Goal: Task Accomplishment & Management: Use online tool/utility

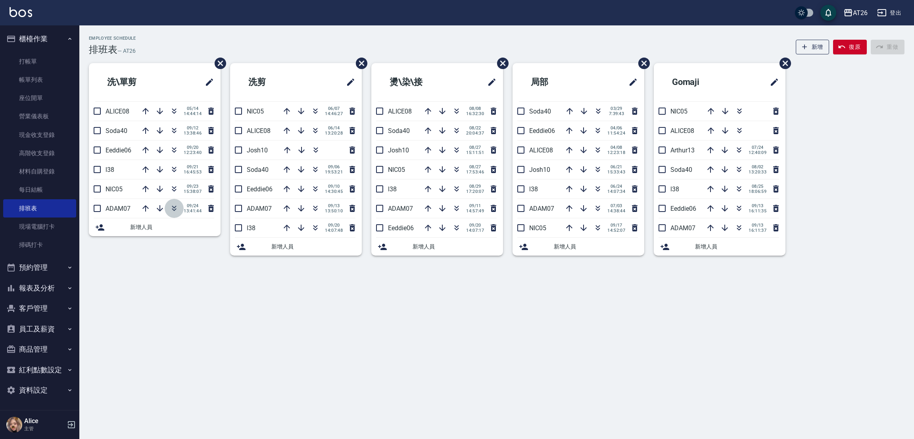
click at [171, 213] on icon "button" at bounding box center [174, 209] width 10 height 10
click at [187, 305] on div "Employee Schedule 排班表 — AT26 新增 復原 重做 洗\單剪 ALICE08 05/14 14:44:14 Soda40 09/12 …" at bounding box center [457, 219] width 914 height 439
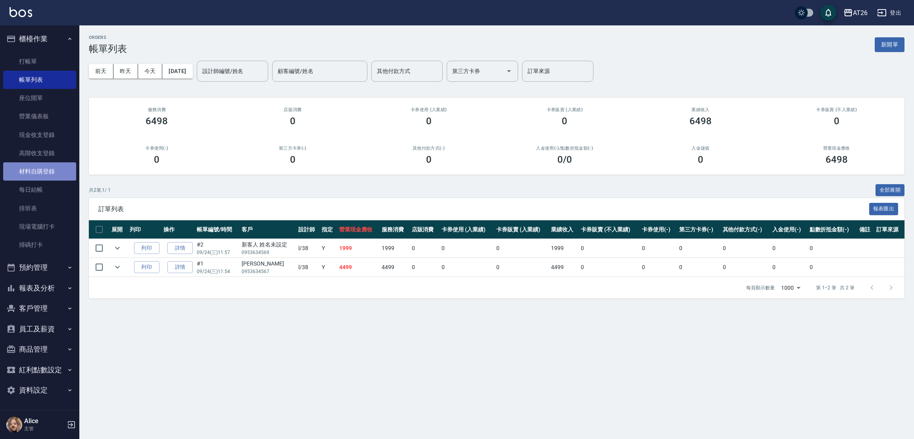
click at [31, 173] on link "材料自購登錄" at bounding box center [39, 171] width 73 height 18
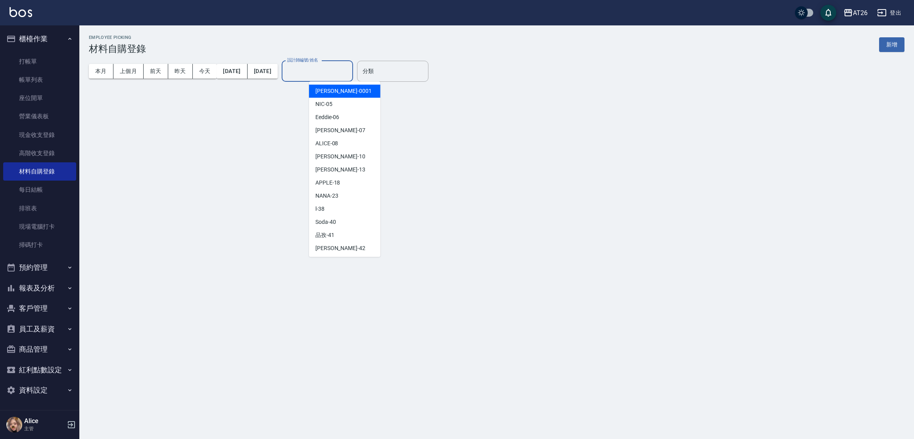
click at [328, 73] on input "設計師編號/姓名" at bounding box center [317, 71] width 64 height 14
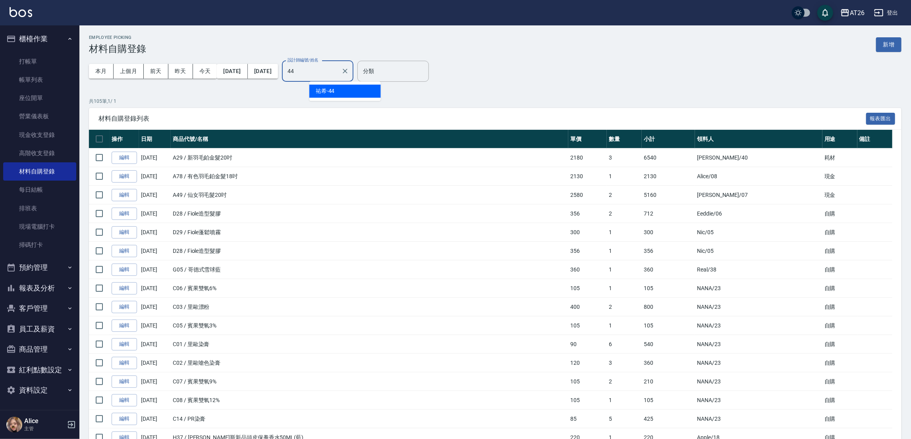
click at [335, 93] on div "祐希 -44" at bounding box center [344, 91] width 71 height 13
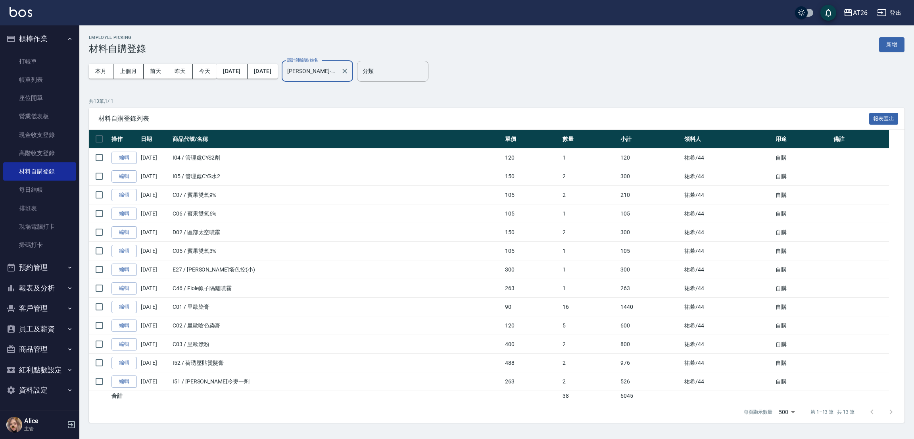
type input "祐希-44"
drag, startPoint x: 132, startPoint y: 63, endPoint x: 130, endPoint y: 67, distance: 4.4
click at [132, 63] on div "本月 上個月 前天 昨天 今天 2025/09/01 2025/09/24" at bounding box center [183, 71] width 189 height 34
click at [130, 67] on button "上個月" at bounding box center [129, 71] width 30 height 15
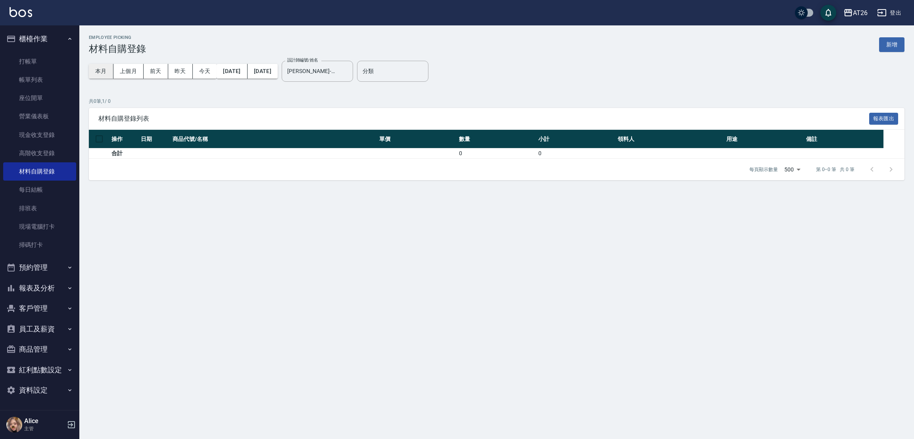
click at [103, 74] on button "本月" at bounding box center [101, 71] width 25 height 15
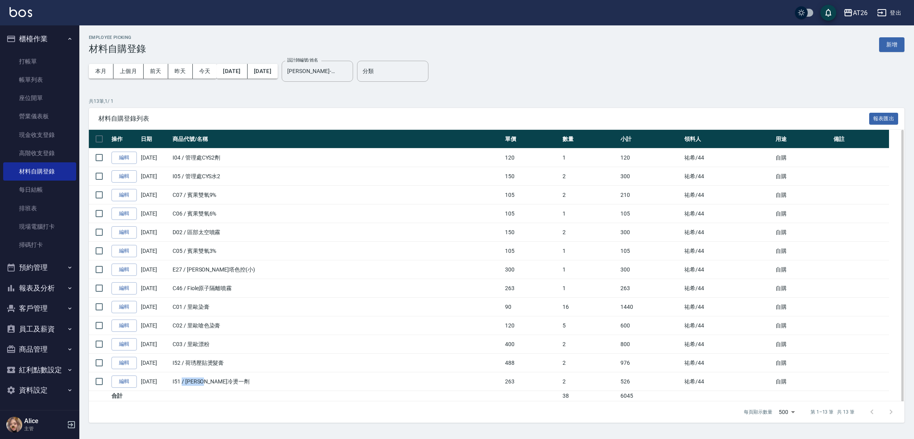
drag, startPoint x: 183, startPoint y: 384, endPoint x: 227, endPoint y: 368, distance: 47.5
click at [224, 379] on td "I51 / 荷琇冷燙一劑" at bounding box center [337, 381] width 333 height 19
click at [227, 423] on div "每頁顯示數量 500 500 第 1–13 筆 共 13 筆" at bounding box center [497, 411] width 816 height 21
click at [347, 69] on icon "Clear" at bounding box center [345, 71] width 5 height 5
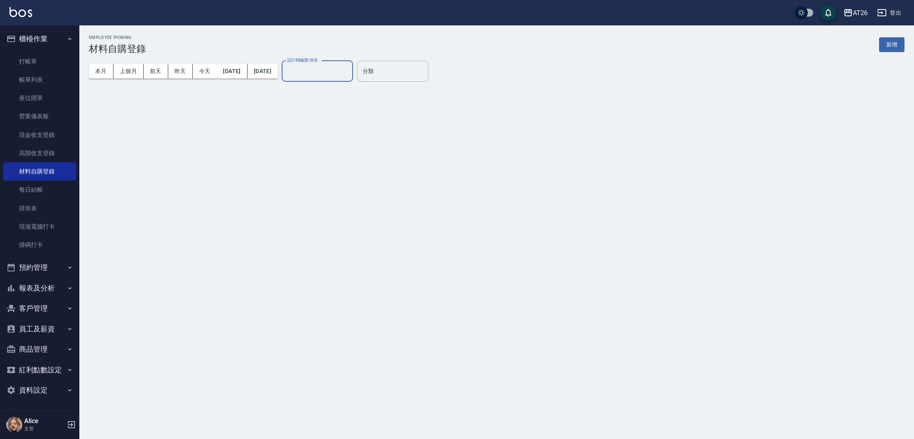
click at [332, 75] on input "設計師編號/姓名" at bounding box center [317, 71] width 64 height 14
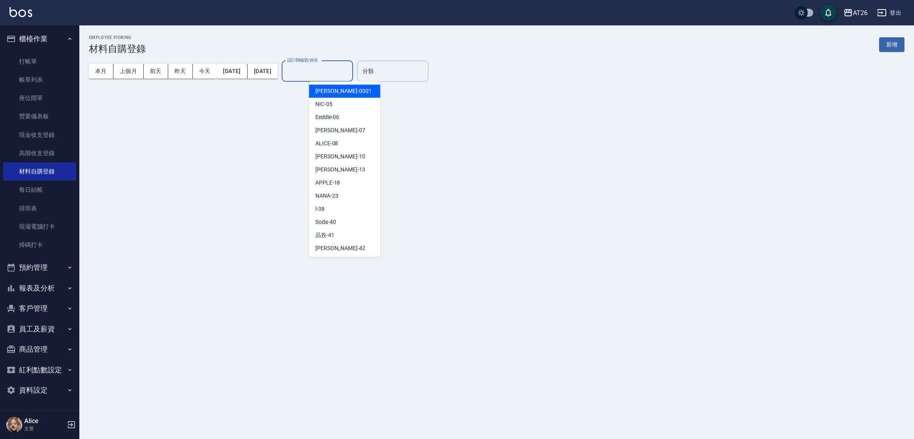
click at [335, 100] on div "NIC -05" at bounding box center [344, 104] width 71 height 13
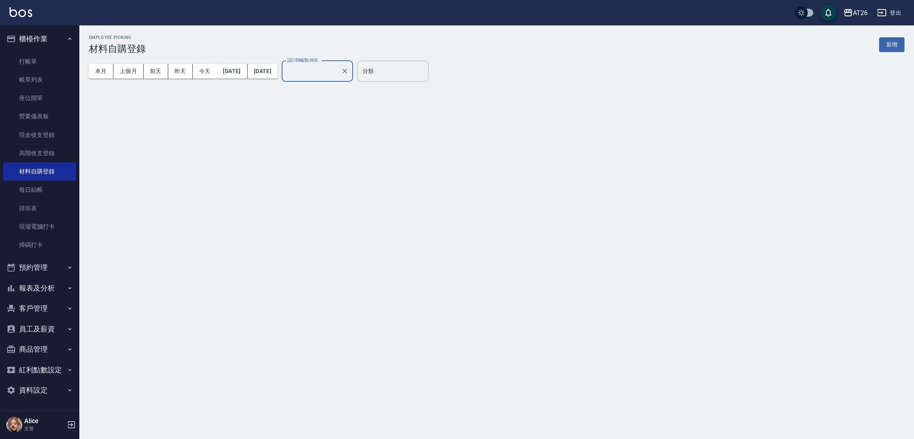
type input "NIC-05"
click at [334, 108] on div "Employee Picking 材料自購登錄 新增 本月 上個月 前天 昨天 今天 2025/09/01 2025/09/30 設計師編號/姓名 NIC-0…" at bounding box center [457, 219] width 914 height 439
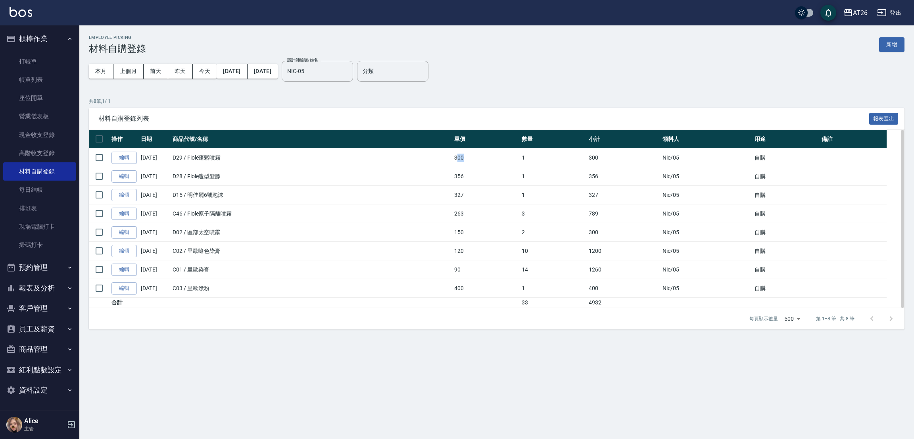
drag, startPoint x: 459, startPoint y: 157, endPoint x: 475, endPoint y: 160, distance: 15.7
click at [475, 160] on td "300" at bounding box center [485, 157] width 67 height 19
click at [562, 71] on div "本月 上個月 前天 昨天 今天 2025/09/01 2025/09/30 設計師編號/姓名 NIC-05 設計師編號/姓名 分類 分類" at bounding box center [497, 71] width 816 height 34
drag, startPoint x: 458, startPoint y: 156, endPoint x: 479, endPoint y: 157, distance: 21.5
click at [479, 157] on td "300" at bounding box center [485, 157] width 67 height 19
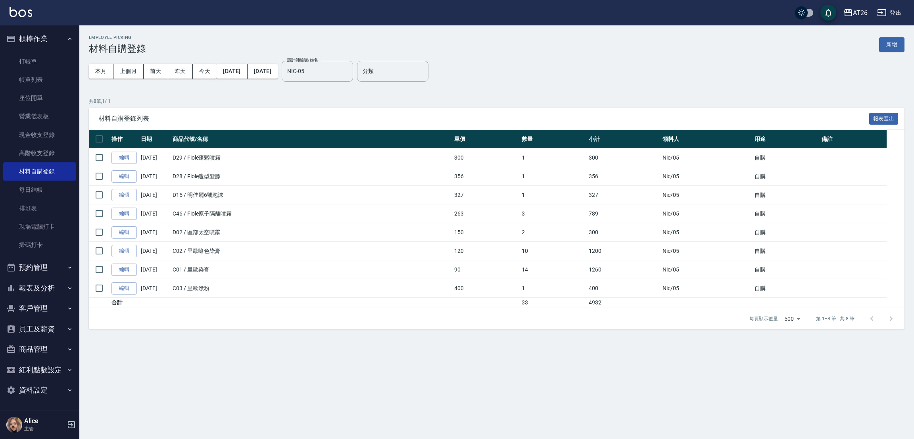
click at [493, 45] on div "Employee Picking 材料自購登錄 新增" at bounding box center [497, 44] width 816 height 19
click at [107, 73] on button "本月" at bounding box center [101, 71] width 25 height 15
click at [894, 42] on button "新增" at bounding box center [892, 44] width 25 height 15
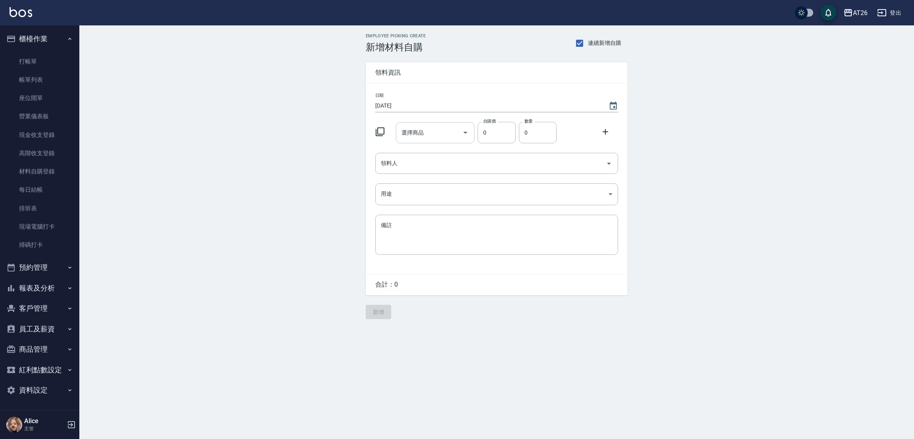
click at [416, 129] on div "選擇商品 選擇商品" at bounding box center [435, 132] width 79 height 21
type input "D"
click at [807, 220] on div "Employee Picking Create 新增材料自購 連續新增自購 領料資訊 日期 [DATE] 選擇商品 選擇商品 自購價 0 自購價 數量 0 數…" at bounding box center [496, 176] width 835 height 302
click at [64, 171] on link "材料自購登錄" at bounding box center [39, 171] width 73 height 18
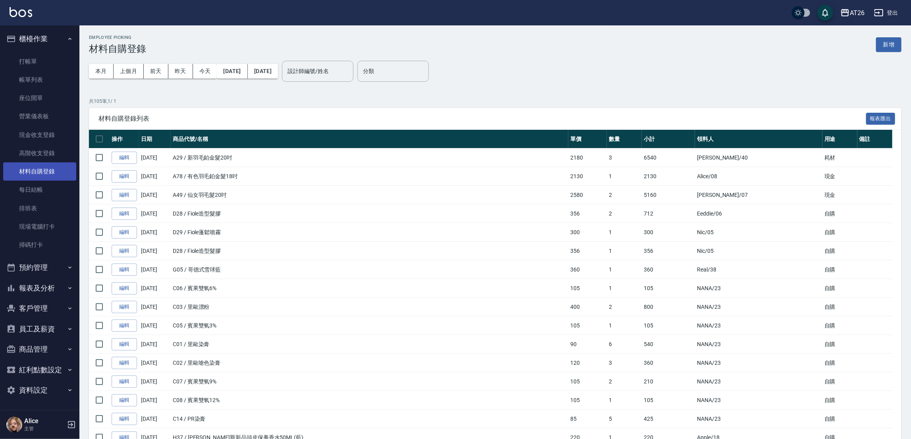
click at [27, 172] on link "材料自購登錄" at bounding box center [39, 171] width 73 height 18
click at [335, 72] on input "設計師編號/姓名" at bounding box center [317, 71] width 64 height 14
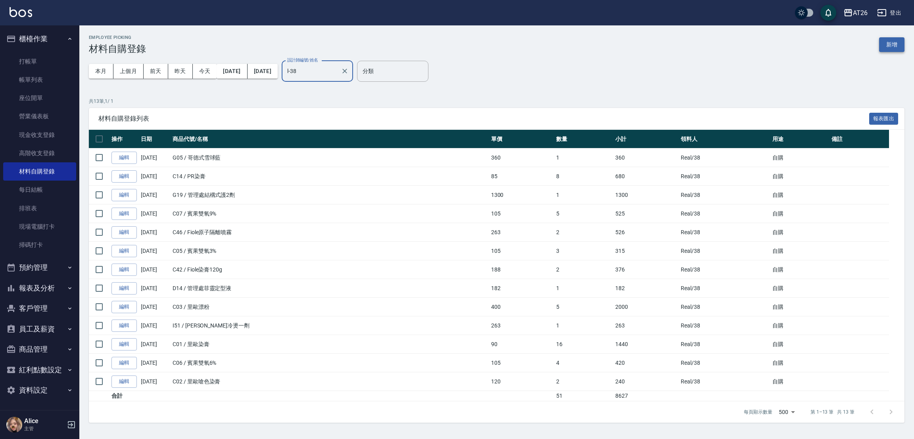
type input "l-38"
click at [895, 50] on button "新增" at bounding box center [892, 44] width 25 height 15
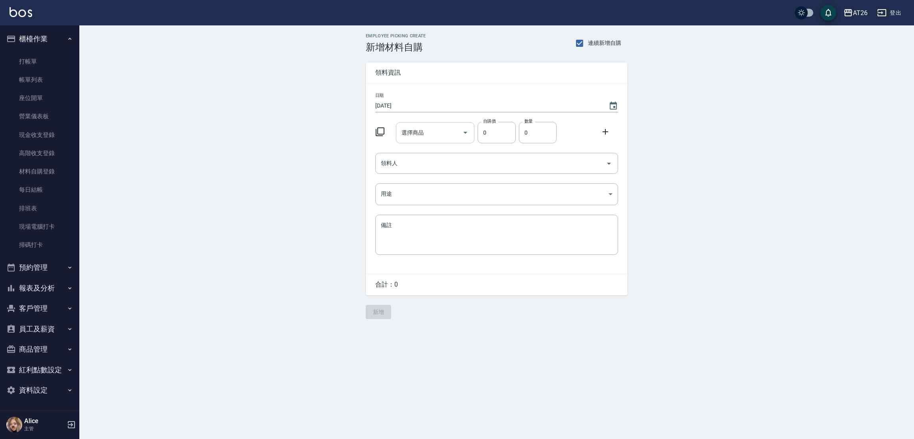
click at [451, 132] on keeper-lock "Open Keeper Popup" at bounding box center [453, 133] width 10 height 10
click at [429, 135] on input "選擇商品" at bounding box center [430, 133] width 60 height 14
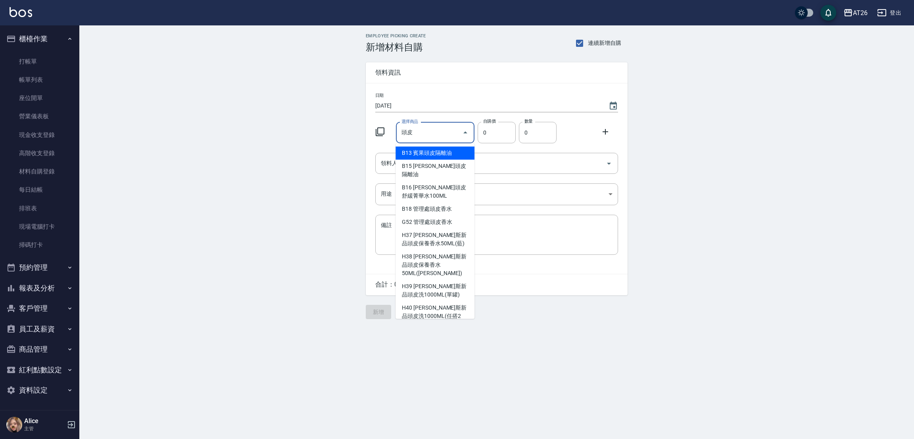
click at [424, 125] on div "頭皮 選擇商品" at bounding box center [435, 132] width 79 height 21
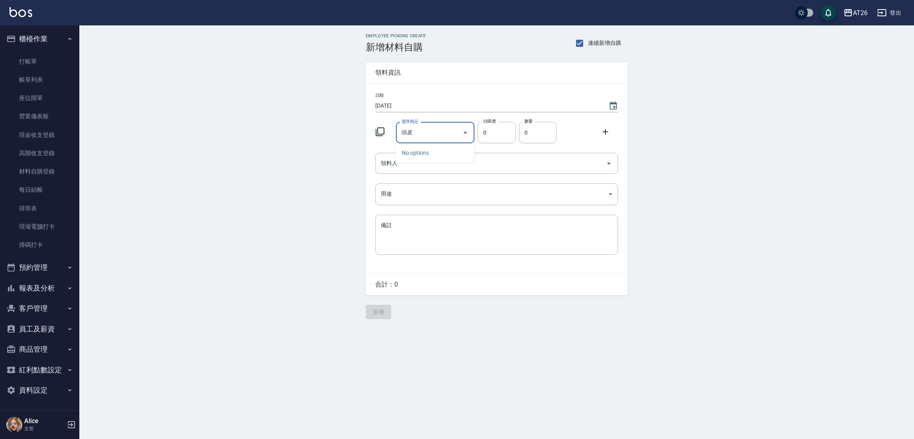
type input "頭"
type input "保"
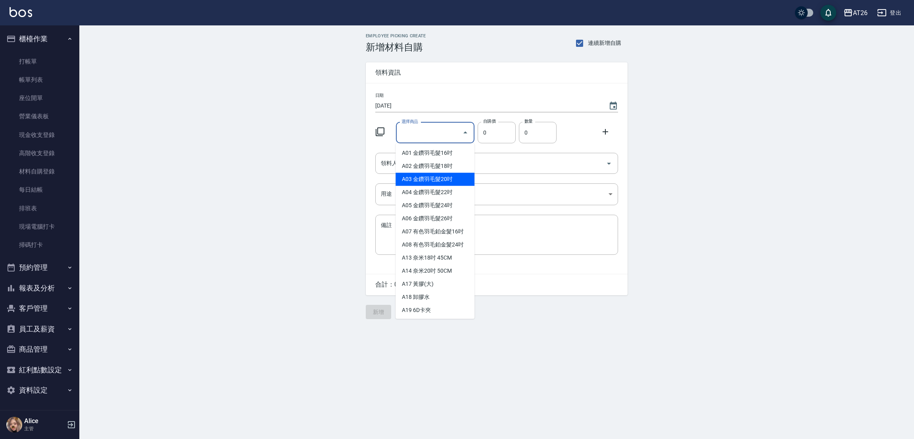
click at [276, 171] on div "Employee Picking Create 新增材料自購 連續新增自購 領料資訊 日期 2025/09/24 選擇商品 選擇商品 自購價 0 自購價 數量…" at bounding box center [496, 176] width 835 height 302
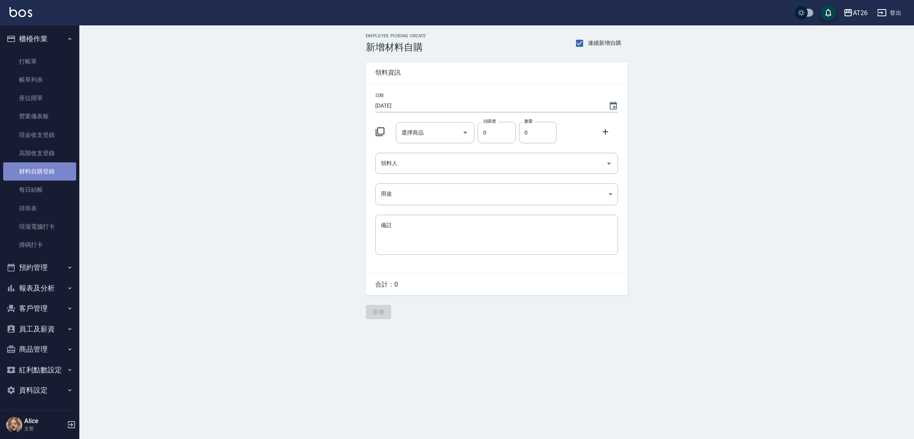
click at [47, 169] on link "材料自購登錄" at bounding box center [39, 171] width 73 height 18
click at [60, 171] on link "材料自購登錄" at bounding box center [39, 171] width 73 height 18
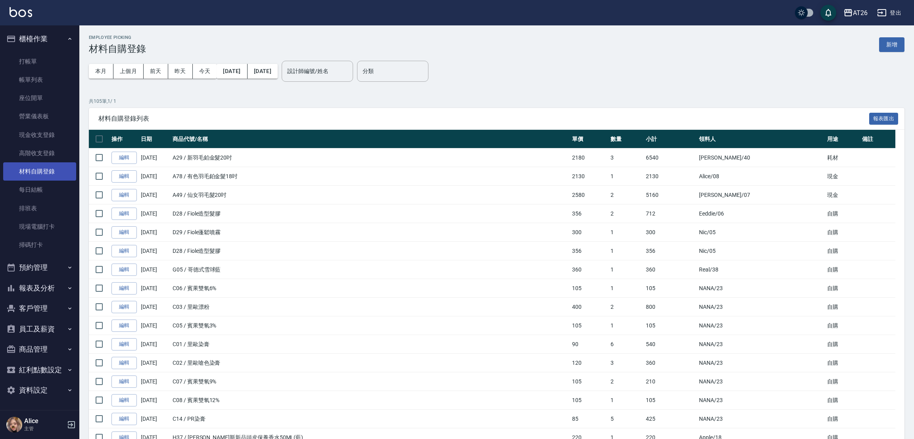
click at [60, 171] on link "材料自購登錄" at bounding box center [39, 171] width 73 height 18
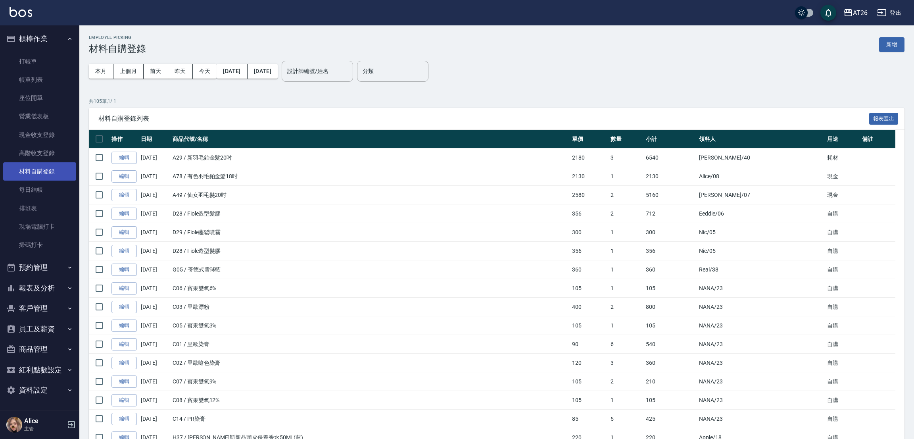
click at [59, 171] on link "材料自購登錄" at bounding box center [39, 171] width 73 height 18
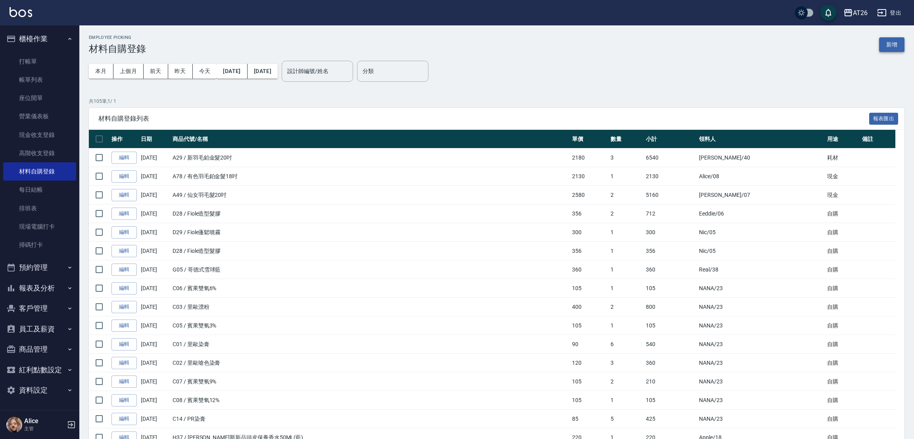
click at [888, 42] on button "新增" at bounding box center [892, 44] width 25 height 15
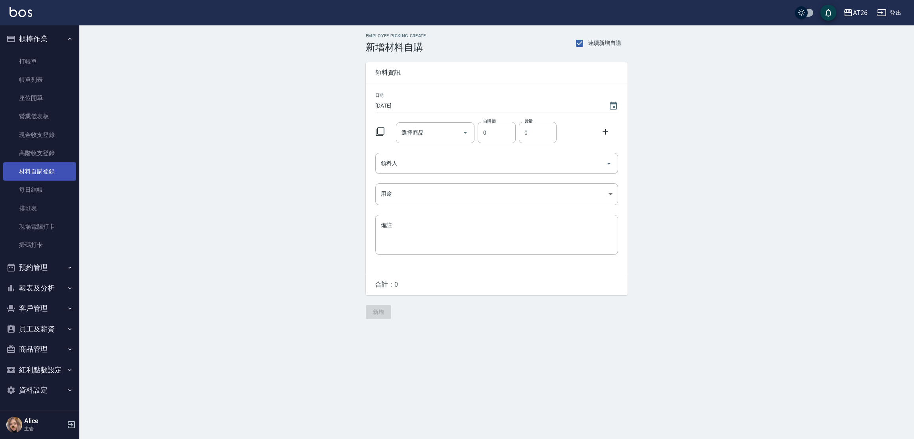
click at [34, 175] on link "材料自購登錄" at bounding box center [39, 171] width 73 height 18
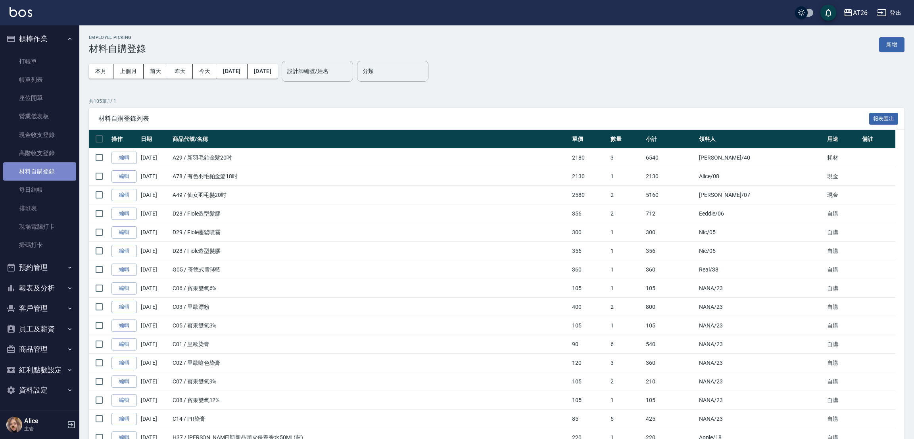
click at [40, 175] on link "材料自購登錄" at bounding box center [39, 171] width 73 height 18
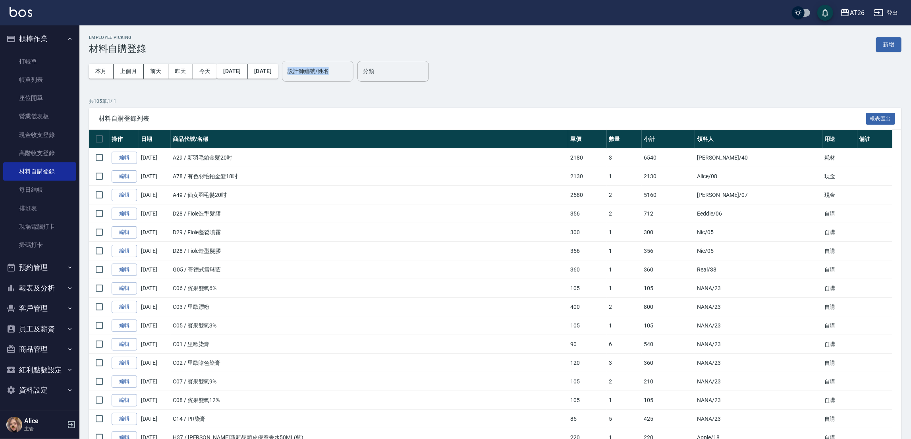
click at [329, 60] on div "本月 上個月 前天 昨天 今天 2025/09/01 2025/09/24 設計師編號/姓名 設計師編號/姓名" at bounding box center [221, 71] width 264 height 34
click at [331, 70] on div "設計師編號/姓名 設計師編號/姓名" at bounding box center [317, 71] width 71 height 21
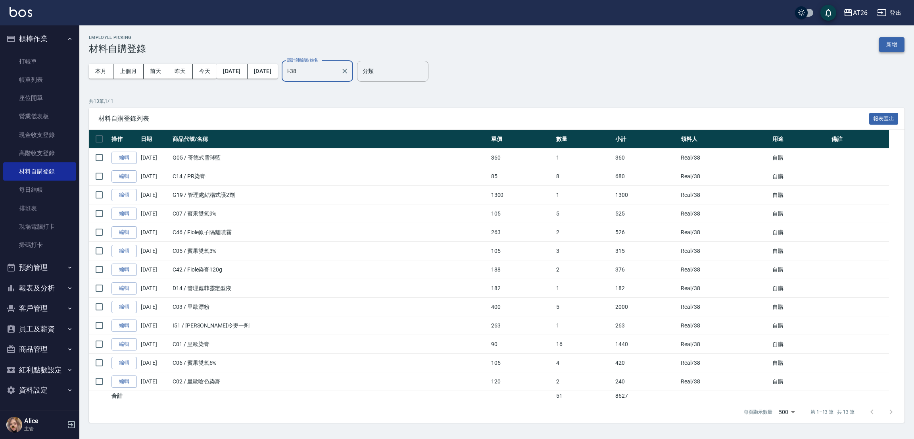
type input "l-38"
click at [889, 41] on button "新增" at bounding box center [892, 44] width 25 height 15
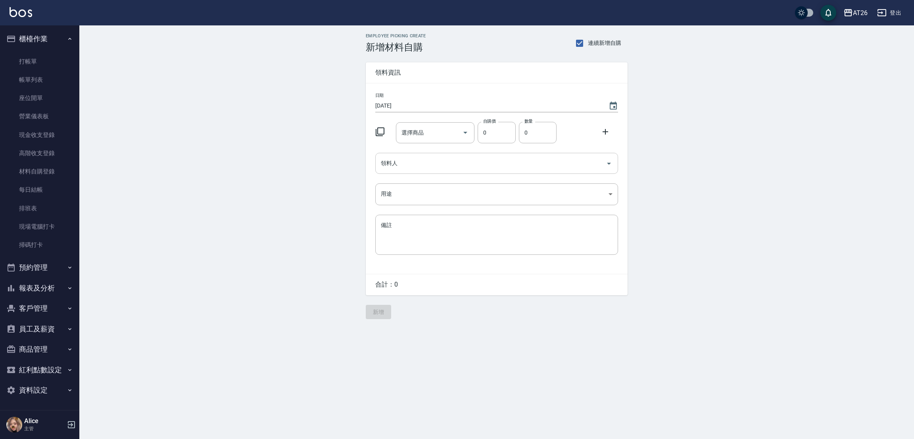
click at [399, 162] on input "領料人" at bounding box center [491, 163] width 224 height 14
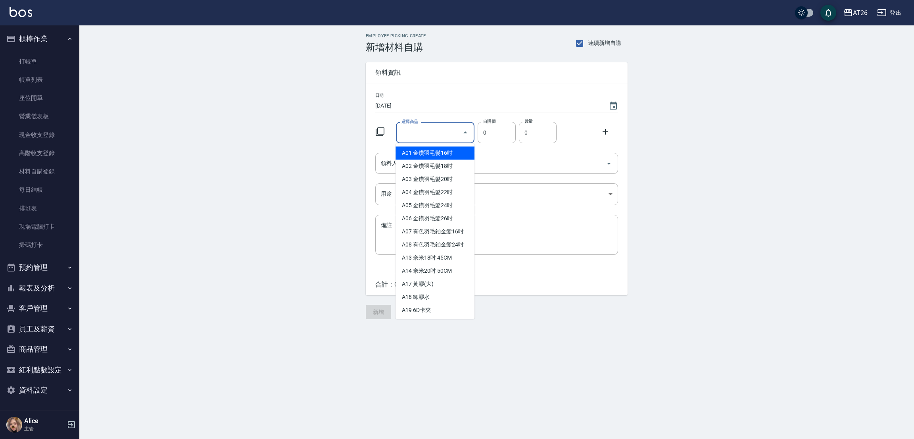
click at [416, 134] on div "選擇商品 選擇商品" at bounding box center [435, 132] width 79 height 21
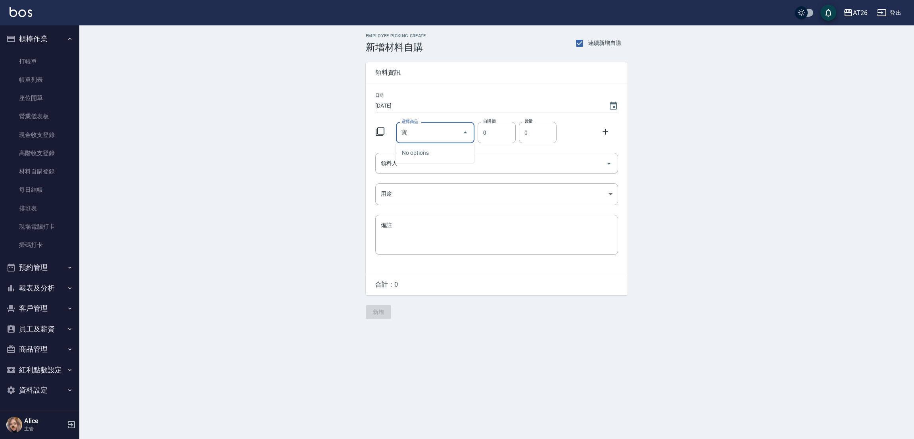
type input "寶"
click at [236, 157] on div "Employee Picking Create 新增材料自購 連續新增自購 領料資訊 日期 2025/09/24 選擇商品 寶 選擇商品 自購價 0 自購價 …" at bounding box center [496, 176] width 835 height 302
drag, startPoint x: 434, startPoint y: 132, endPoint x: 373, endPoint y: 122, distance: 61.9
click at [373, 122] on div "選擇商品 寶 選擇商品 自購價 0 自購價 數量 0 數量" at bounding box center [495, 131] width 246 height 25
click at [30, 167] on link "材料自購登錄" at bounding box center [39, 171] width 73 height 18
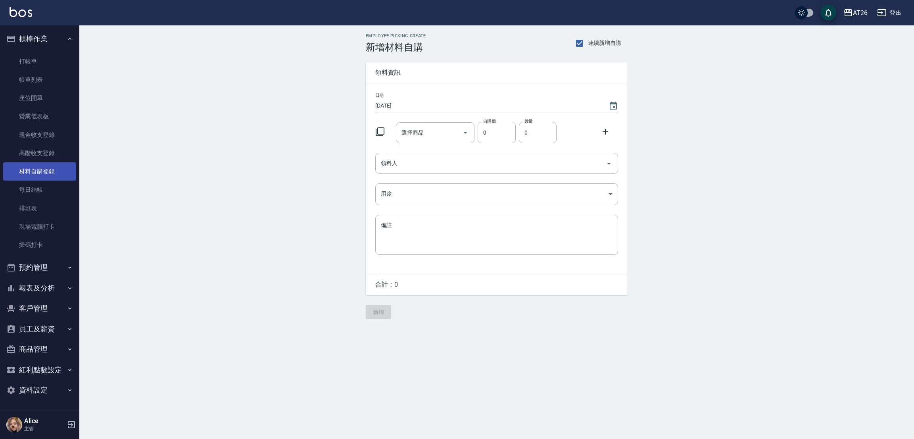
click at [30, 167] on link "材料自購登錄" at bounding box center [39, 171] width 73 height 18
click at [27, 167] on link "材料自購登錄" at bounding box center [39, 171] width 73 height 18
click at [28, 167] on link "材料自購登錄" at bounding box center [39, 171] width 73 height 18
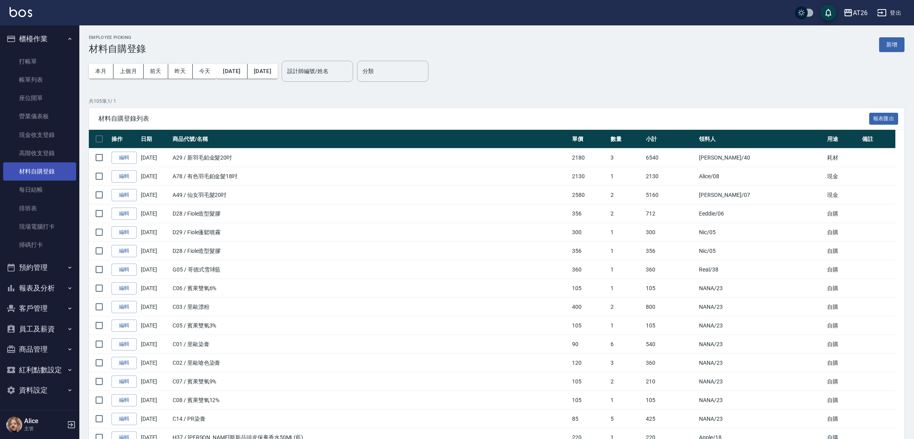
click at [22, 171] on link "材料自購登錄" at bounding box center [39, 171] width 73 height 18
click at [20, 171] on link "材料自購登錄" at bounding box center [39, 171] width 73 height 18
click at [345, 67] on input "設計師編號/姓名" at bounding box center [317, 71] width 64 height 14
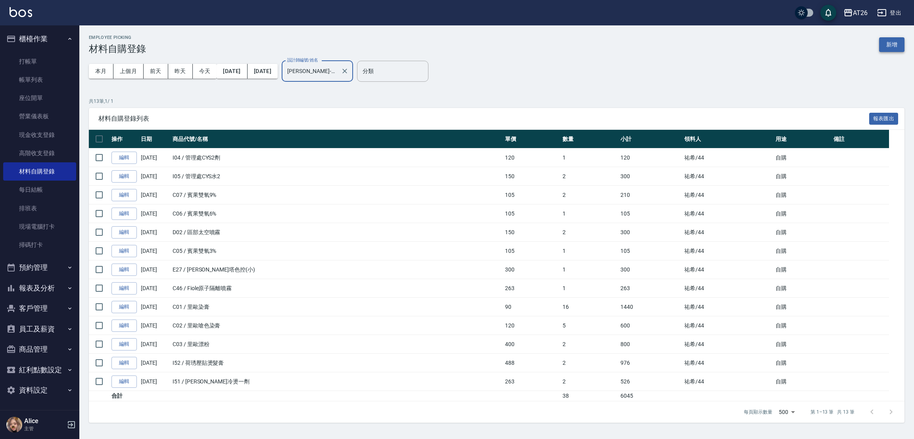
type input "[PERSON_NAME]-44"
click at [898, 51] on button "新增" at bounding box center [892, 44] width 25 height 15
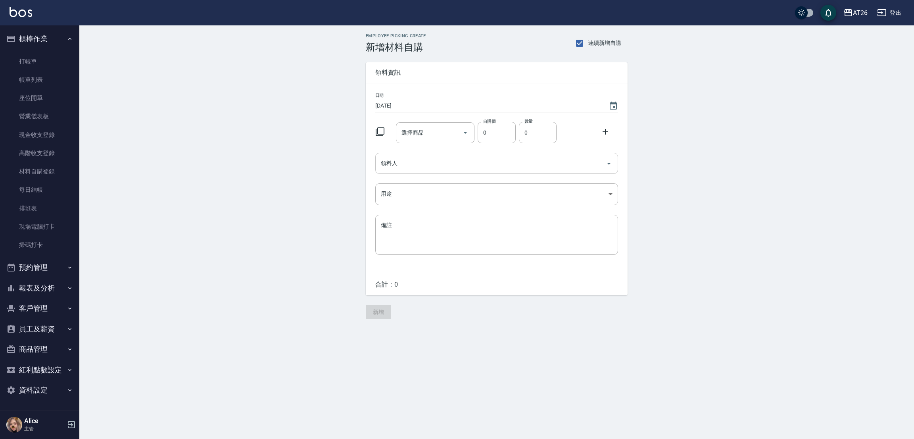
click at [427, 166] on input "領料人" at bounding box center [491, 163] width 224 height 14
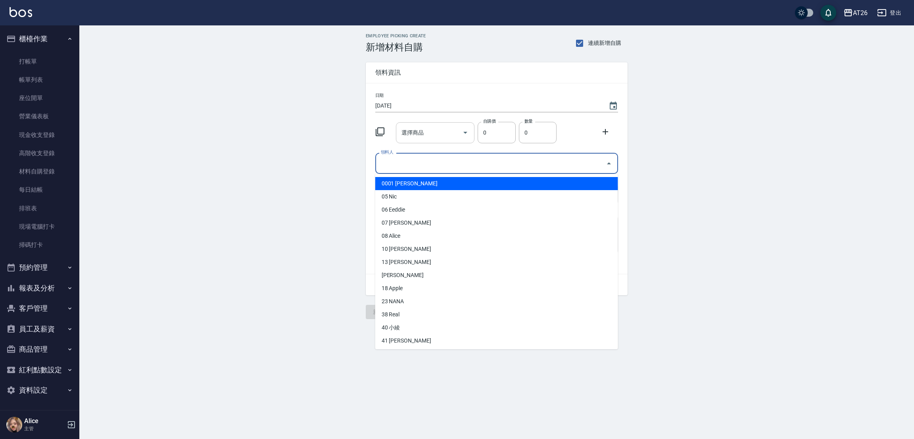
click at [436, 135] on input "選擇商品" at bounding box center [430, 133] width 60 height 14
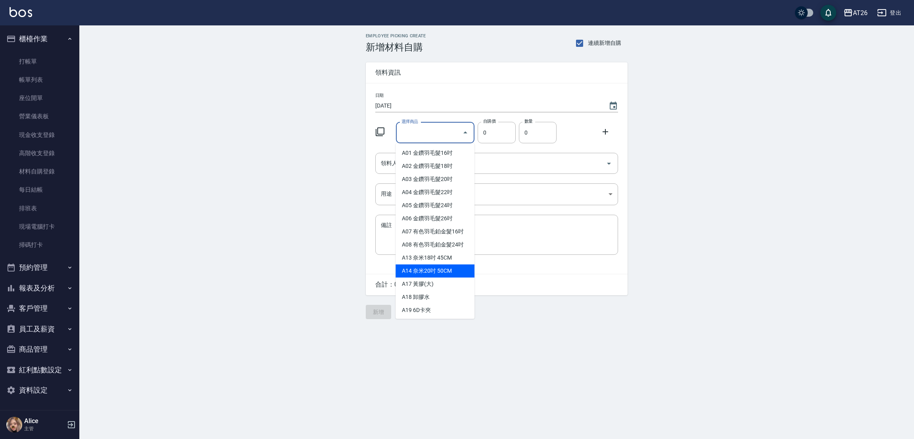
click at [309, 225] on div "Employee Picking Create 新增材料自購 連續新增自購 領料資訊 日期 2025/09/24 選擇商品 選擇商品 自購價 0 自購價 數量…" at bounding box center [496, 176] width 835 height 302
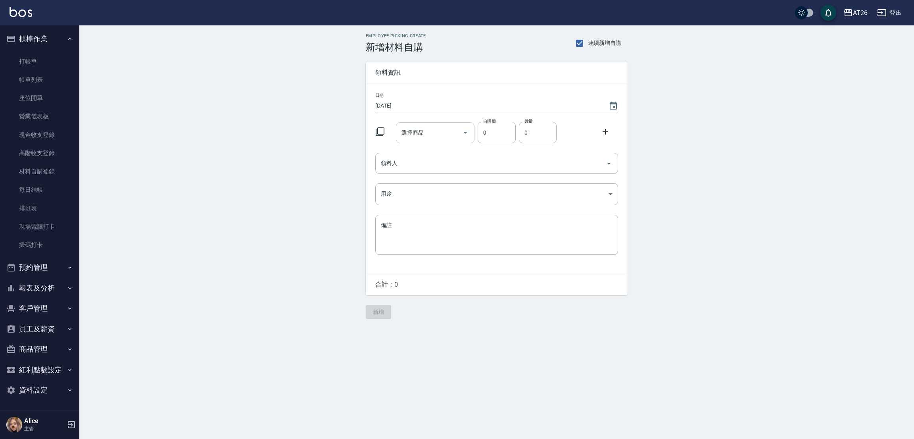
click at [412, 135] on div "選擇商品 選擇商品" at bounding box center [435, 132] width 79 height 21
type input "ㄎ"
type input "寶"
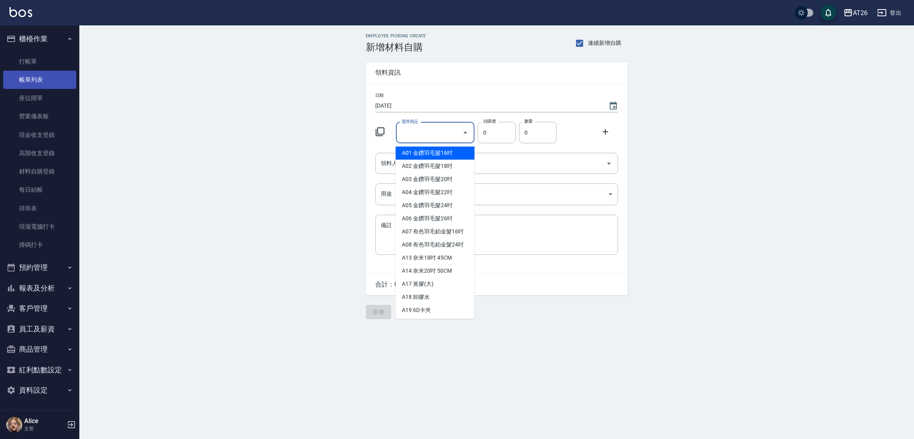
click at [39, 79] on link "帳單列表" at bounding box center [39, 80] width 73 height 18
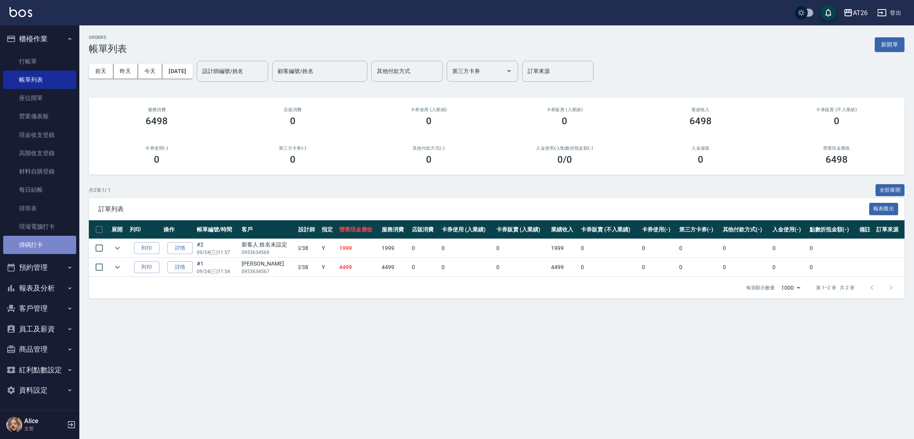
click at [39, 246] on link "掃碼打卡" at bounding box center [39, 245] width 73 height 18
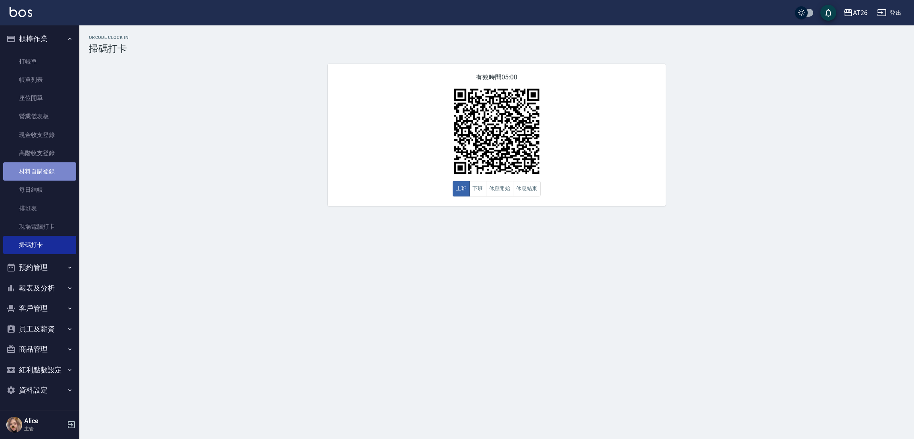
click at [42, 179] on link "材料自購登錄" at bounding box center [39, 171] width 73 height 18
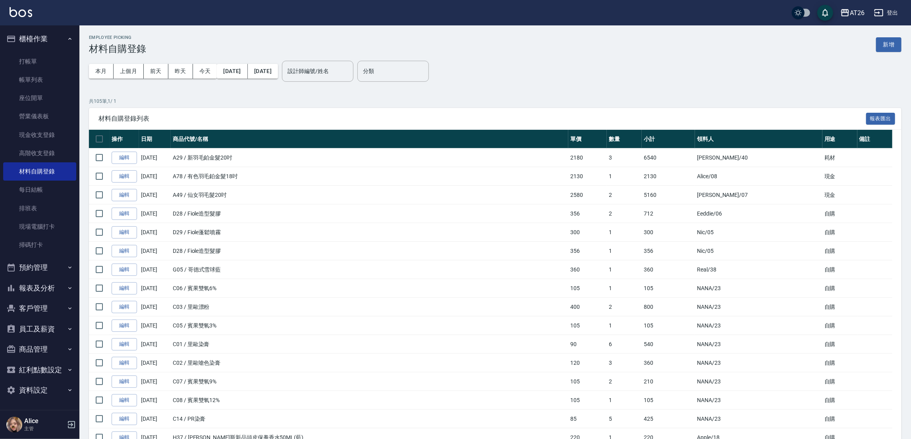
drag, startPoint x: 351, startPoint y: 77, endPoint x: 308, endPoint y: 74, distance: 42.6
click at [350, 77] on input "設計師編號/姓名" at bounding box center [317, 71] width 64 height 14
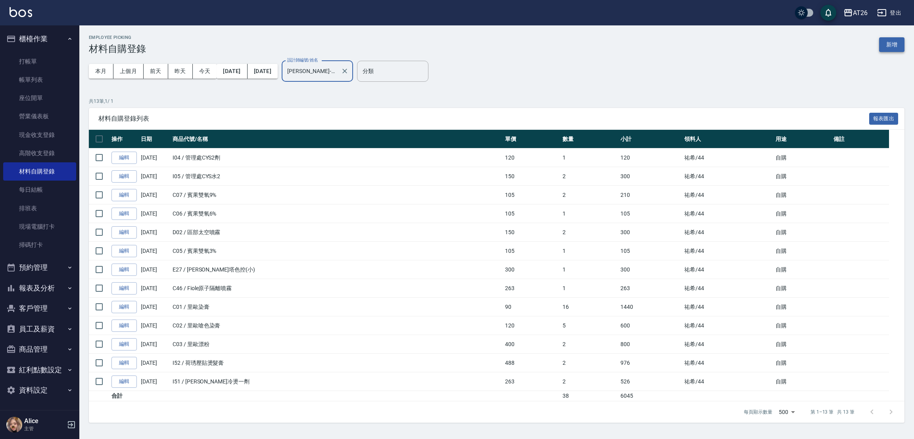
type input "祐希-44"
click at [899, 41] on button "新增" at bounding box center [892, 44] width 25 height 15
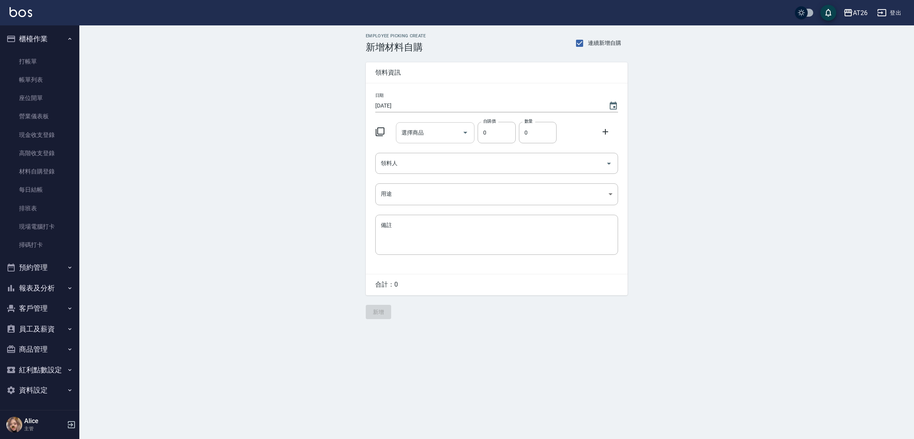
click at [435, 134] on input "選擇商品" at bounding box center [430, 133] width 60 height 14
type input "髮光"
click at [48, 165] on link "材料自購登錄" at bounding box center [39, 171] width 73 height 18
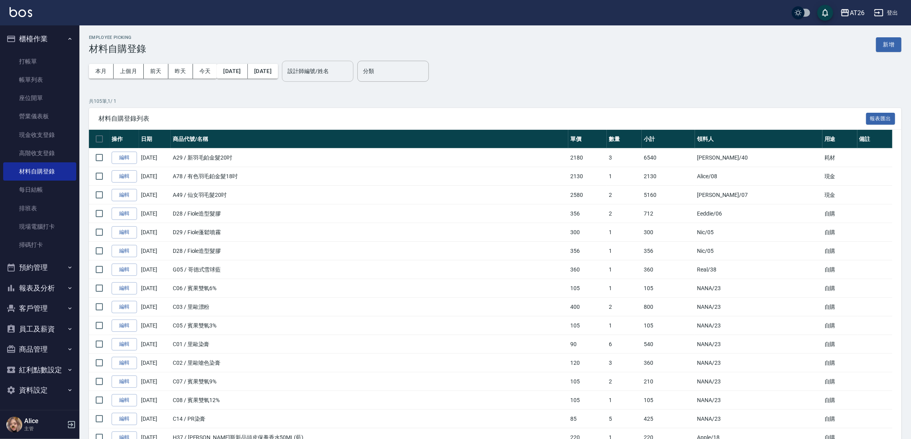
click at [350, 72] on input "設計師編號/姓名" at bounding box center [317, 71] width 64 height 14
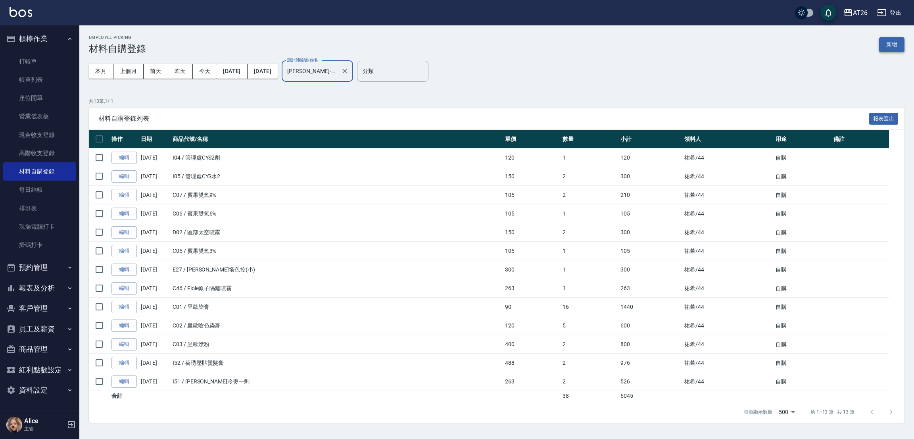
type input "祐希-44"
click at [884, 43] on button "新增" at bounding box center [892, 44] width 25 height 15
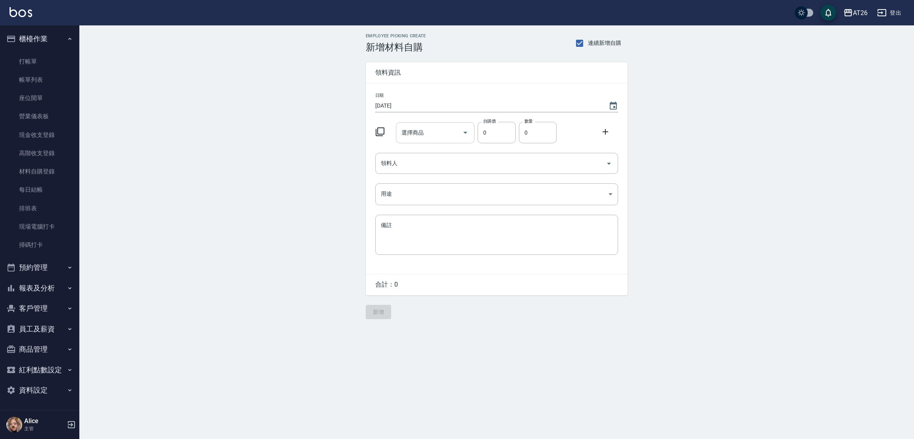
click at [406, 131] on div "選擇商品 選擇商品" at bounding box center [435, 132] width 79 height 21
type input "管理處CYS膏2"
type input "150"
type input "1"
click at [44, 172] on link "材料自購登錄" at bounding box center [39, 171] width 73 height 18
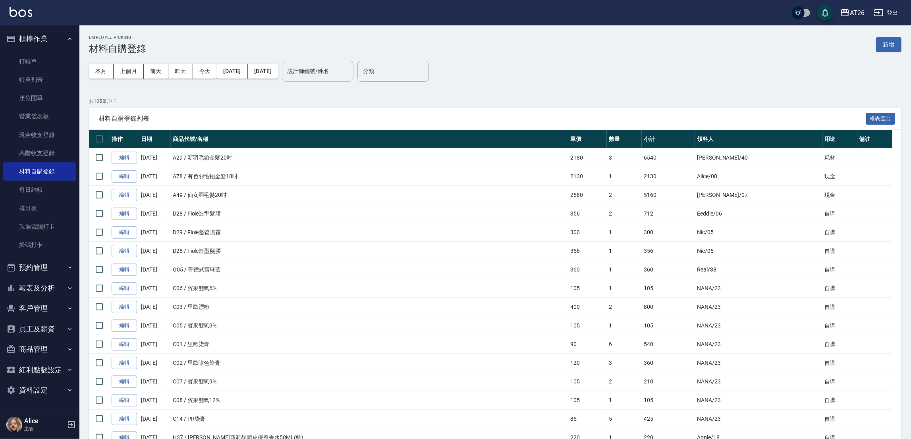
click at [344, 76] on input "設計師編號/姓名" at bounding box center [317, 71] width 64 height 14
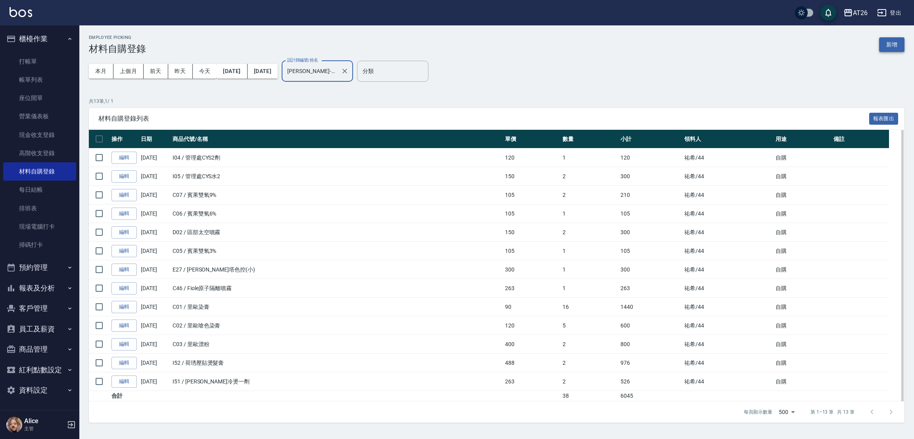
type input "祐希-44"
click at [893, 44] on button "新增" at bounding box center [892, 44] width 25 height 15
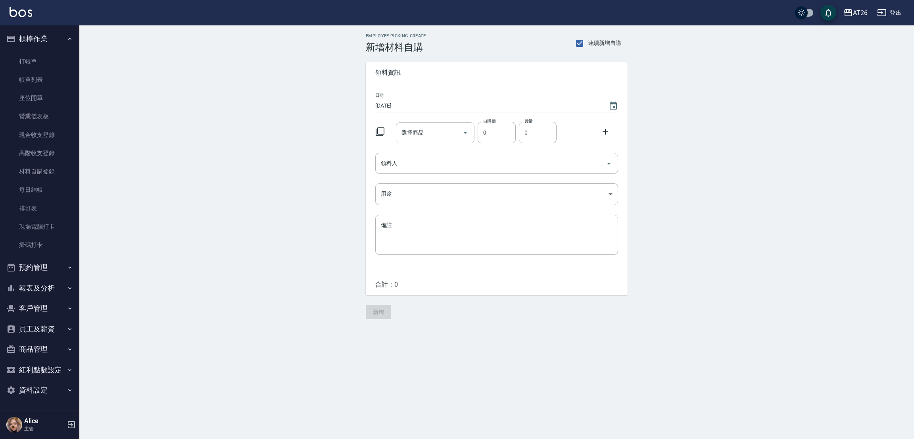
click at [426, 123] on div "選擇商品" at bounding box center [435, 132] width 79 height 21
type input "e"
type input "管理處CYS膏2"
type input "150"
type input "1"
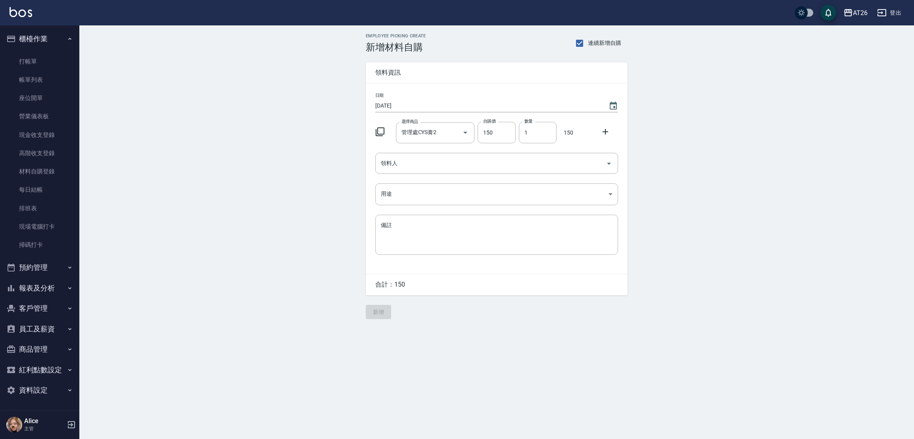
drag, startPoint x: 258, startPoint y: 158, endPoint x: 337, endPoint y: 174, distance: 80.3
click at [261, 161] on div "Employee Picking Create 新增材料自購 連續新增自購 領料資訊 日期 2025/09/24 選擇商品 管理處CYS膏2 選擇商品 自購價…" at bounding box center [496, 176] width 835 height 302
click at [401, 164] on input "領料人" at bounding box center [491, 163] width 224 height 14
type input "44 祐希"
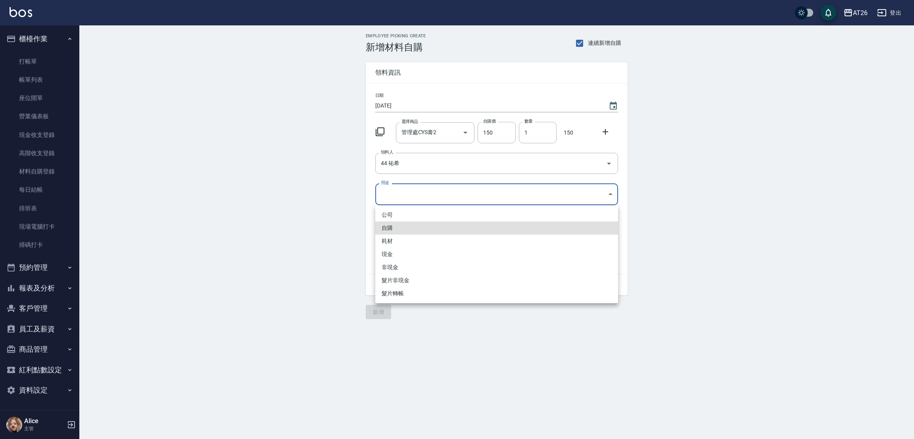
type input "自購"
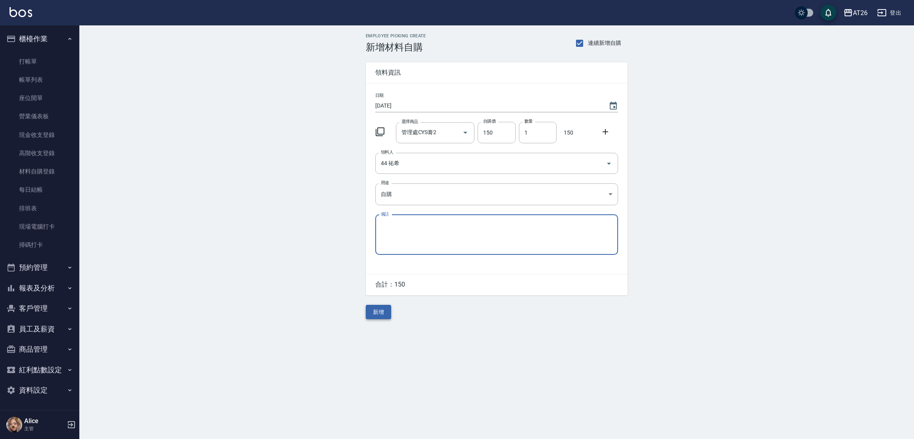
click at [390, 308] on button "新增" at bounding box center [378, 312] width 25 height 15
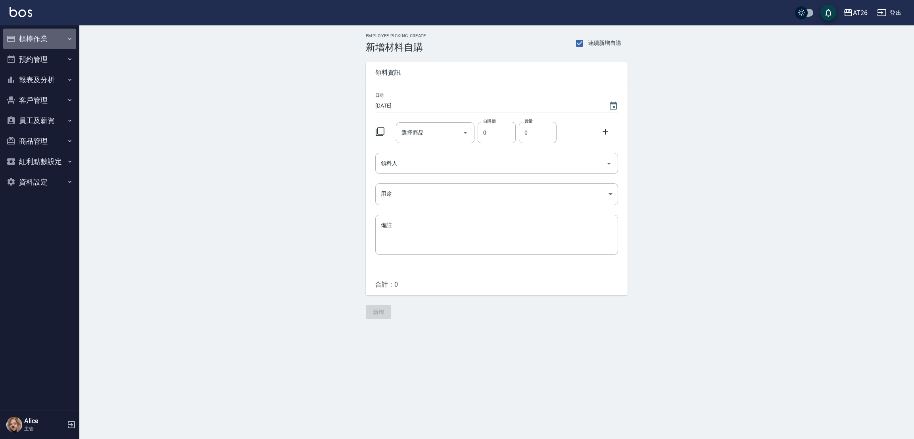
click at [71, 34] on button "櫃檯作業" at bounding box center [39, 39] width 73 height 21
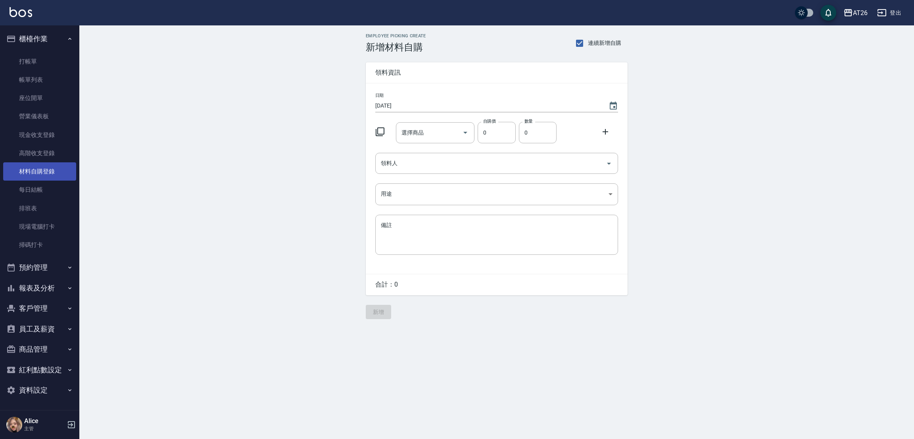
click at [39, 167] on link "材料自購登錄" at bounding box center [39, 171] width 73 height 18
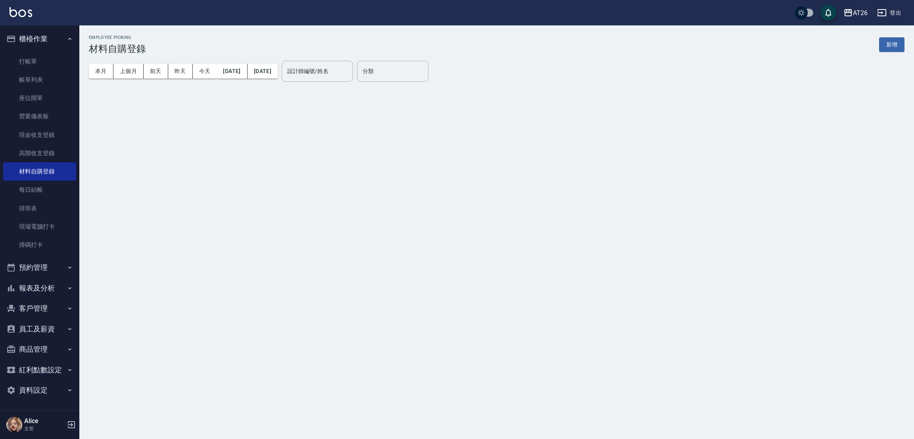
click at [315, 71] on div "設計師編號/姓名 設計師編號/姓名" at bounding box center [317, 71] width 71 height 21
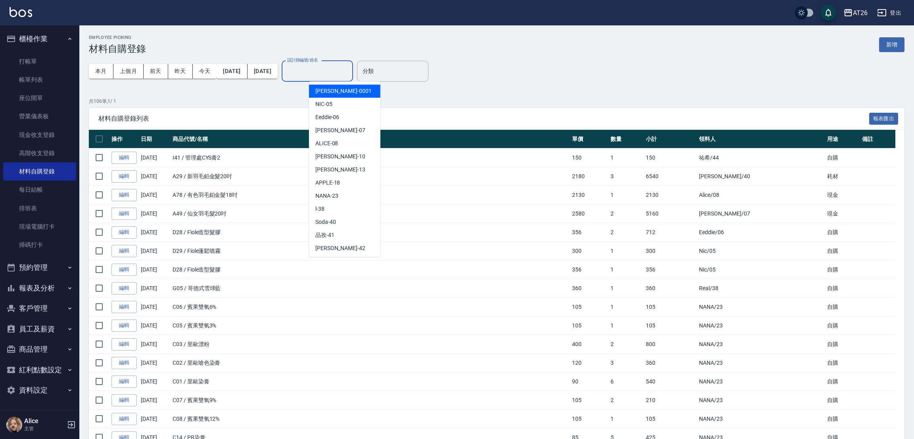
click at [316, 68] on div "設計師編號/姓名 設計師編號/姓名" at bounding box center [317, 71] width 71 height 21
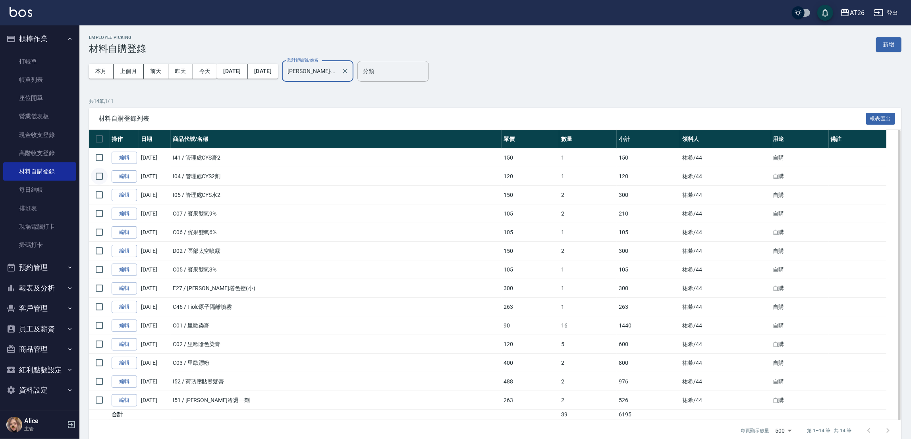
type input "祐希-44"
click at [104, 176] on input "checkbox" at bounding box center [99, 176] width 17 height 17
checkbox input "true"
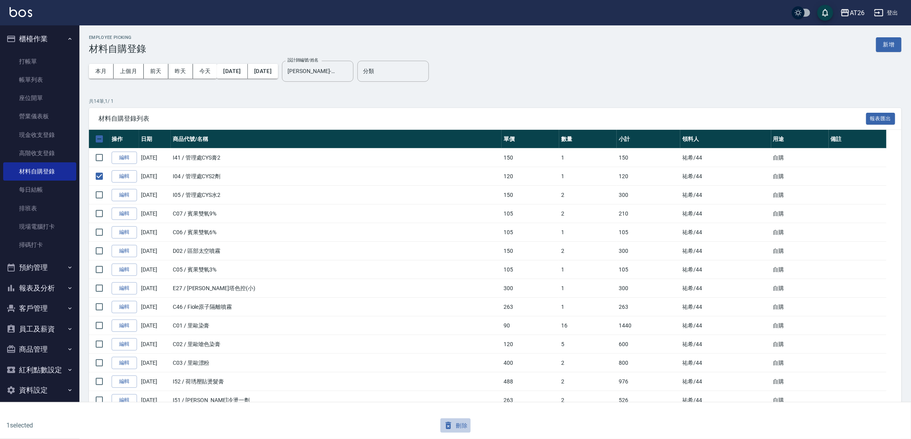
click at [466, 431] on button "刪除" at bounding box center [455, 425] width 31 height 15
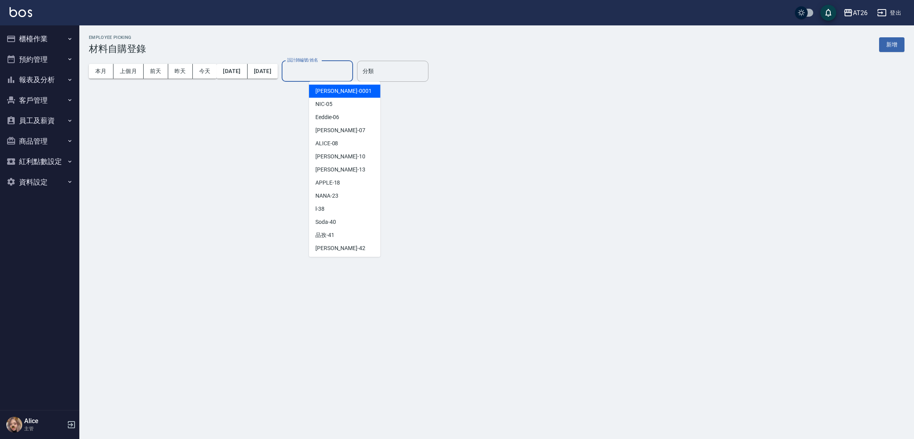
click at [350, 75] on input "設計師編號/姓名" at bounding box center [317, 71] width 64 height 14
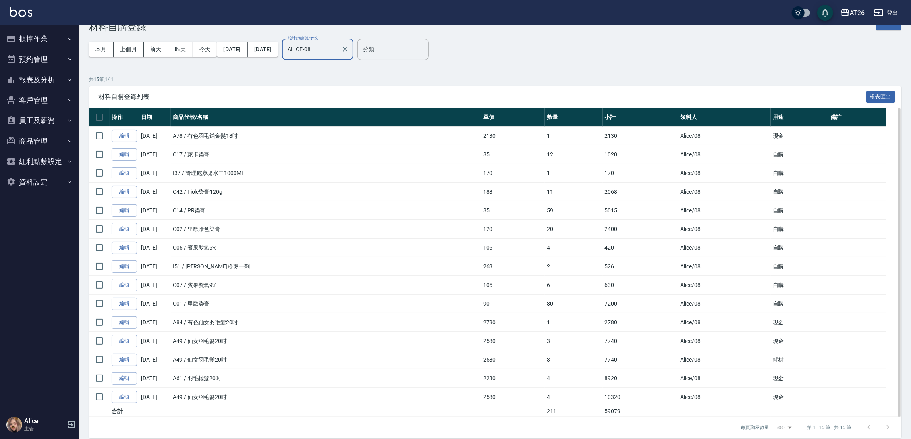
scroll to position [32, 0]
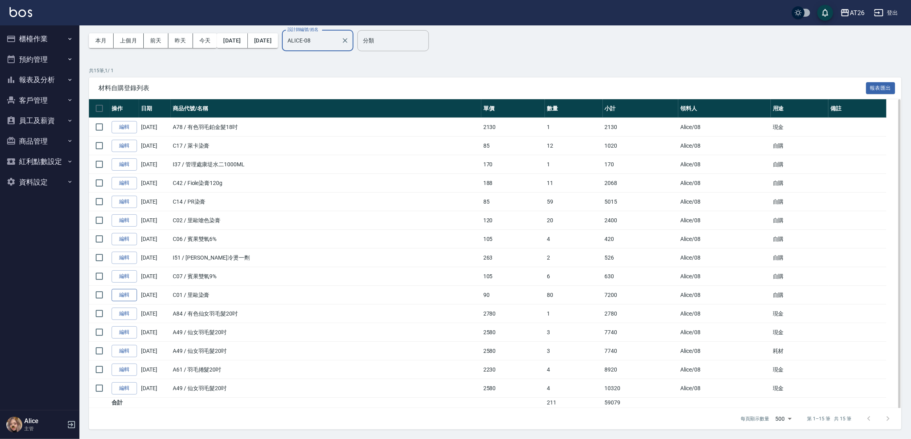
type input "ALICE-08"
click at [136, 295] on link "編輯" at bounding box center [124, 295] width 25 height 12
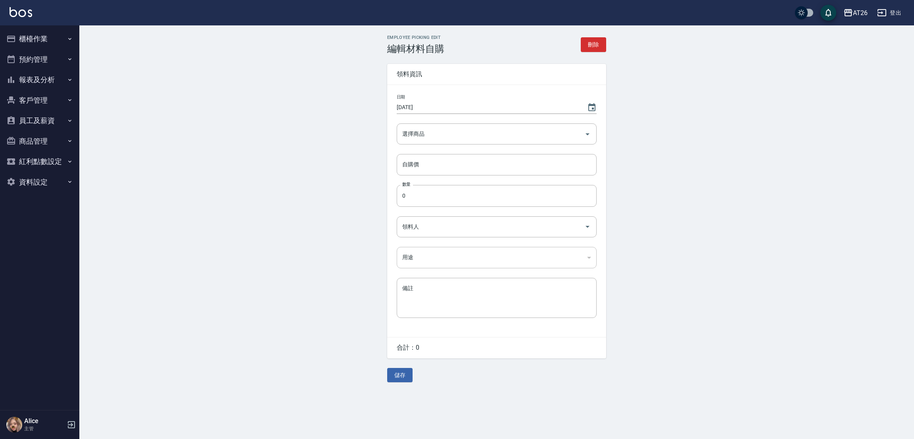
type input "2025/09/20"
type input "里歐染膏"
type input "90"
type input "80"
type input "Alice"
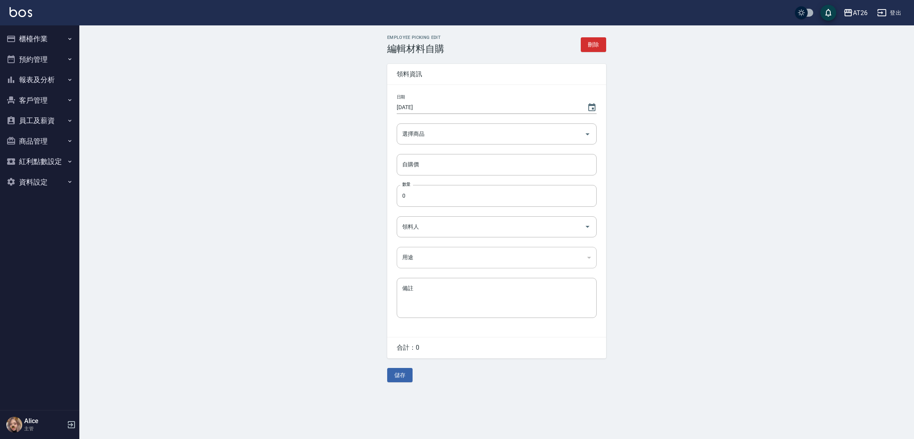
type input "自購"
type input "53"
click at [392, 377] on button "儲存" at bounding box center [399, 375] width 25 height 15
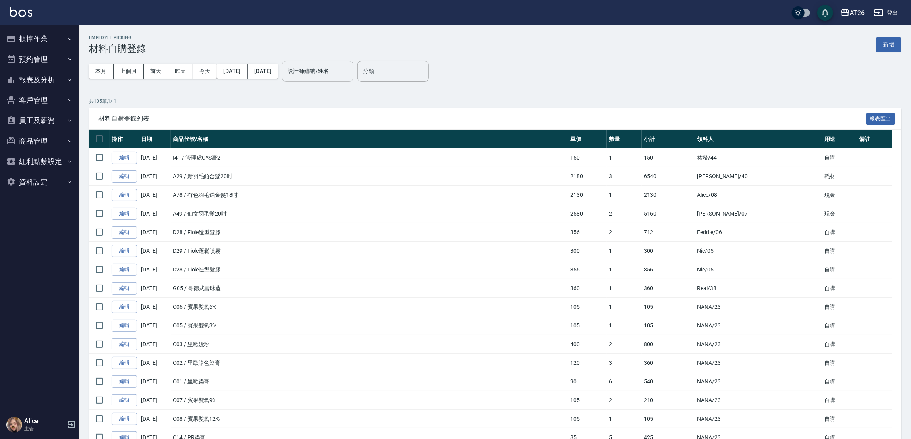
click at [350, 69] on input "設計師編號/姓名" at bounding box center [317, 71] width 64 height 14
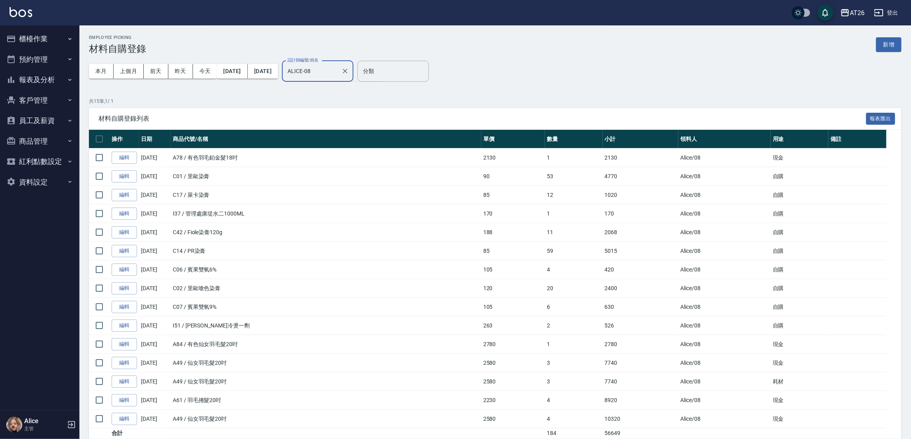
type input "ALICE-08"
click at [643, 73] on div "本月 上個月 前天 昨天 今天 2025/09/01 2025/09/24 設計師編號/姓名 ALICE-08 設計師編號/姓名 分類 分類" at bounding box center [495, 71] width 812 height 34
click at [338, 67] on input "ALICE-08" at bounding box center [311, 71] width 52 height 14
click at [117, 252] on link "編輯" at bounding box center [124, 251] width 25 height 12
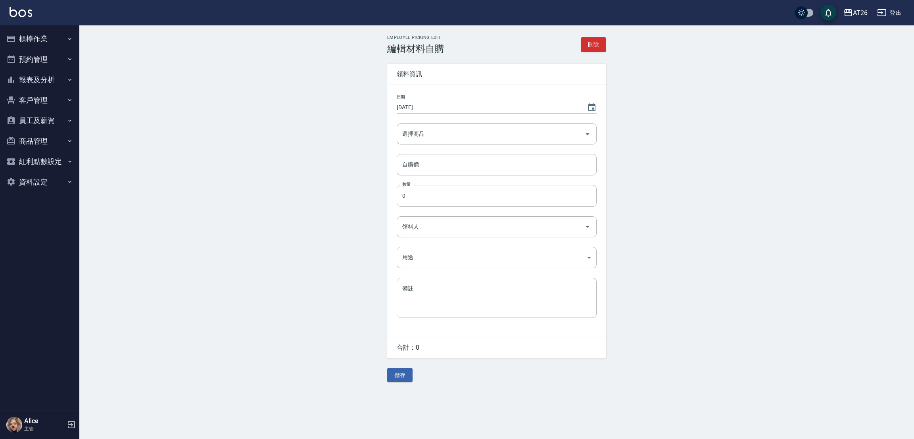
type input "2025/09/20"
type input "PR染膏"
type input "85"
type input "59"
type input "Alice"
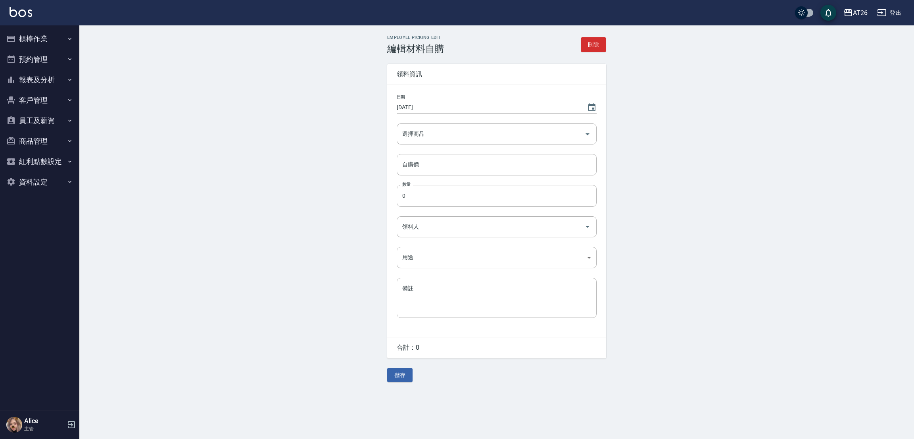
type input "自購"
click at [459, 193] on input "59" at bounding box center [497, 195] width 200 height 21
click at [323, 175] on div "Employee Picking Edit 編輯材料自購 刪除 領料資訊 日期 2025/09/20 選擇商品 PR染膏 選擇商品 自購價 85 自購價 數量…" at bounding box center [496, 208] width 835 height 366
click at [435, 193] on input "59" at bounding box center [497, 195] width 200 height 21
type input "50"
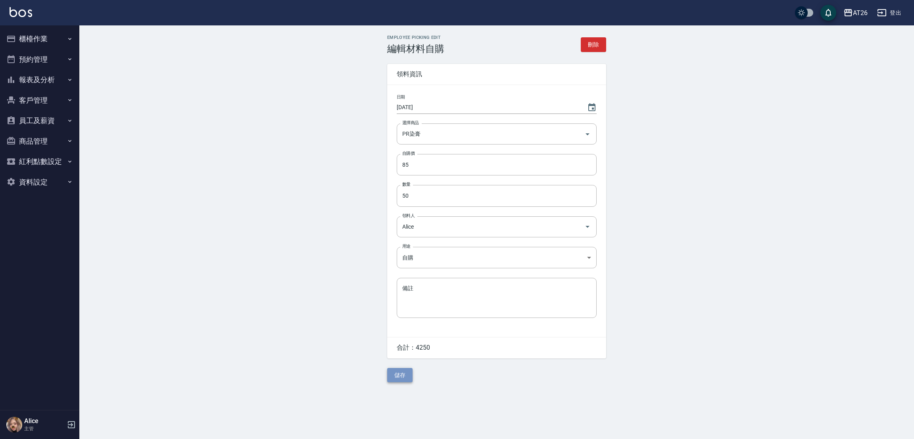
click at [399, 381] on button "儲存" at bounding box center [399, 375] width 25 height 15
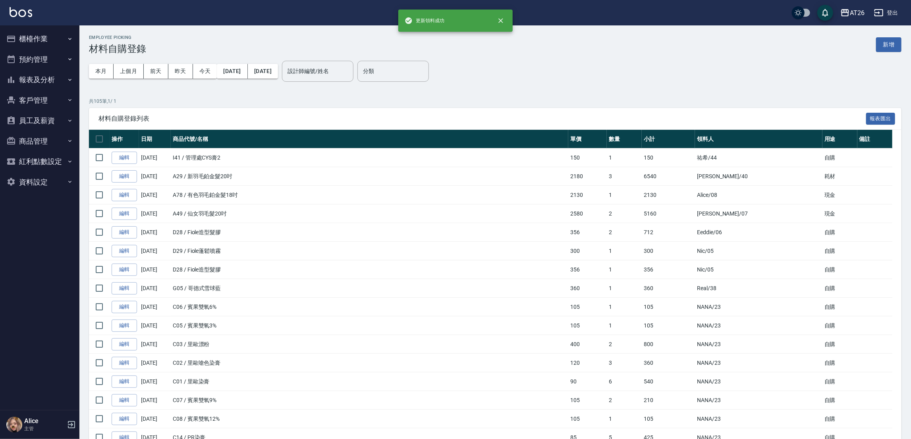
click at [394, 378] on td "C01 / 里歐染膏" at bounding box center [369, 381] width 397 height 19
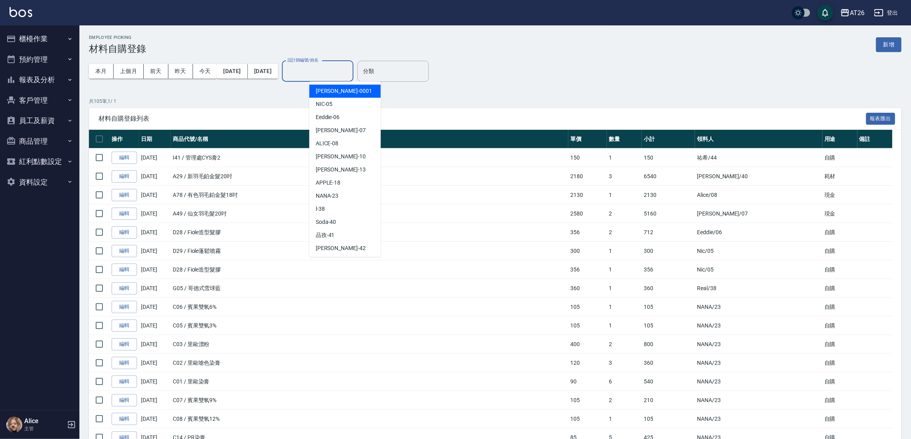
click at [338, 77] on input "設計師編號/姓名" at bounding box center [317, 71] width 64 height 14
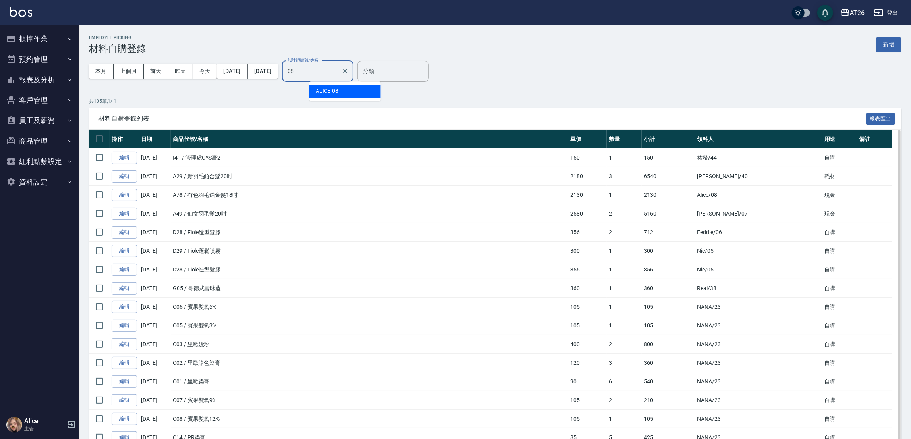
type input "ALICE-08"
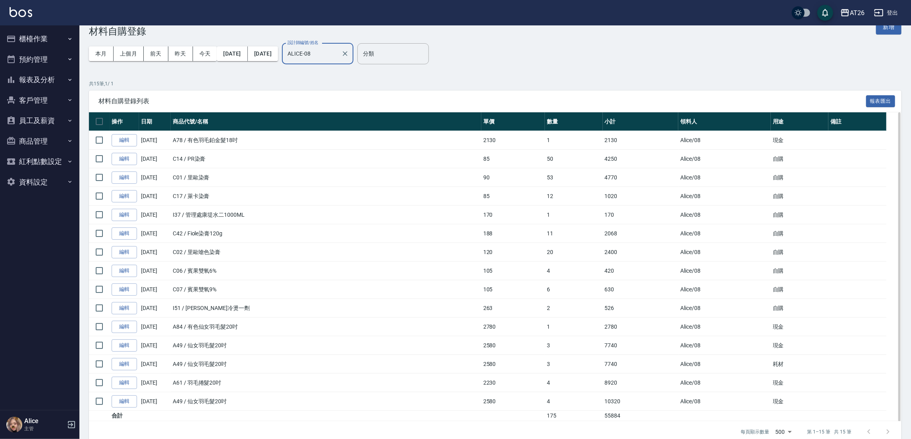
scroll to position [32, 0]
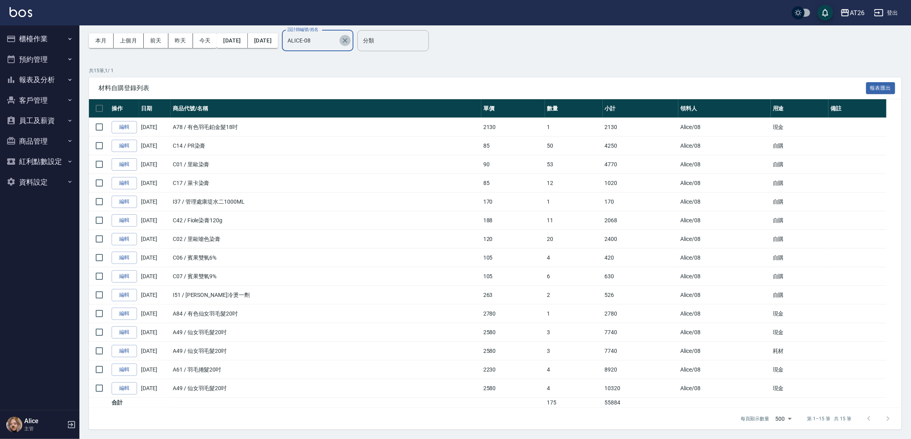
click at [349, 39] on icon "Clear" at bounding box center [345, 41] width 8 height 8
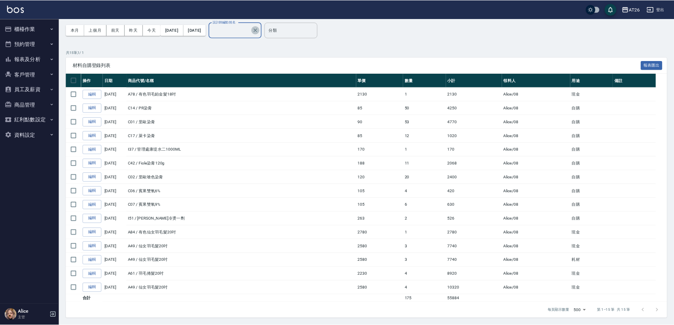
scroll to position [0, 0]
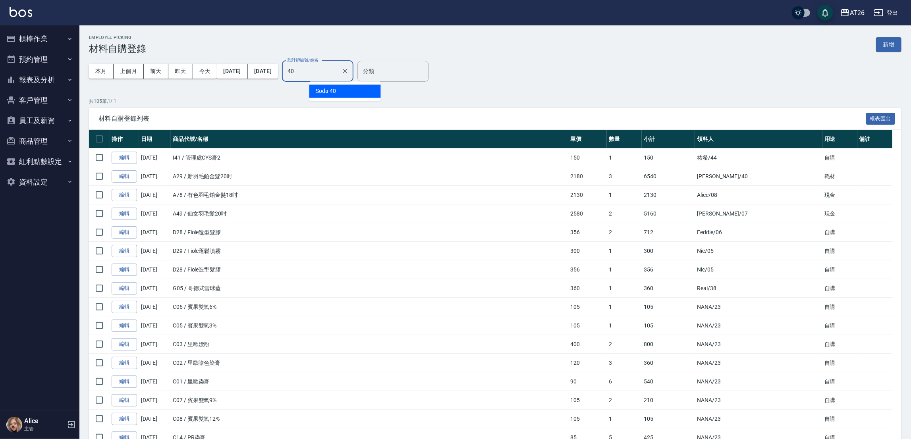
type input "Soda-40"
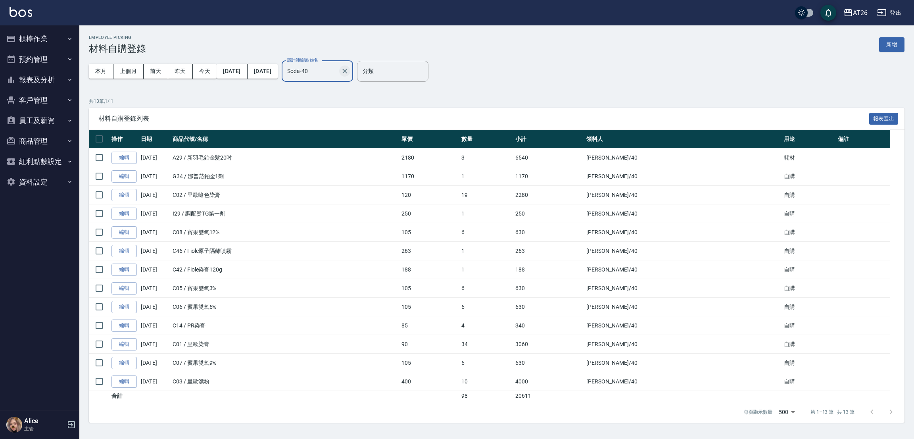
click at [349, 68] on icon "Clear" at bounding box center [345, 71] width 8 height 8
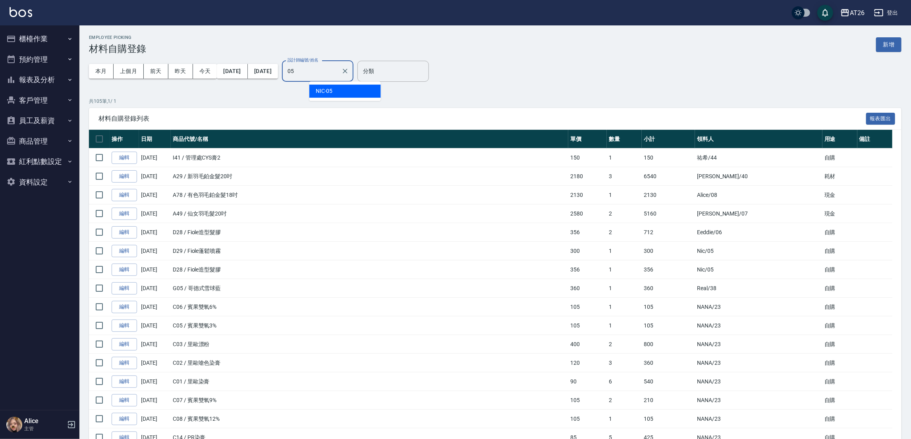
type input "NIC-05"
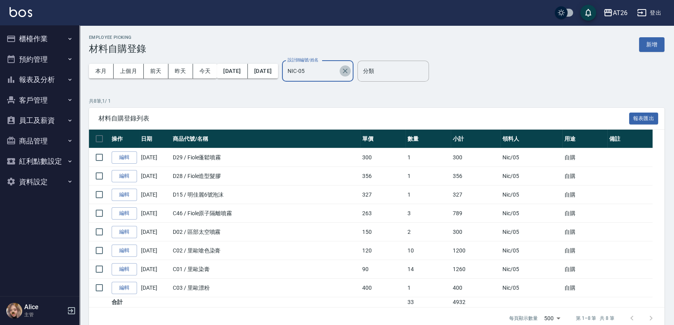
click at [349, 67] on icon "Clear" at bounding box center [345, 71] width 8 height 8
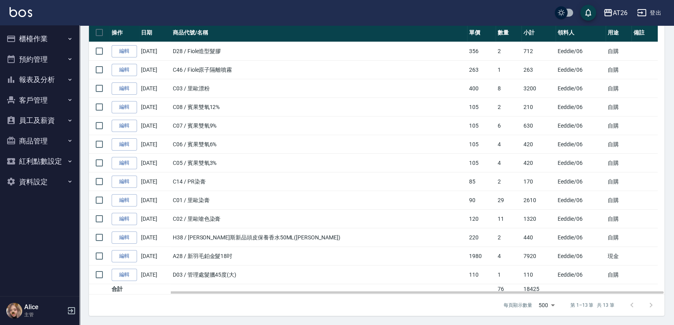
scroll to position [62, 0]
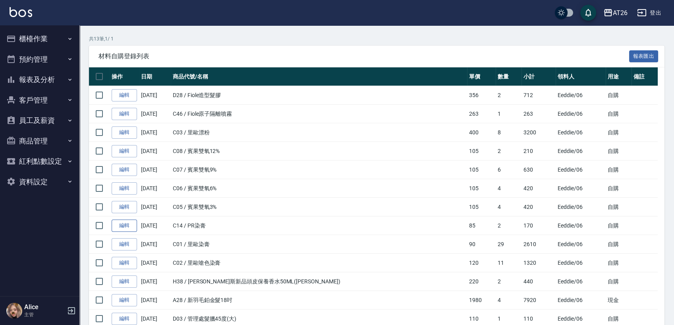
type input "Eeddie-06"
click at [117, 225] on link "編輯" at bounding box center [124, 226] width 25 height 12
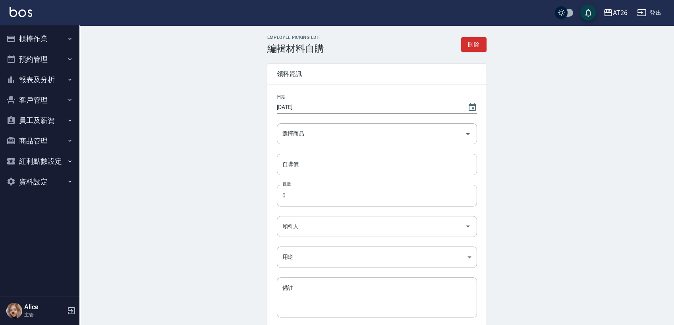
type input "2025/09/20"
type input "PR染膏"
type input "85"
type input "2"
type input "Eeddie"
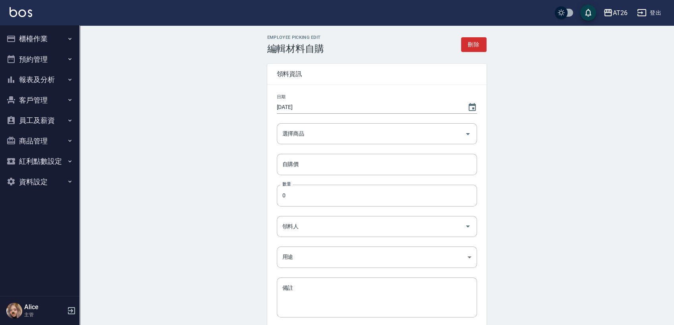
type input "自購"
click at [305, 201] on input "2" at bounding box center [377, 195] width 200 height 21
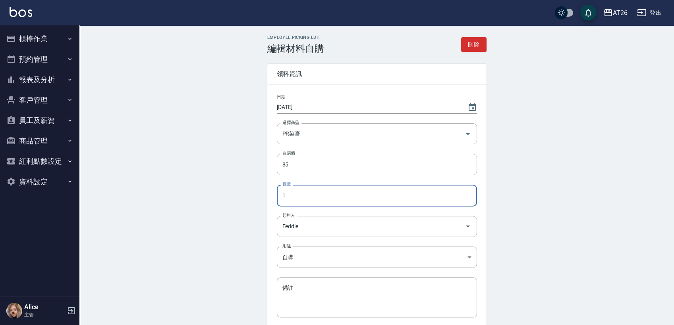
type input "1"
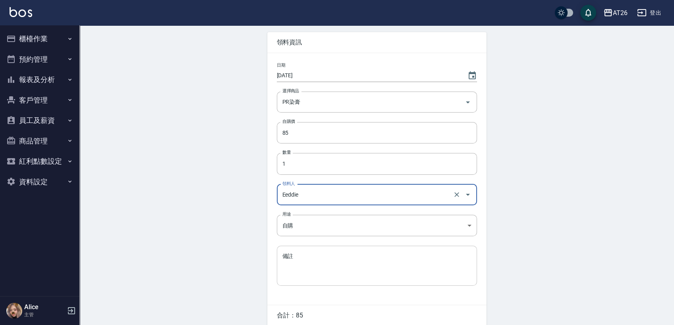
scroll to position [67, 0]
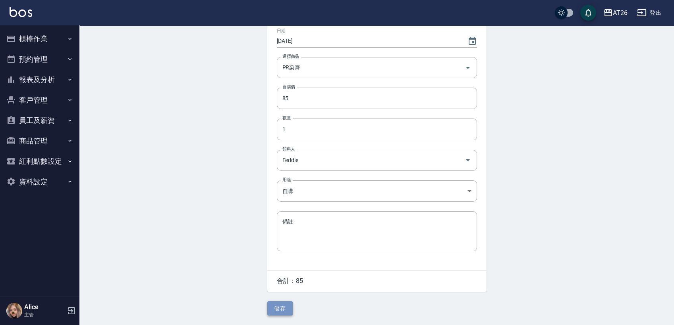
click at [280, 315] on button "儲存" at bounding box center [279, 309] width 25 height 15
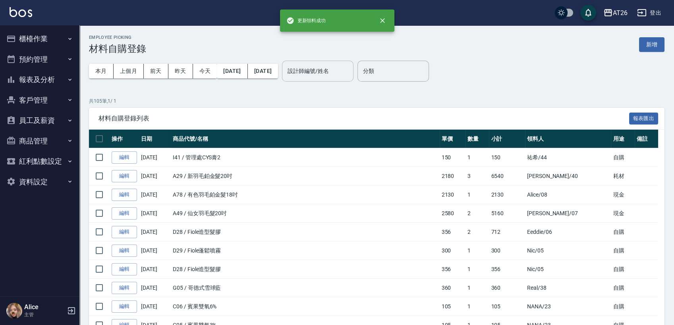
click at [350, 69] on input "設計師編號/姓名" at bounding box center [317, 71] width 64 height 14
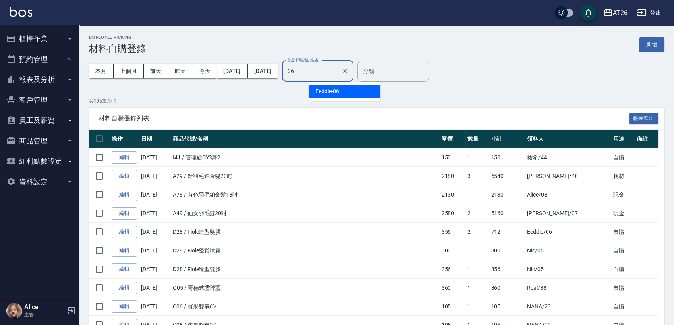
type input "Eeddie-06"
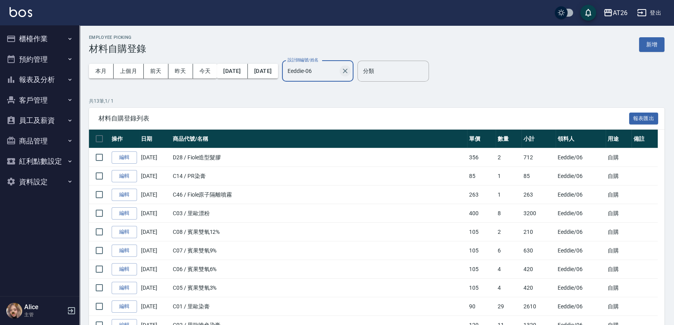
click at [350, 71] on button "Clear" at bounding box center [344, 70] width 11 height 11
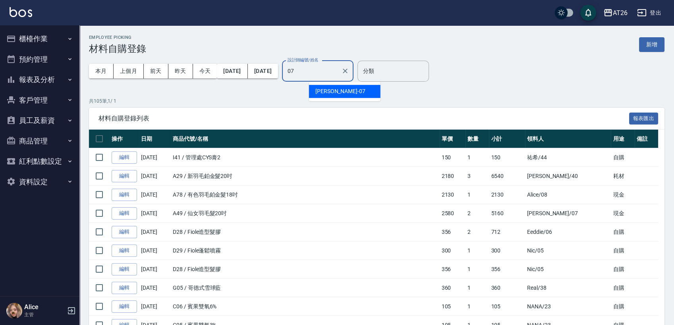
type input "ADAM-07"
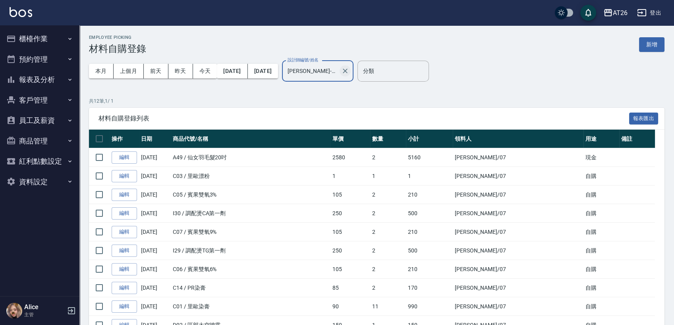
click at [350, 67] on button "Clear" at bounding box center [344, 70] width 11 height 11
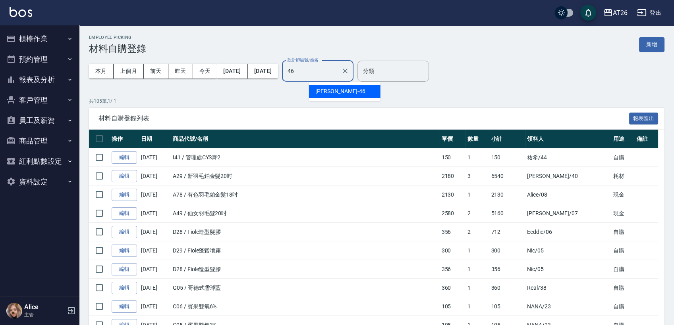
type input "tony-46"
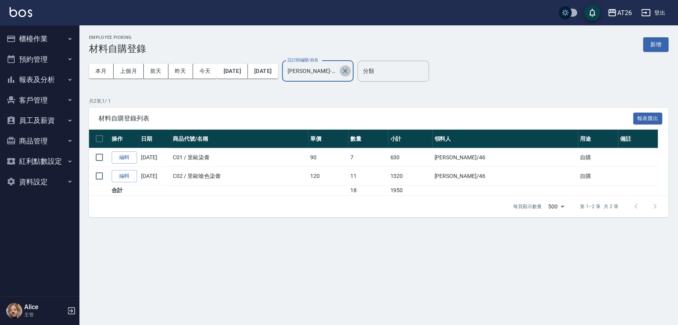
click at [349, 71] on icon "Clear" at bounding box center [345, 71] width 8 height 8
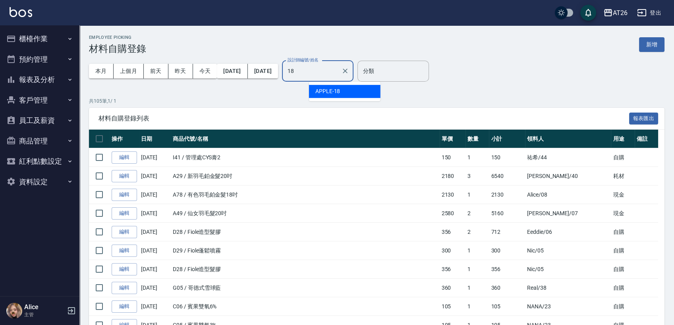
type input "APPLE-18"
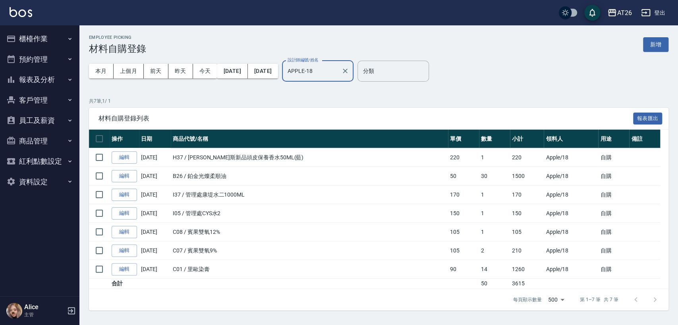
click at [349, 73] on icon "Clear" at bounding box center [345, 71] width 8 height 8
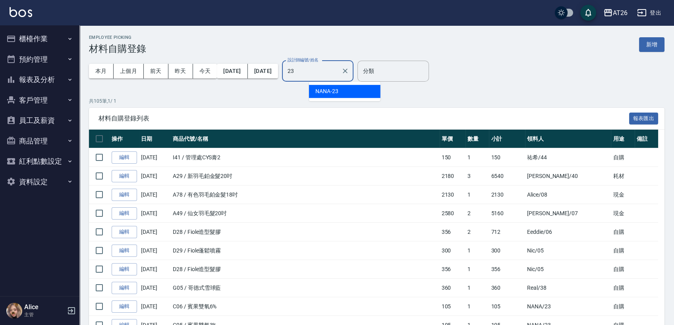
type input "NANA-23"
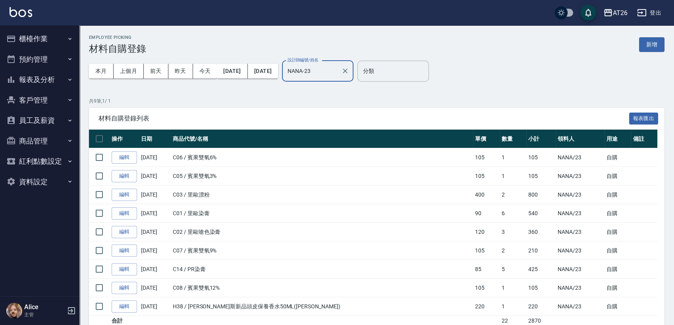
click at [347, 69] on icon "Clear" at bounding box center [345, 71] width 5 height 5
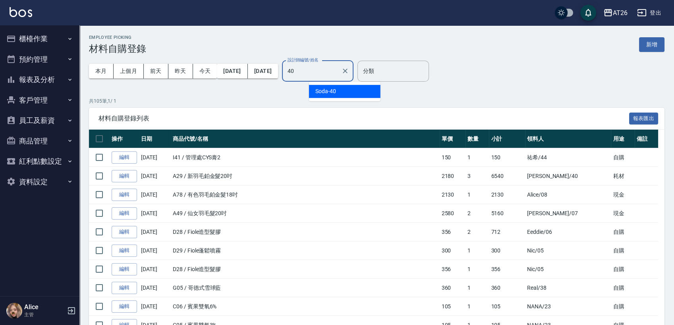
type input "Soda-40"
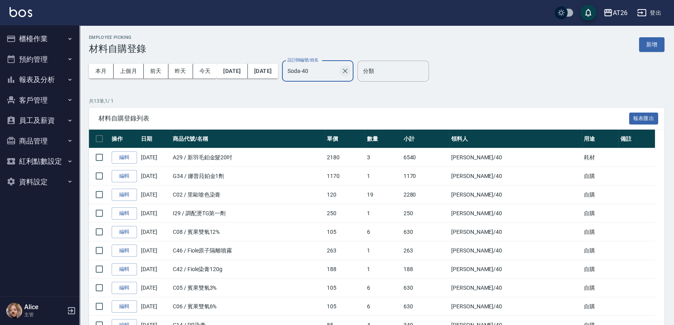
click at [350, 69] on button "Clear" at bounding box center [344, 70] width 11 height 11
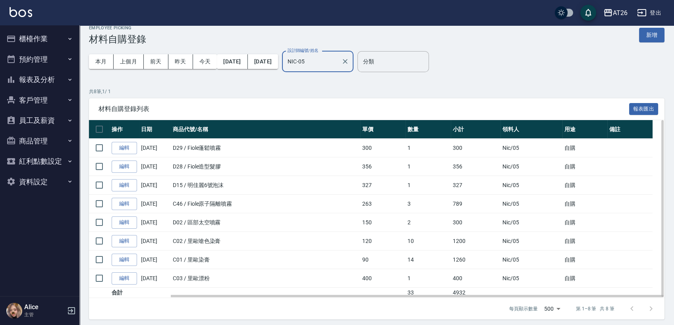
scroll to position [13, 0]
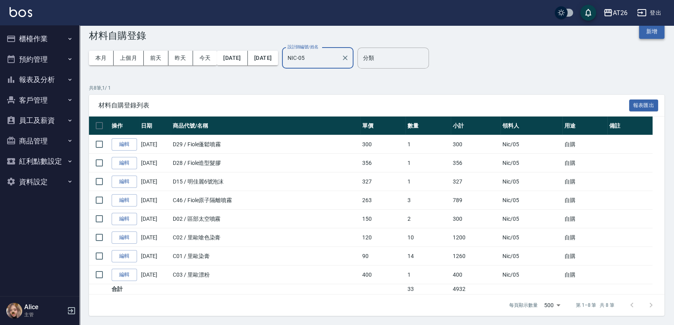
type input "NIC-05"
click at [652, 35] on button "新增" at bounding box center [651, 31] width 25 height 15
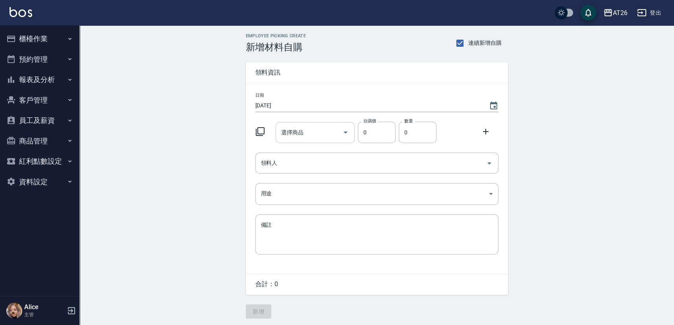
click at [314, 130] on input "選擇商品" at bounding box center [309, 133] width 60 height 14
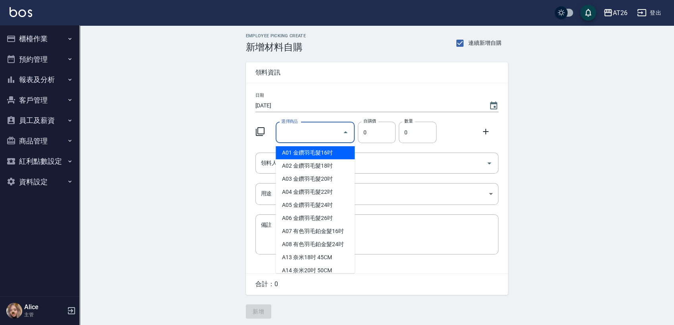
type input "金鑽羽毛髮16吋"
type input "1380"
type input "1"
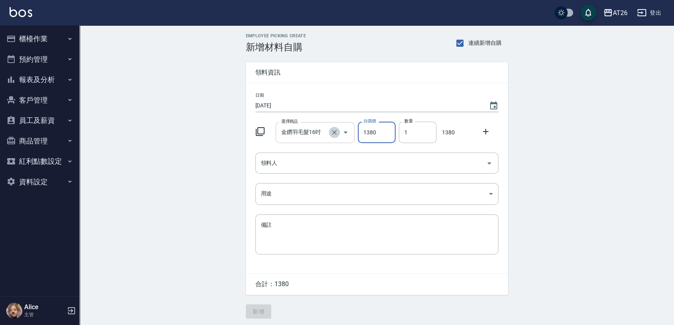
click at [335, 130] on icon "Clear" at bounding box center [334, 133] width 8 height 8
type input "0"
type input "g"
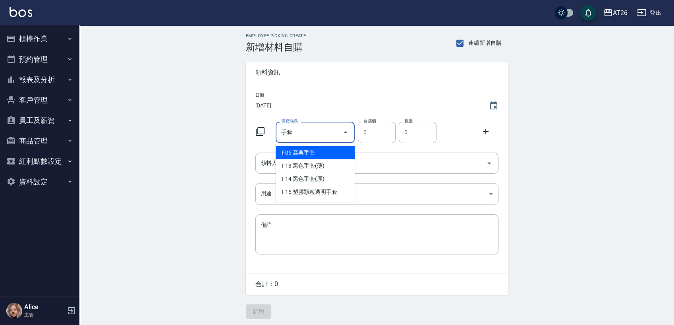
type input "高典手套"
type input "20"
type input "1"
click at [310, 133] on input "高典手套" at bounding box center [304, 133] width 50 height 14
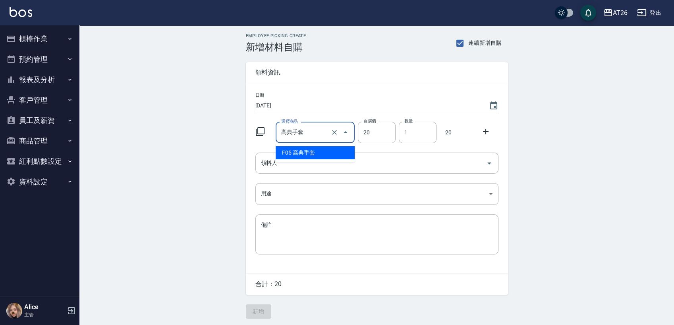
click at [291, 132] on input "高典手套" at bounding box center [304, 133] width 50 height 14
drag, startPoint x: 291, startPoint y: 132, endPoint x: 260, endPoint y: 134, distance: 31.4
click at [260, 134] on div "選擇商品 高典手套 選擇商品 自購價 20 自購價 數量 1 數量 20" at bounding box center [375, 131] width 246 height 25
click at [294, 134] on input "高典手套" at bounding box center [304, 133] width 50 height 14
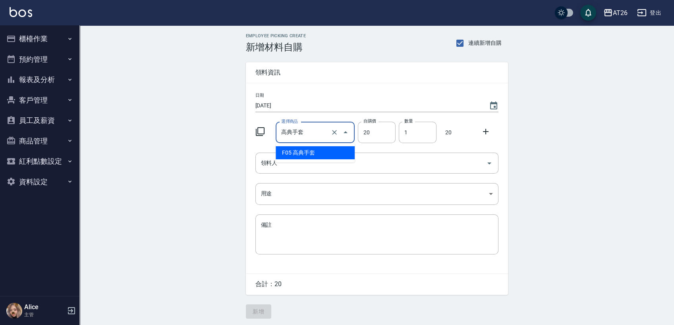
click at [290, 131] on input "高典手套" at bounding box center [304, 133] width 50 height 14
drag, startPoint x: 290, startPoint y: 131, endPoint x: 277, endPoint y: 131, distance: 12.7
click at [277, 131] on div "高典手套 選擇商品" at bounding box center [314, 132] width 79 height 21
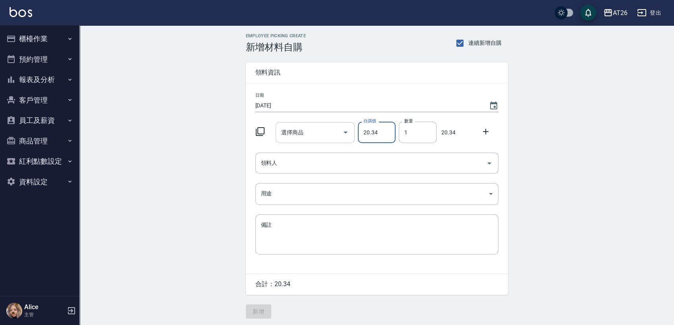
type input "20.34"
click at [293, 132] on div "選擇商品 選擇商品" at bounding box center [314, 132] width 79 height 21
type input "g"
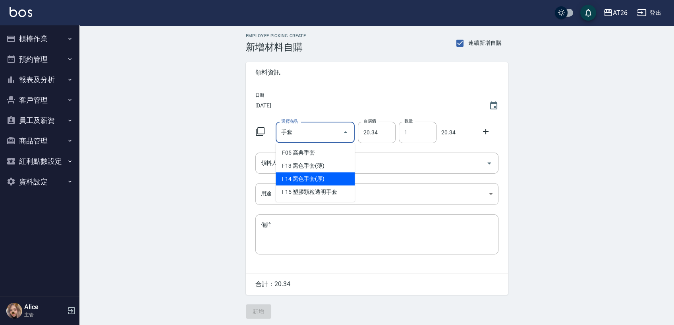
click at [307, 174] on li "F14 黑色手套(厚)" at bounding box center [314, 179] width 79 height 13
type input "黑色手套(厚)"
type input "450"
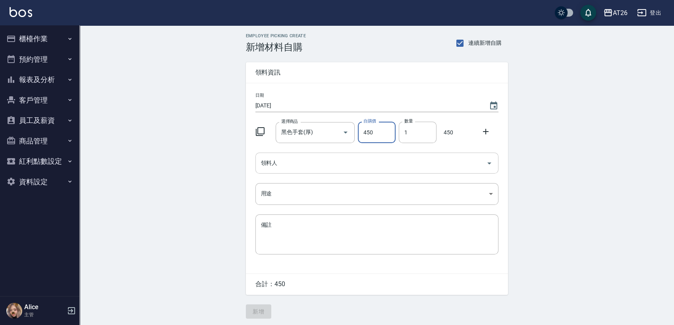
click at [356, 163] on input "領料人" at bounding box center [371, 163] width 224 height 14
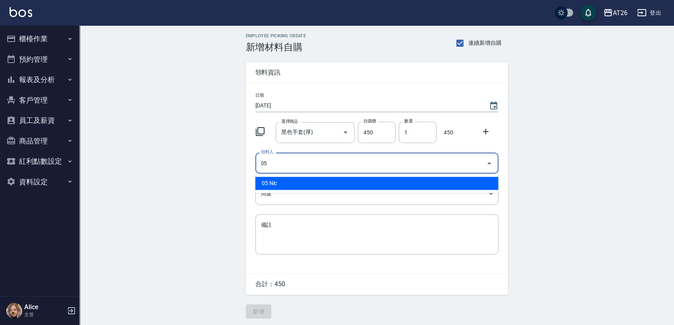
type input "05 Nic"
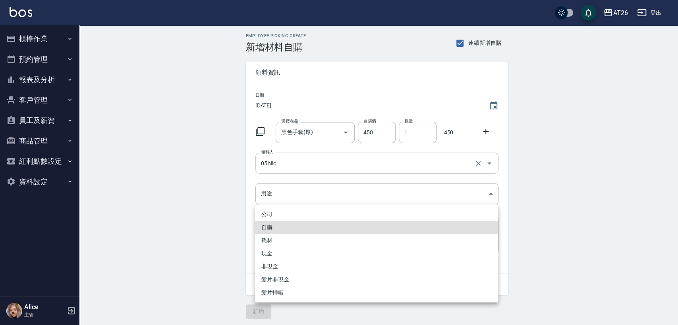
type input "自購"
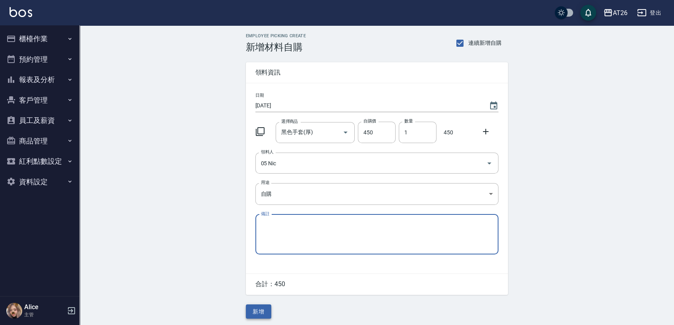
click at [254, 310] on button "新增" at bounding box center [258, 312] width 25 height 15
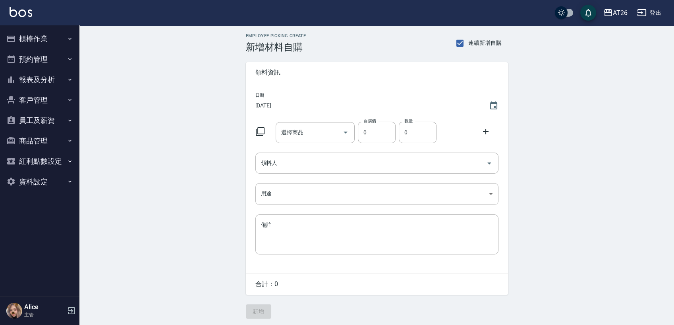
click at [287, 133] on div "選擇商品 選擇商品" at bounding box center [314, 132] width 79 height 21
type input "-"
type input "耳罩"
type input "130"
type input "1"
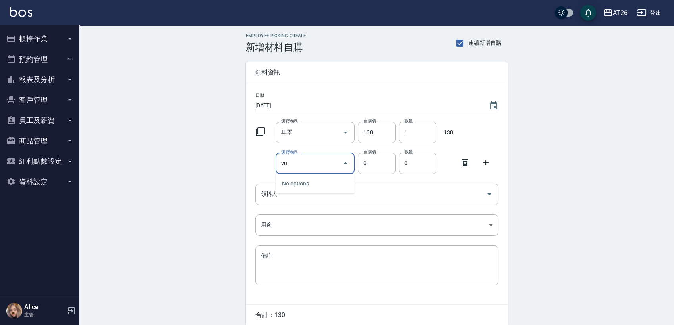
type input "v"
type input "想"
type input "高典小飛俠"
type input "160"
type input "1"
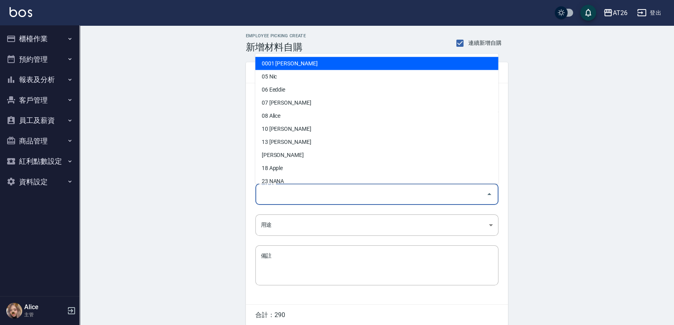
click at [320, 196] on input "領料人" at bounding box center [371, 194] width 224 height 14
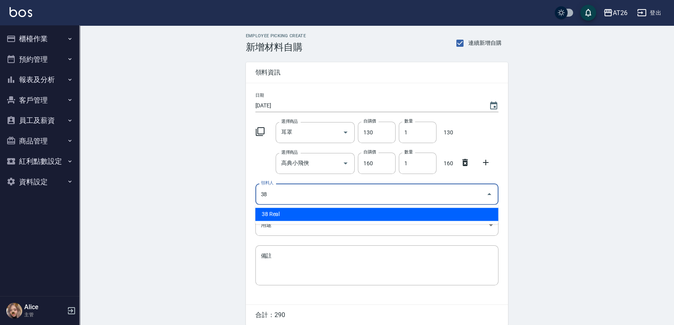
type input "38 Real"
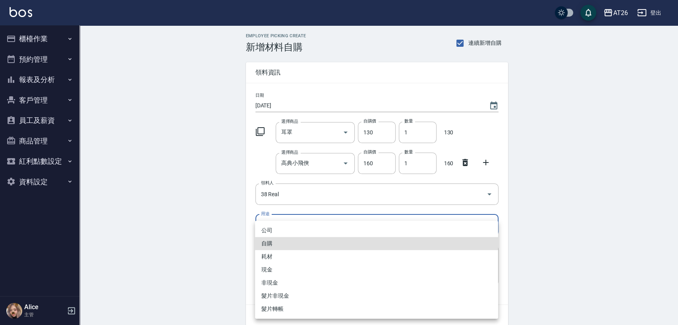
type input "自購"
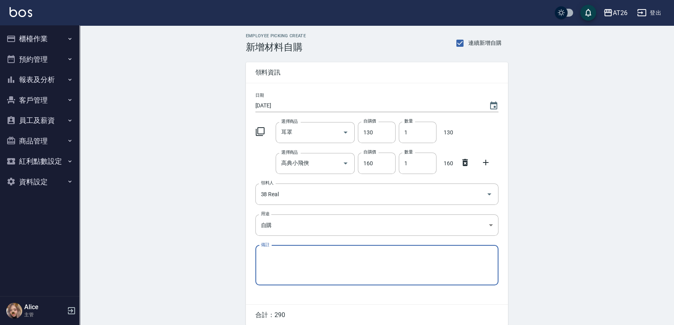
scroll to position [33, 0]
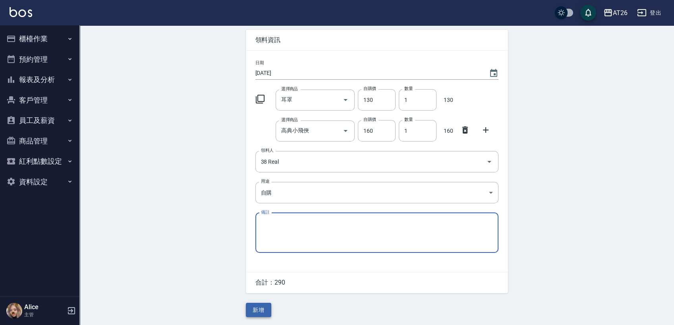
click at [265, 314] on button "新增" at bounding box center [258, 310] width 25 height 15
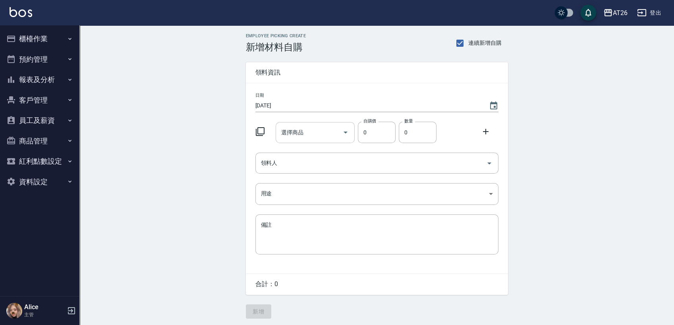
click at [329, 133] on keeper-lock "Open Keeper Popup" at bounding box center [333, 133] width 10 height 10
drag, startPoint x: 307, startPoint y: 134, endPoint x: 313, endPoint y: 134, distance: 5.6
click at [308, 134] on input "選擇商品" at bounding box center [309, 133] width 60 height 14
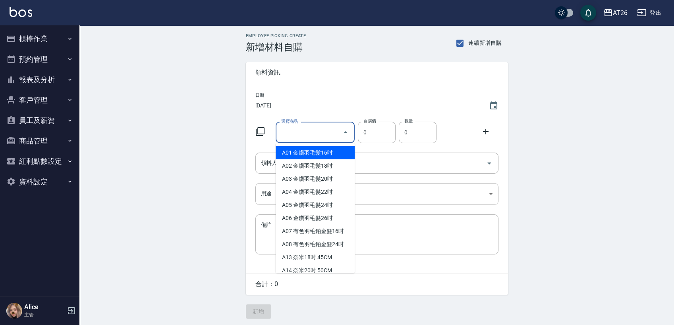
drag, startPoint x: 92, startPoint y: 136, endPoint x: 169, endPoint y: 141, distance: 78.0
click at [96, 137] on div "Employee Picking Create 新增材料自購 連續新增自購 領料資訊 日期 [DATE] 選擇商品 選擇商品 自購價 0 自購價 數量 0 數…" at bounding box center [376, 176] width 594 height 302
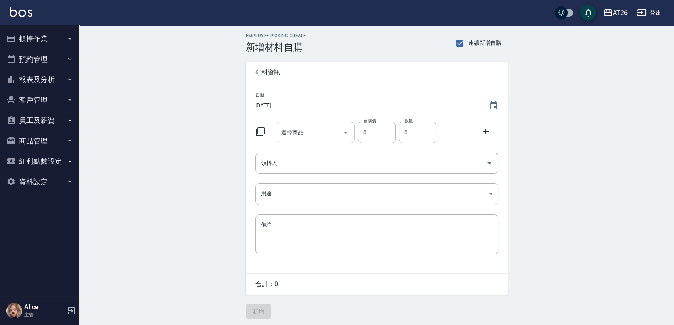
click at [310, 127] on input "選擇商品" at bounding box center [309, 133] width 60 height 14
type input "-"
type input "爾"
type input "耳罩"
type input "130"
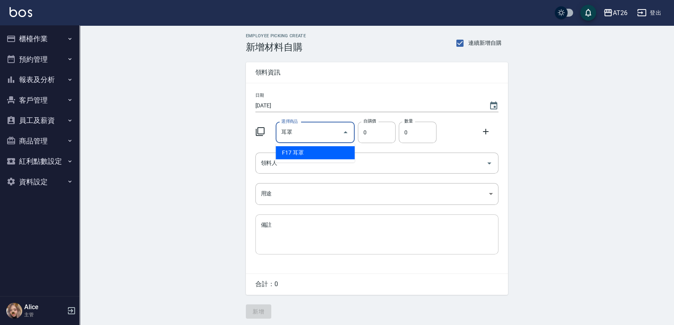
type input "1"
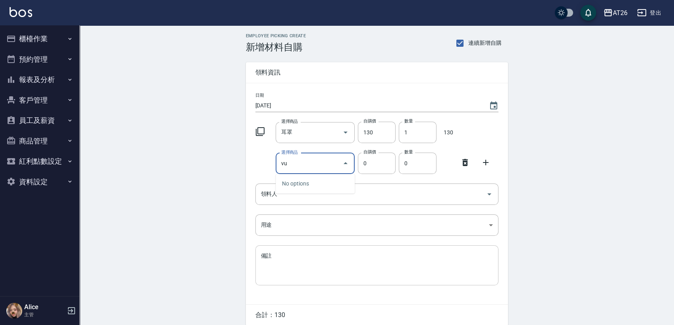
type input "v"
type input "高典小飛俠"
type input "160"
type input "1"
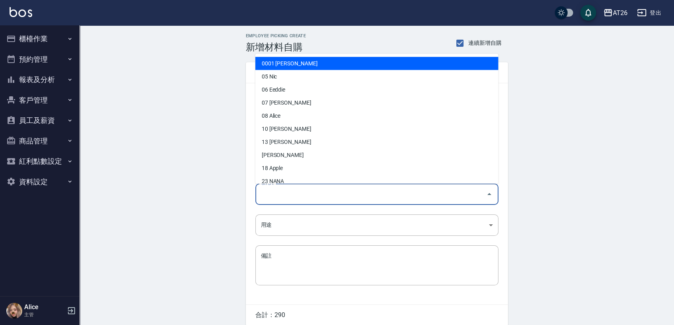
click at [358, 188] on input "領料人" at bounding box center [371, 194] width 224 height 14
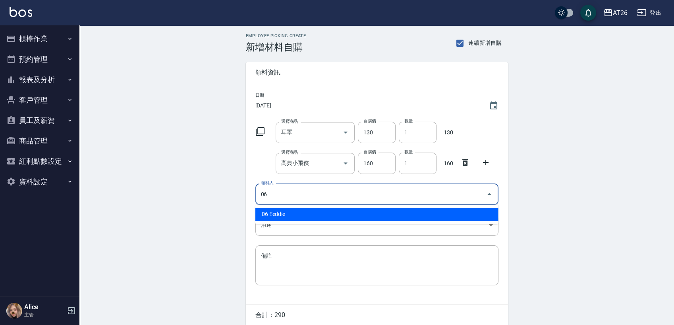
type input "06 Eeddie"
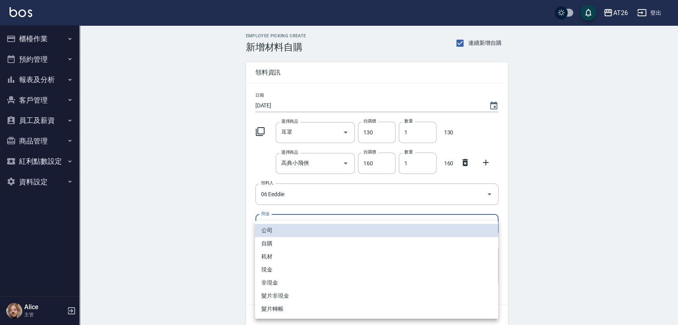
click at [279, 222] on body "AT26 登出 櫃檯作業 打帳單 帳單列表 座位開單 營業儀表板 現金收支登錄 高階收支登錄 材料自購登錄 每日結帳 排班表 現場電腦打卡 掃碼打卡 預約管理…" at bounding box center [339, 179] width 678 height 358
click at [421, 239] on li "自購" at bounding box center [376, 243] width 243 height 13
type input "自購"
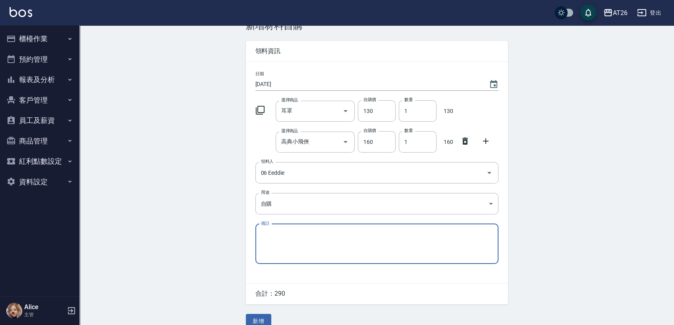
scroll to position [33, 0]
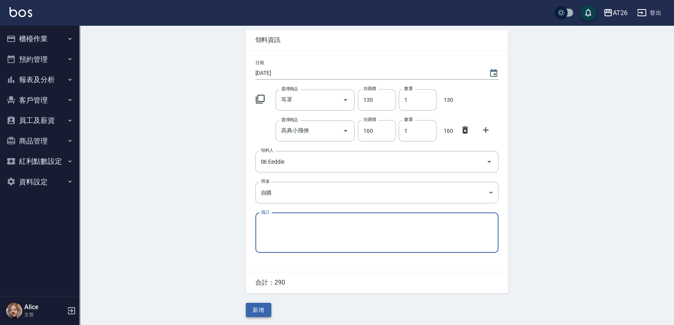
click at [268, 314] on button "新增" at bounding box center [258, 310] width 25 height 15
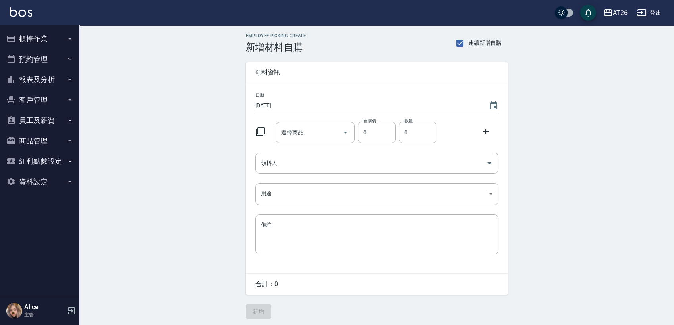
click at [296, 134] on div "選擇商品 選擇商品" at bounding box center [314, 132] width 79 height 21
click at [326, 155] on li "C07 賓果雙氧9%" at bounding box center [314, 152] width 79 height 13
type input "賓果雙氧9%"
type input "105"
type input "2"
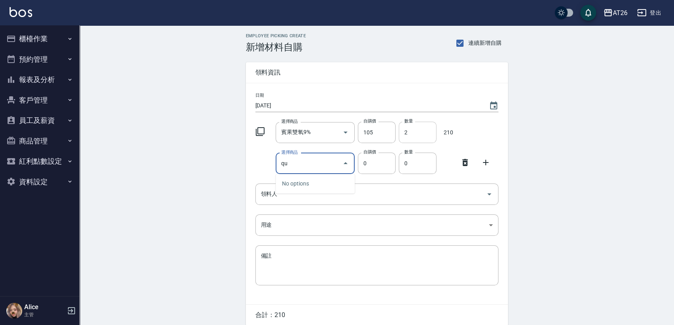
type input "q"
type input "[PERSON_NAME]粉瞟"
type input "400"
type input "1"
click at [343, 195] on input "領料人" at bounding box center [371, 194] width 224 height 14
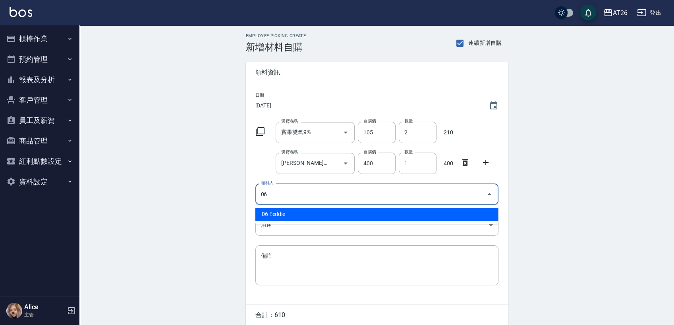
type input "06 Eeddie"
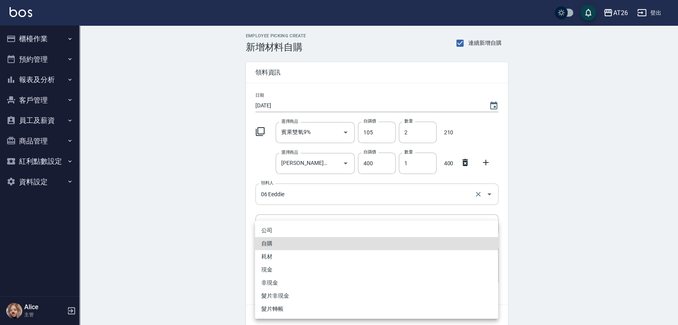
type input "自購"
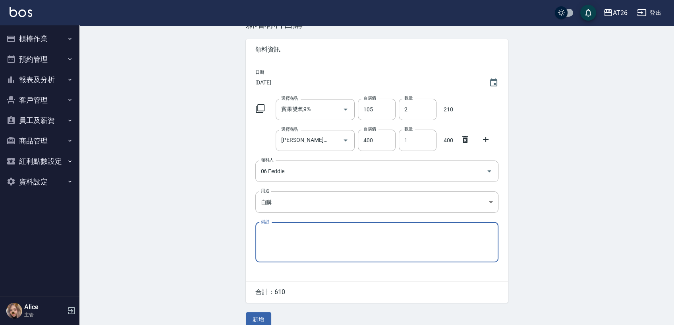
scroll to position [33, 0]
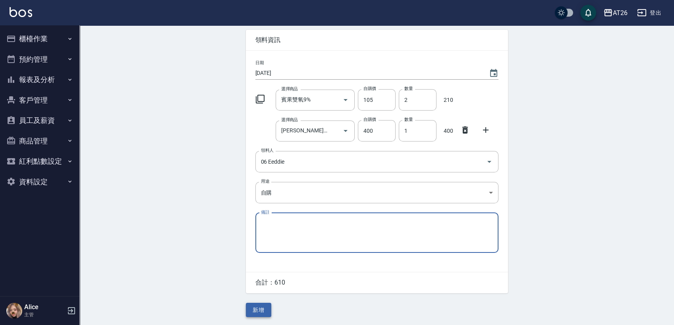
click at [249, 309] on button "新增" at bounding box center [258, 310] width 25 height 15
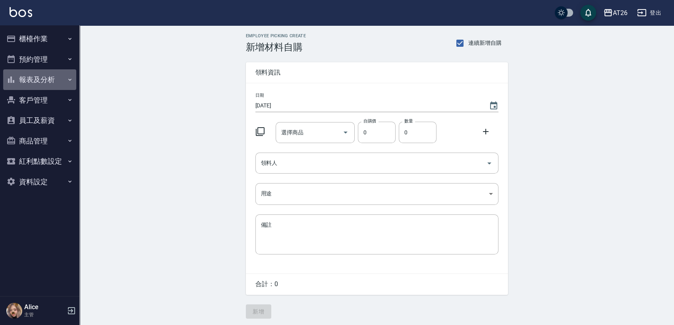
click at [51, 73] on button "報表及分析" at bounding box center [39, 79] width 73 height 21
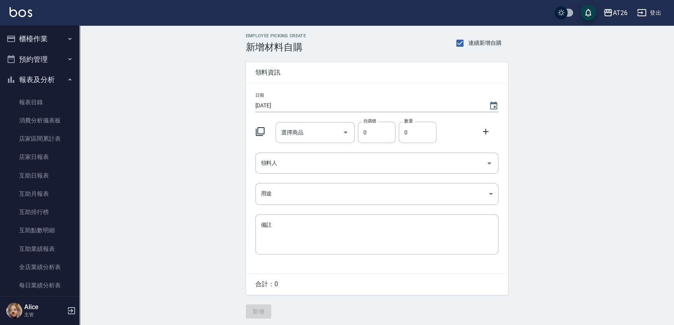
click at [51, 43] on button "櫃檯作業" at bounding box center [39, 39] width 73 height 21
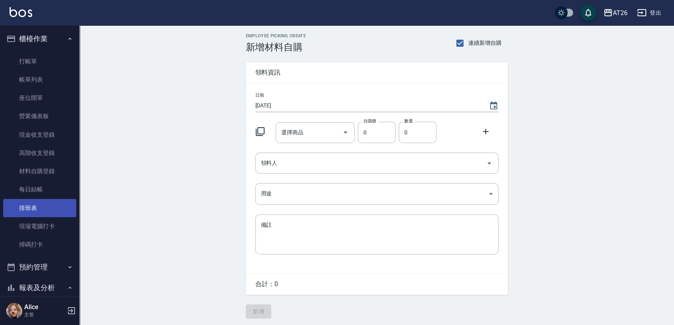
click at [48, 210] on link "排班表" at bounding box center [39, 208] width 73 height 18
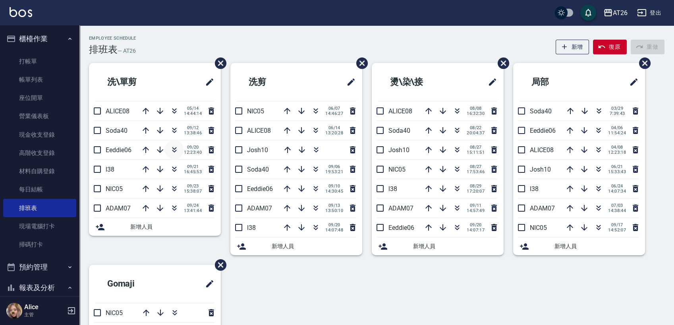
click at [172, 154] on icon "button" at bounding box center [174, 150] width 10 height 10
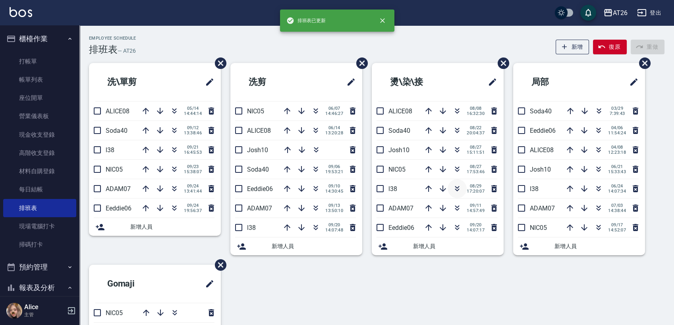
click at [459, 190] on icon "button" at bounding box center [457, 189] width 10 height 10
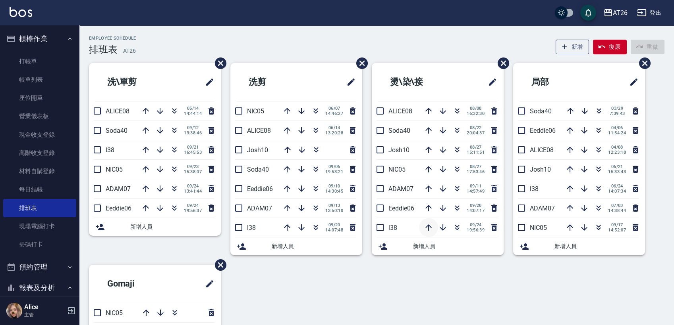
click at [424, 228] on icon "button" at bounding box center [429, 228] width 10 height 10
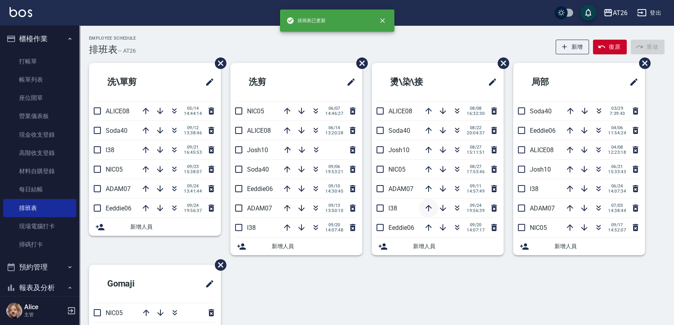
click at [427, 209] on icon "button" at bounding box center [429, 209] width 10 height 10
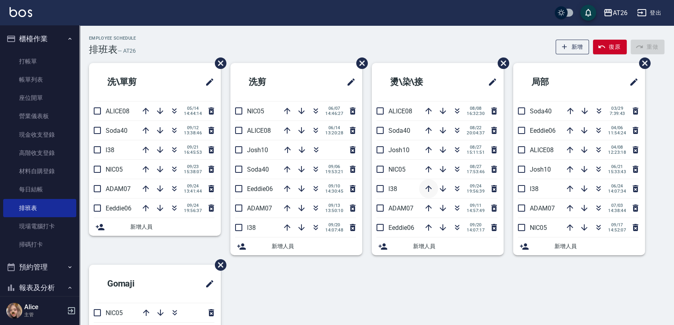
click at [428, 188] on icon "button" at bounding box center [429, 189] width 10 height 10
click at [43, 61] on link "打帳單" at bounding box center [39, 61] width 73 height 18
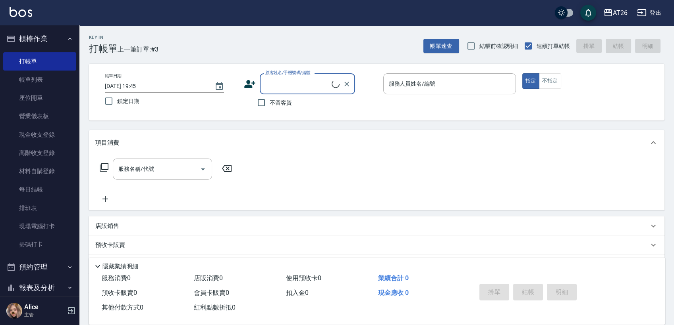
click at [275, 81] on input "顧客姓名/手機號碼/編號" at bounding box center [297, 84] width 68 height 14
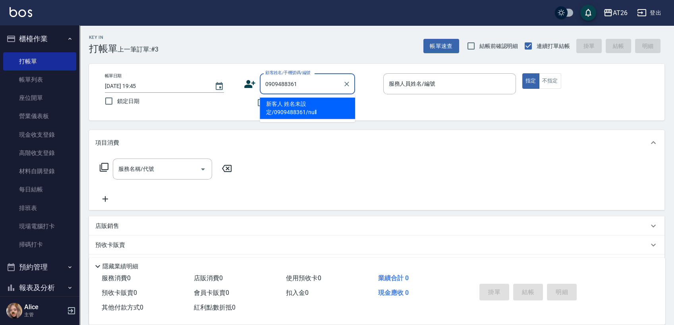
type input "新客人 姓名未設定/0909488361/null"
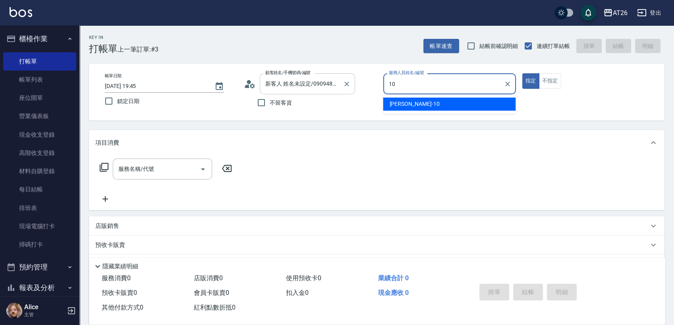
type input "Josh-10"
type button "true"
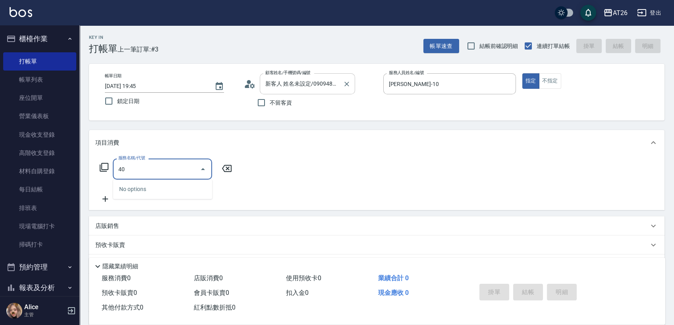
type input "4"
type input "洗髮(201)"
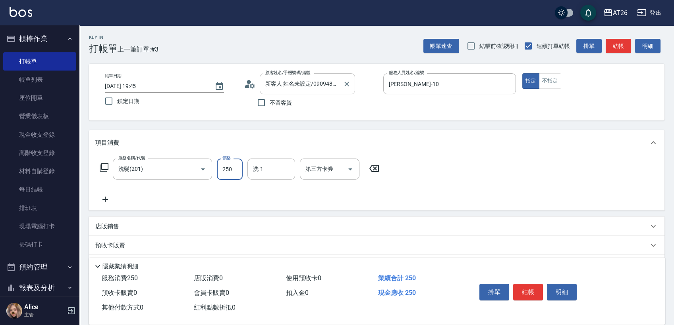
type input "0"
type input "NANA-23"
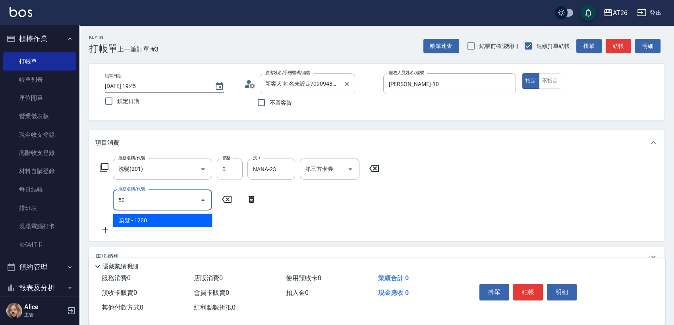
type input "5"
type input "401"
type input "20"
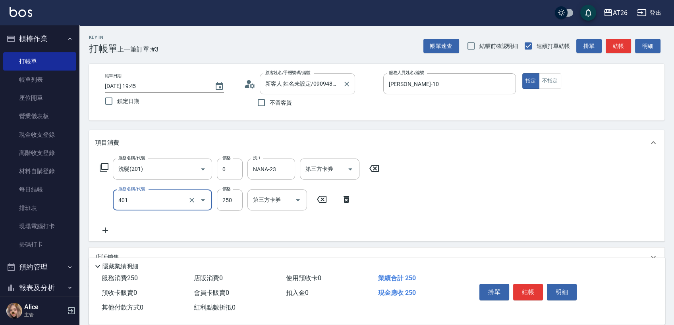
type input "剪髮(401)"
type input "7"
type input "0"
type input "700"
type input "70"
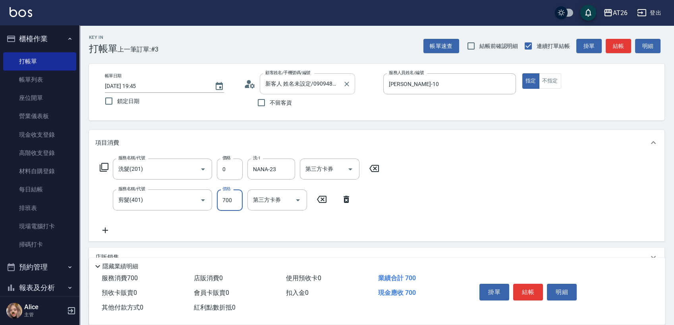
type input "70"
type input "0"
type input "800"
type input "80"
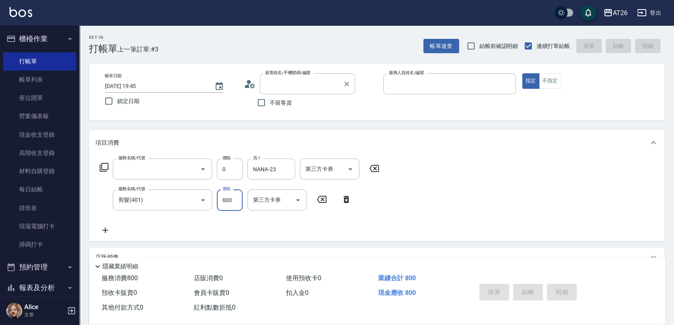
type input "0"
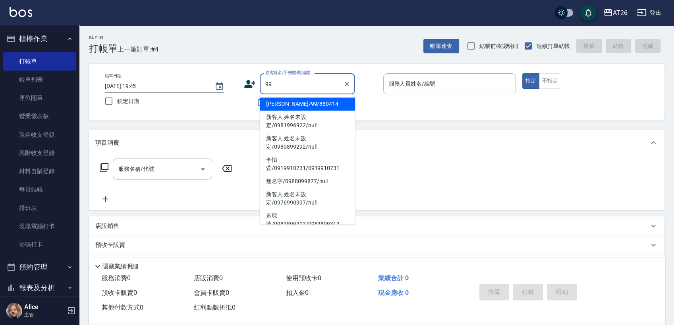
type input "吳昊軒/99/880414"
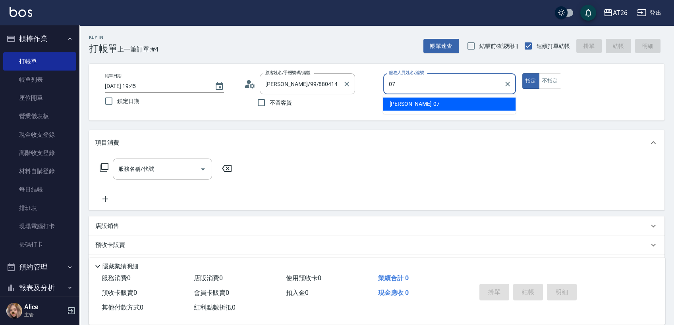
type input "ADAM-07"
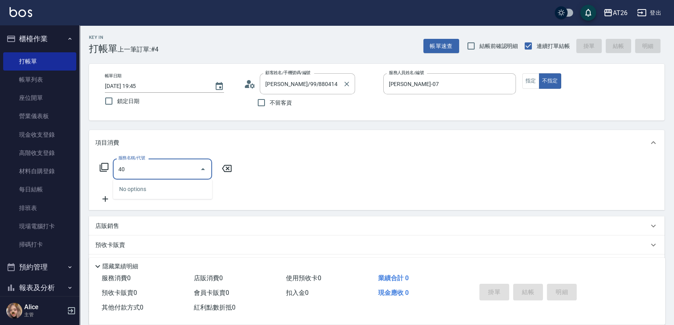
type input "4"
type input "201"
type input "20"
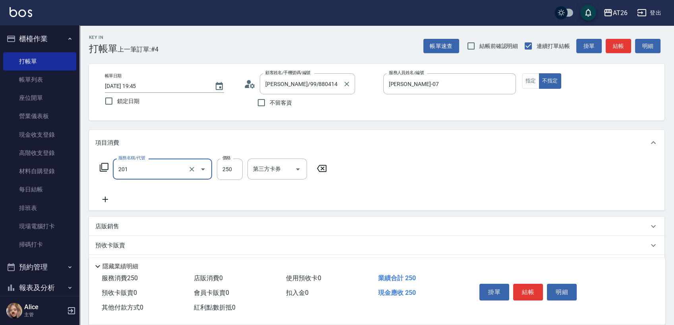
type input "洗髮(201)"
type input "0"
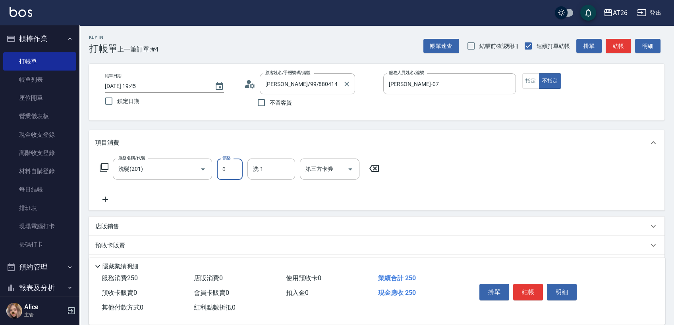
type input "0"
type input "祐希-44"
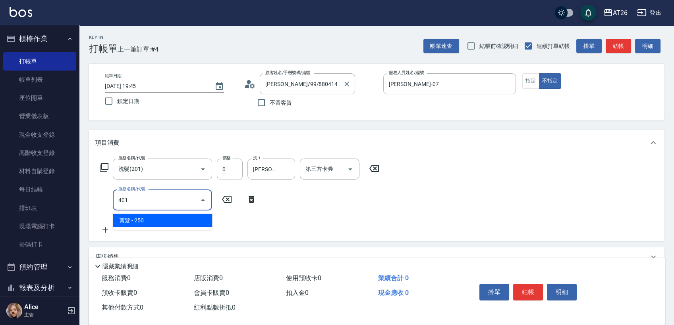
type input "401"
type input "20"
type input "剪髮(401)"
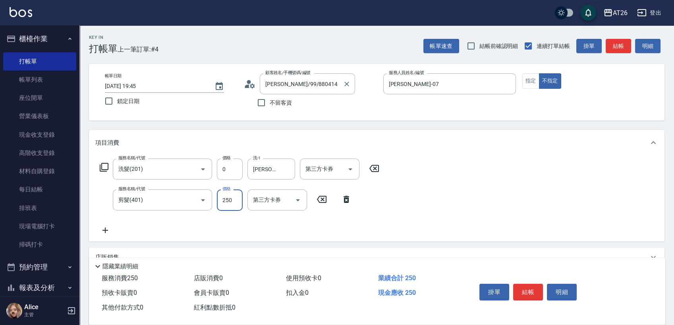
type input "7"
type input "0"
type input "700"
type input "70"
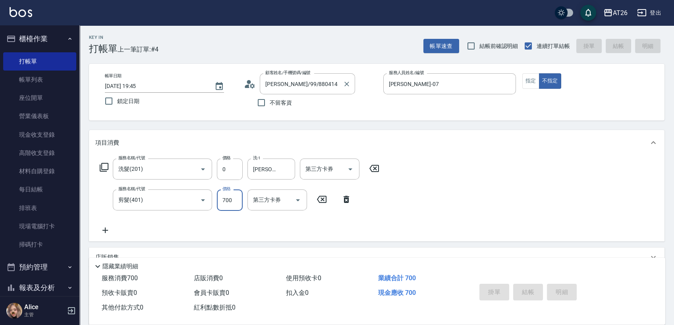
type input "2025/09/24 19:46"
type input "0"
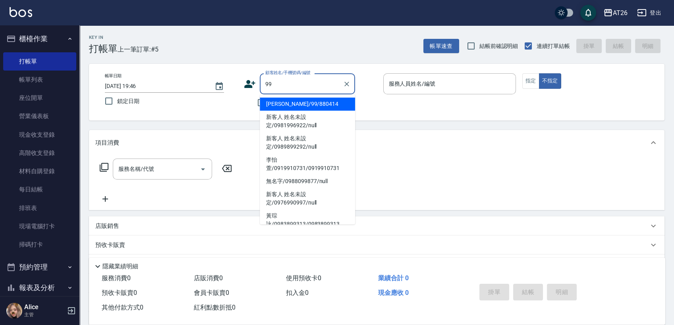
type input "吳昊軒/99/880414"
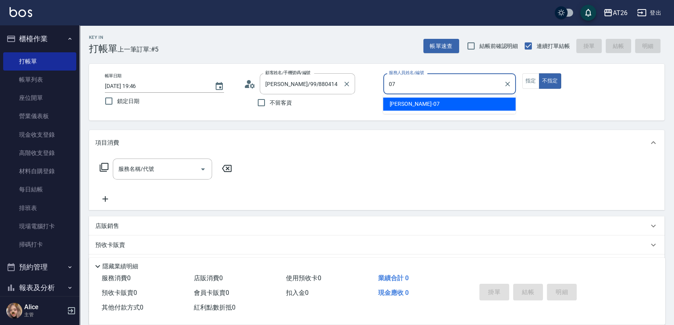
type input "07"
type button "false"
type input "ADAM-07"
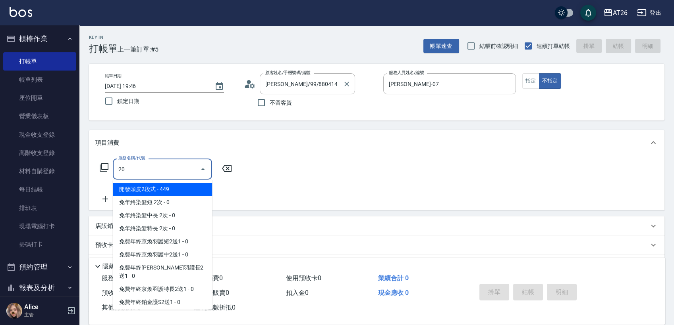
type input "201"
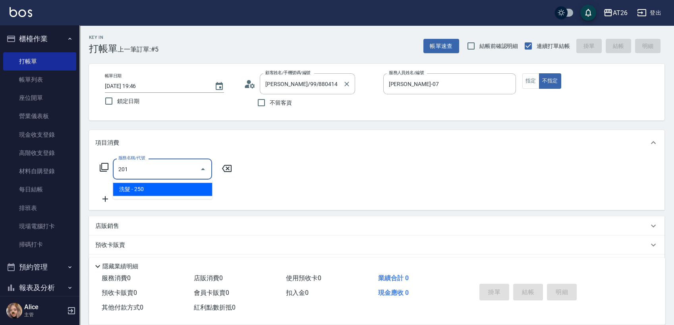
type input "20"
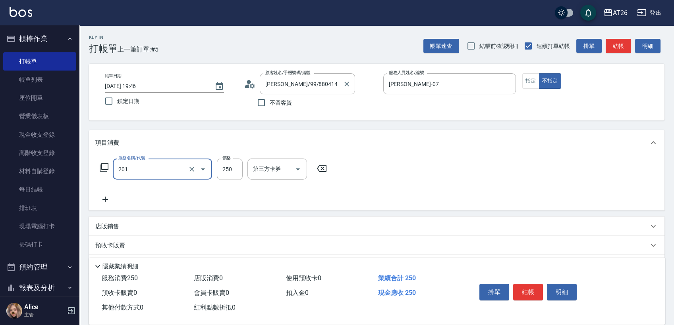
type input "洗髮(201)"
type input "0"
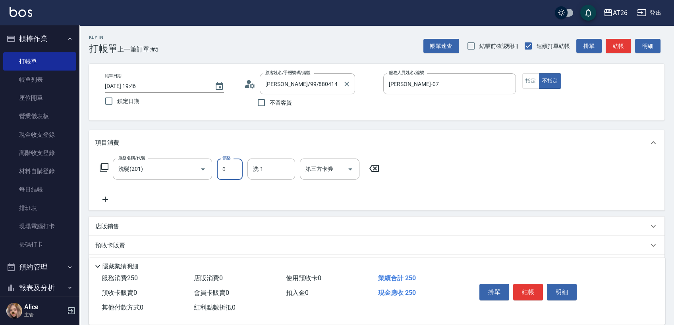
type input "0"
type input "品孜-41"
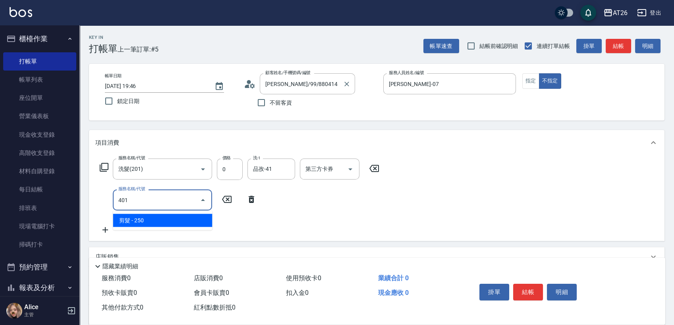
type input "401"
type input "20"
type input "剪髮(401)"
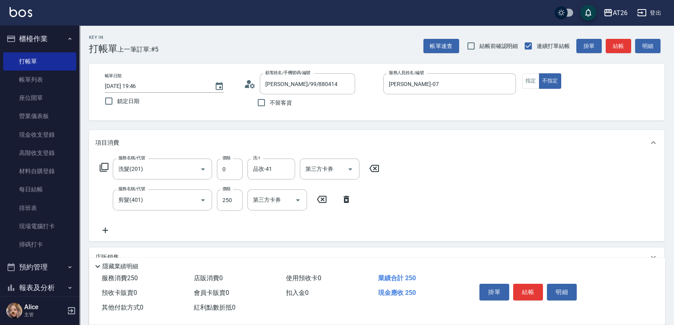
click at [347, 199] on icon at bounding box center [346, 199] width 6 height 7
type input "0"
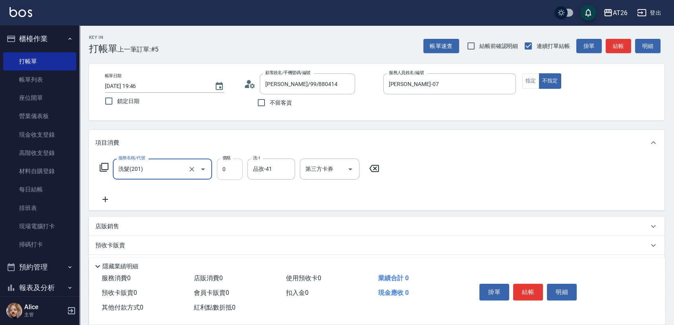
click at [223, 167] on input "0" at bounding box center [230, 169] width 26 height 21
type input "400"
type input "40"
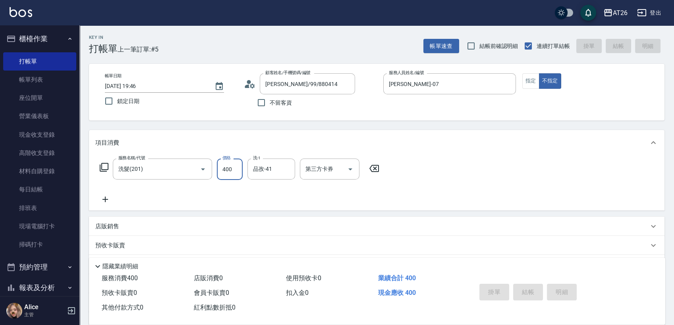
type input "0"
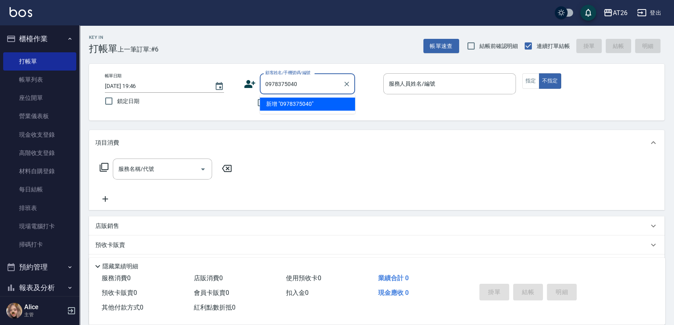
type input "0978375040"
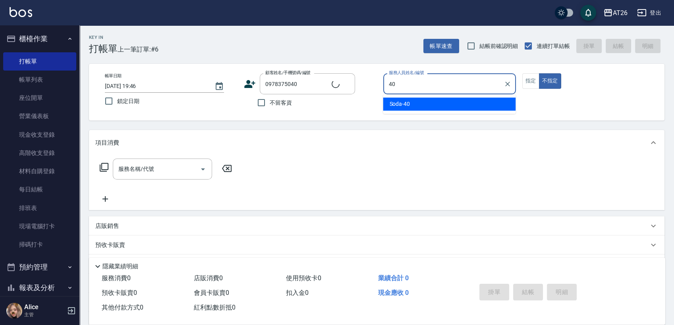
type input "Soda-40"
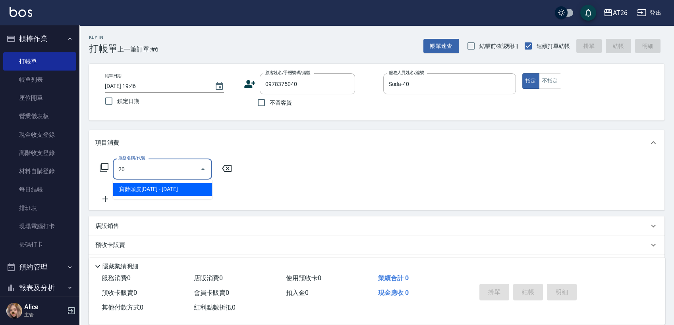
type input "201"
type input "20"
type input "洗髮(201)"
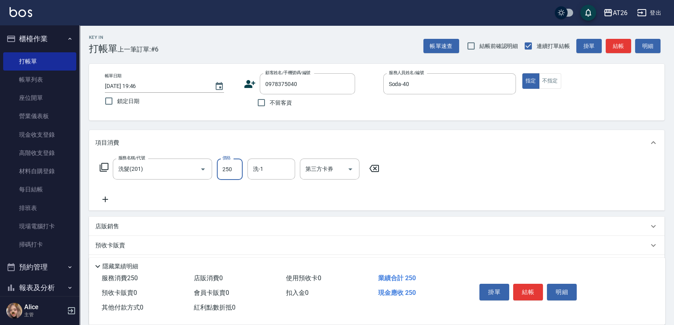
type input "0"
type input "祐希-44"
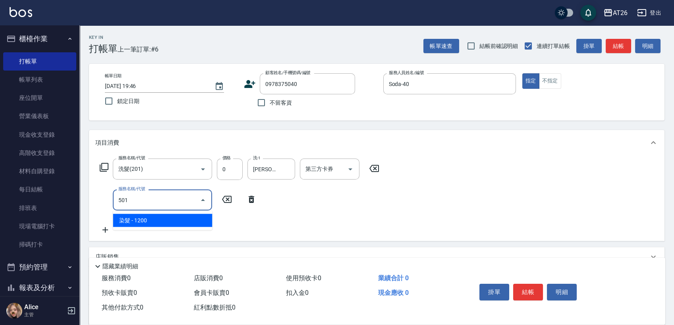
type input "501"
type input "120"
type input "染髮(501)"
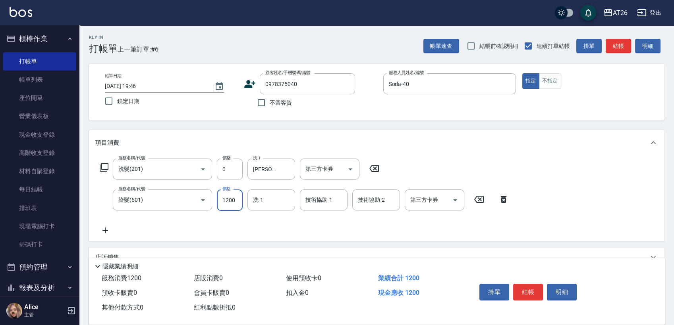
type input "3"
type input "0"
type input "300"
type input "30"
type input "3000"
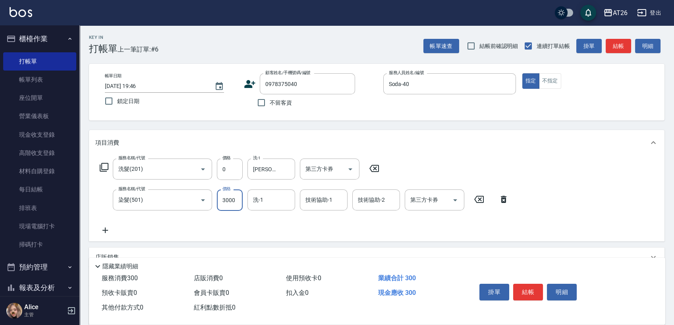
type input "300"
type input "3000"
type input "祐希-44"
click at [291, 202] on button "Clear" at bounding box center [286, 200] width 11 height 11
click at [317, 200] on input "技術協助-1" at bounding box center [323, 200] width 40 height 14
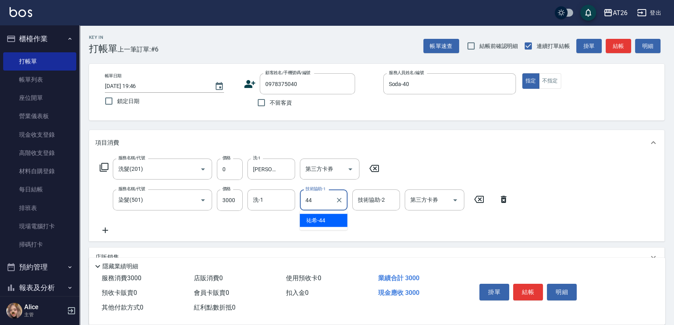
type input "祐希-44"
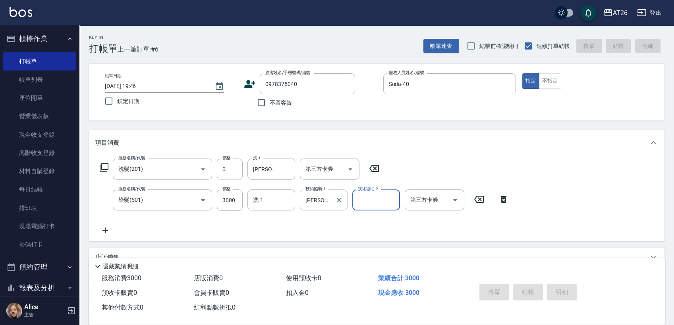
type input "2025/09/24 19:47"
type input "0"
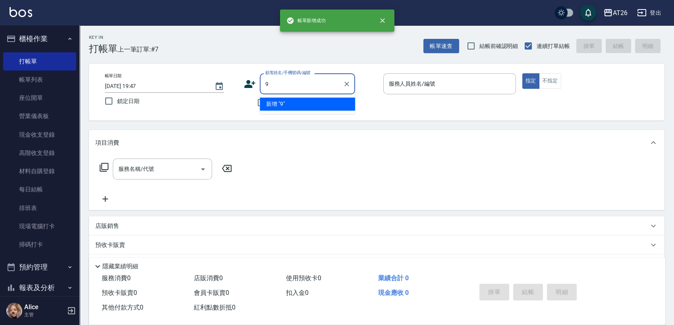
type input "99"
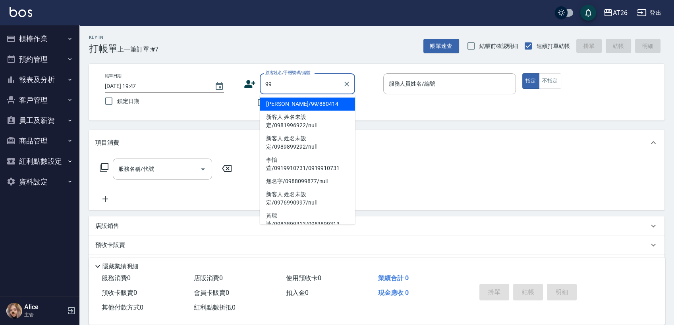
type input "吳昊軒/99/880414"
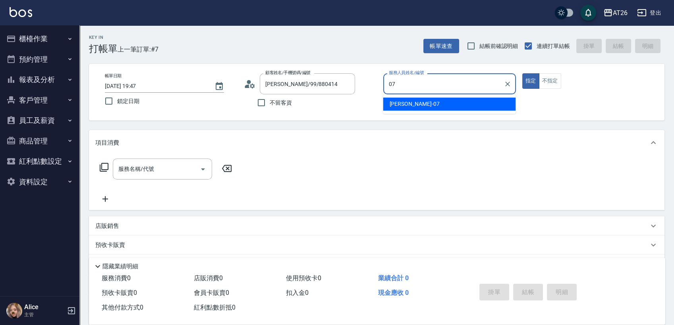
type input "07"
type button "true"
type input "ADAM-07"
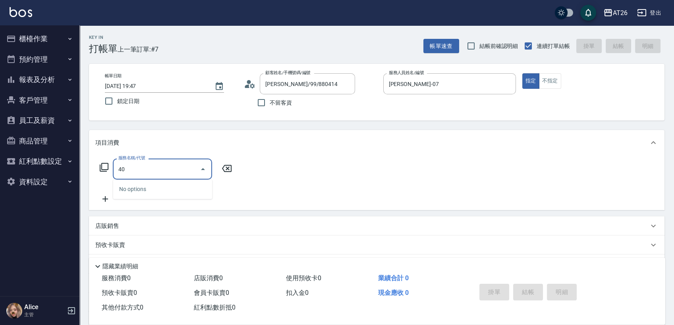
type input "401"
type input "20"
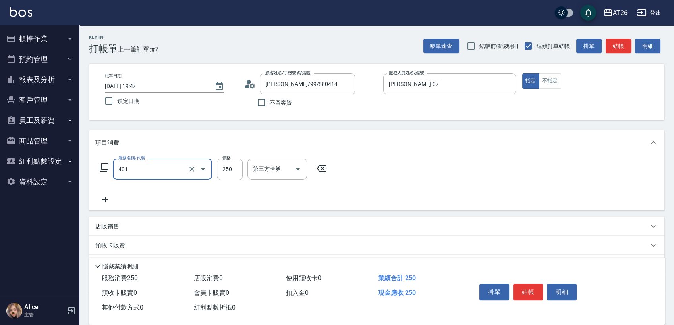
type input "剪髮(401)"
type input "5"
type input "0"
type input "500"
type input "50"
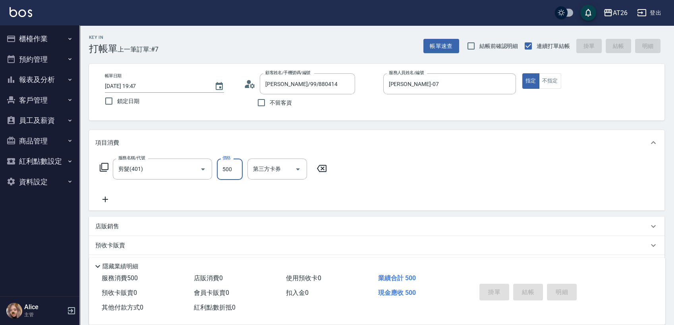
type input "0"
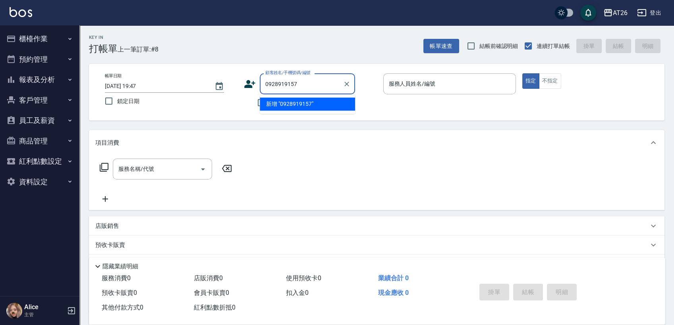
type input "0928919157"
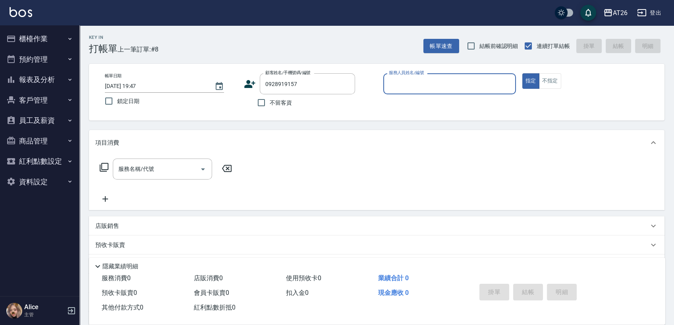
type input "1"
type input "李振民/0928919157/890527"
type input "Josh-10"
click at [522, 73] on button "指定" at bounding box center [530, 80] width 17 height 15
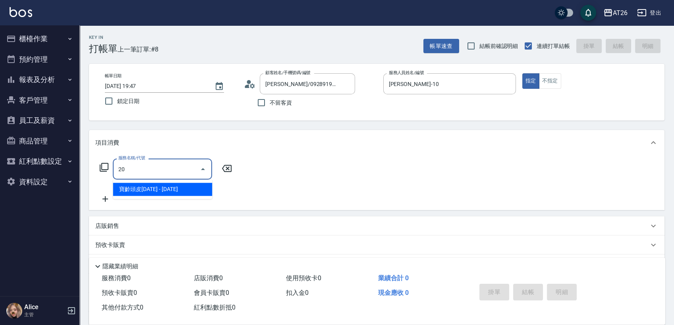
type input "201"
type input "20"
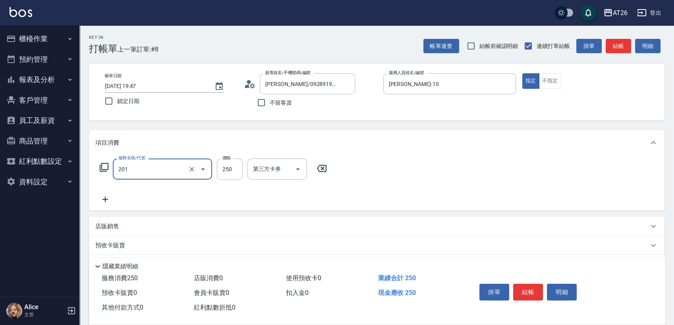
type input "洗髮(201)"
type input "2"
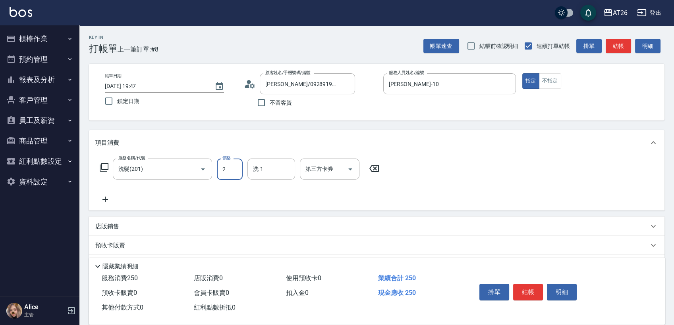
type input "0"
click at [221, 168] on input "23" at bounding box center [230, 169] width 26 height 21
type input "800"
type input "80"
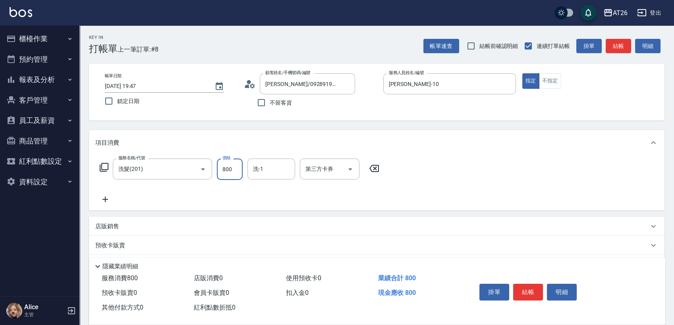
type input "800"
type input "NANA-23"
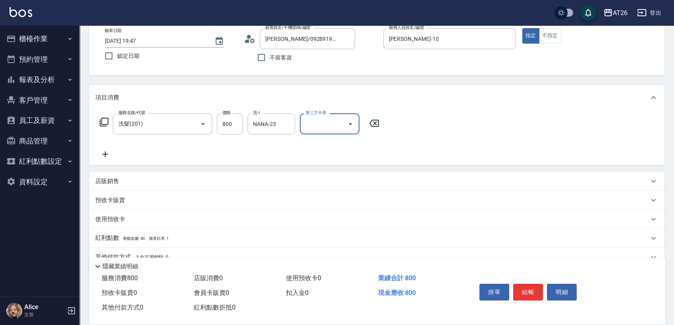
scroll to position [81, 0]
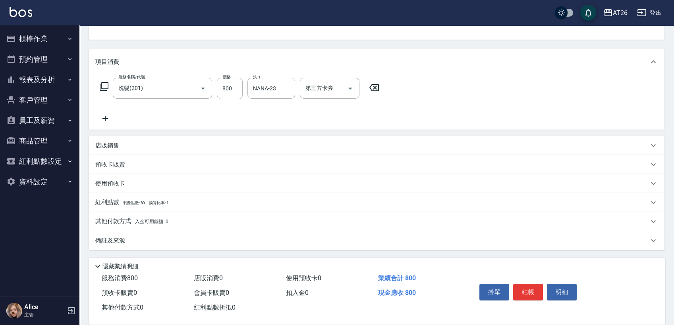
click at [117, 219] on p "其他付款方式 入金可用餘額: 0" at bounding box center [131, 222] width 73 height 9
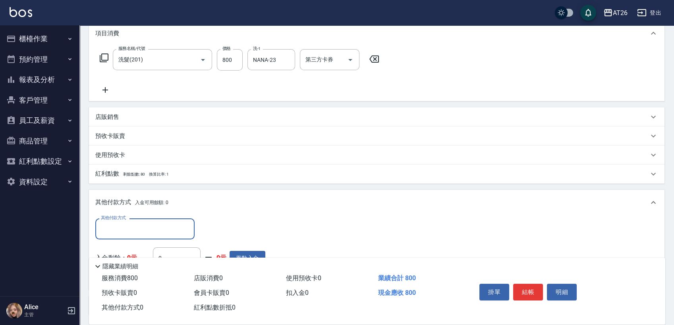
scroll to position [125, 0]
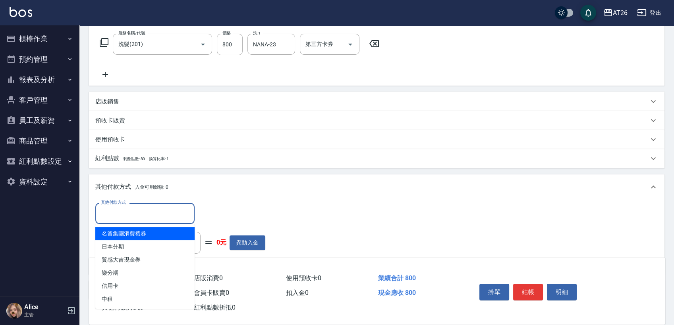
click at [125, 209] on input "其他付款方式" at bounding box center [145, 214] width 92 height 14
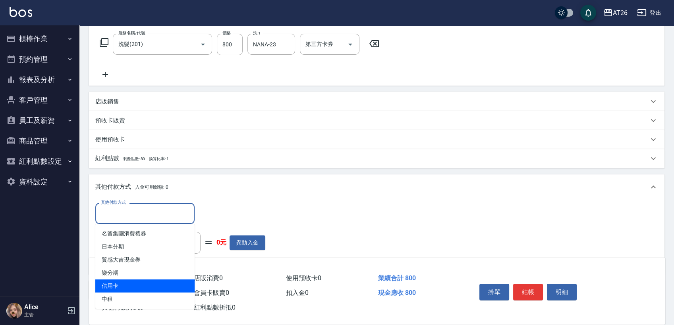
click at [127, 287] on span "信用卡" at bounding box center [144, 286] width 99 height 13
type input "信用卡"
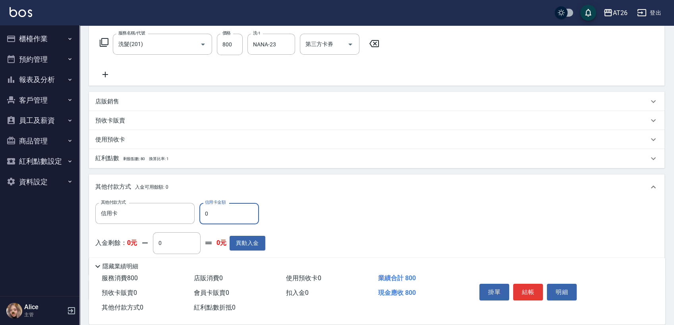
click at [225, 210] on input "0" at bounding box center [229, 213] width 60 height 21
type input "8"
type input "70"
type input "800"
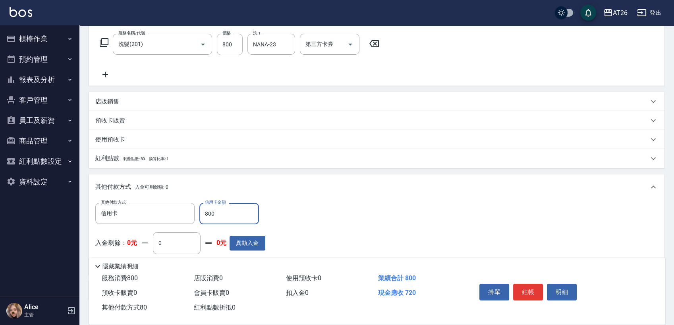
type input "0"
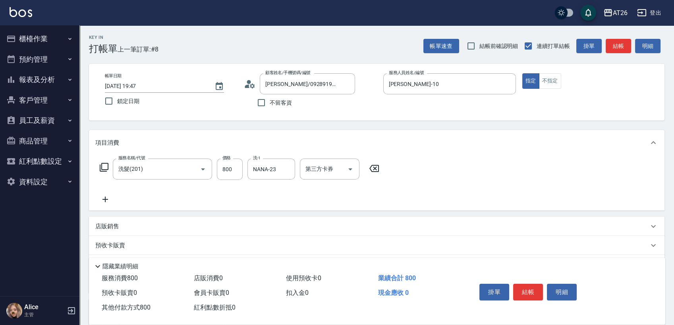
type input "800"
click at [287, 46] on div "Key In 打帳單 上一筆訂單:#8 帳單速查 結帳前確認明細 連續打單結帳 掛單 結帳 明細" at bounding box center [371, 39] width 585 height 29
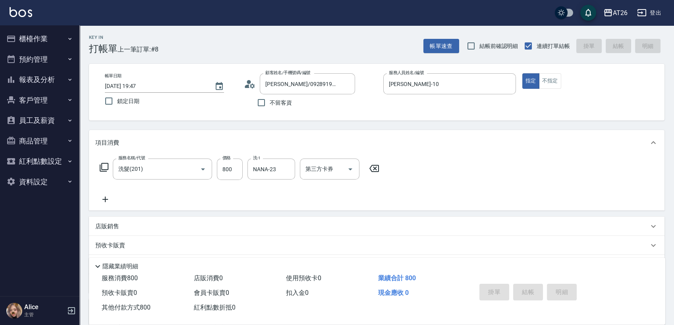
type input "2025/09/24 19:48"
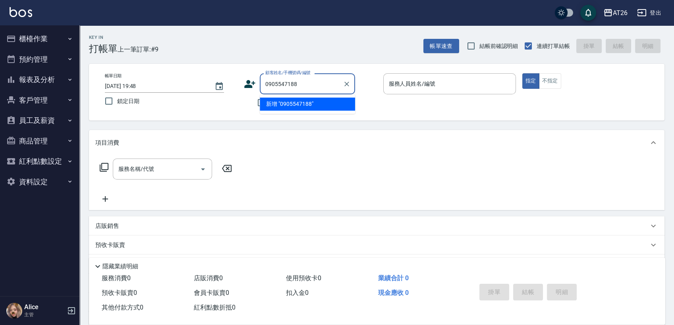
type input "0905547188"
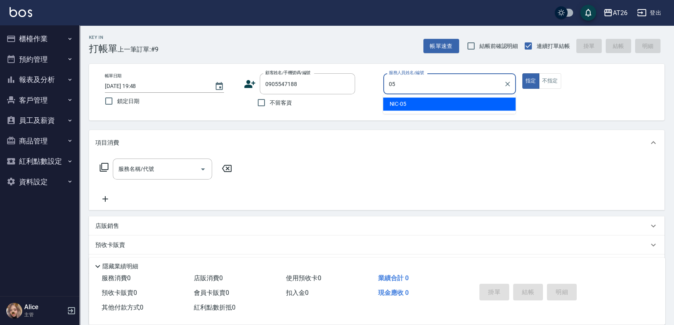
type input "05"
type input "李文貴/0905547188/0905547188"
type input "NIC-05"
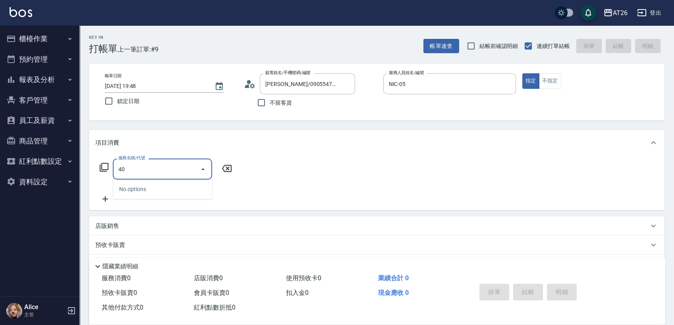
type input "401"
type input "20"
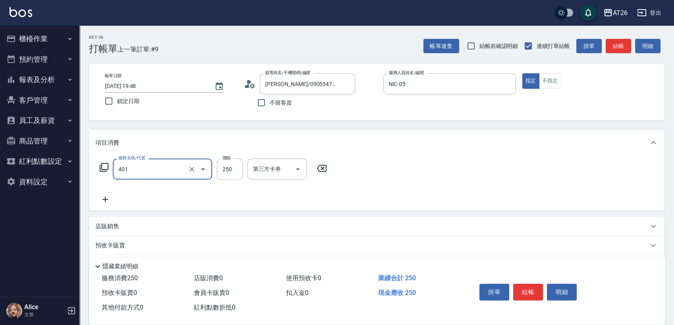
type input "剪髮(401)"
type input "7"
type input "0"
type input "700"
type input "70"
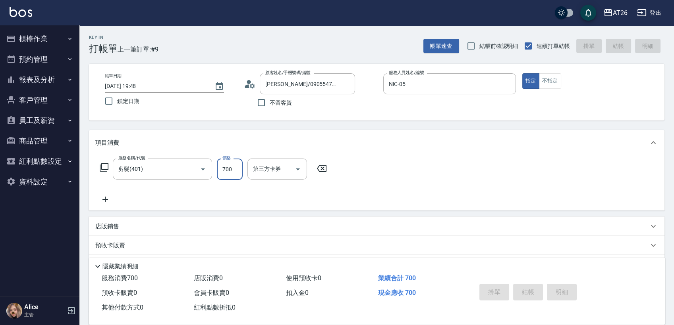
type input "0"
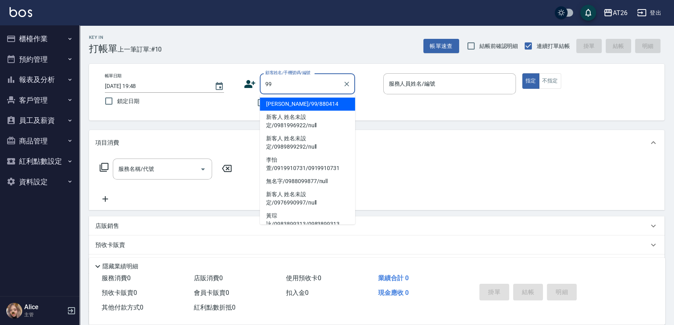
type input "吳昊軒/99/880414"
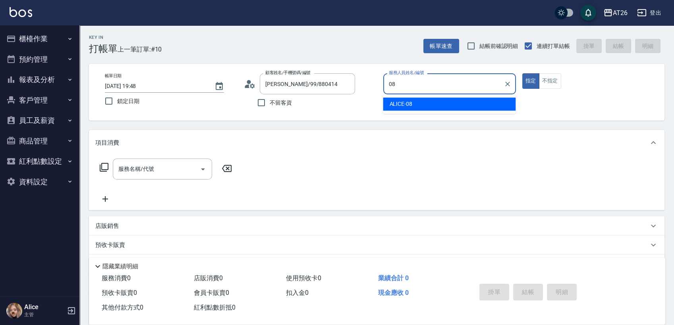
type input "ALICE-08"
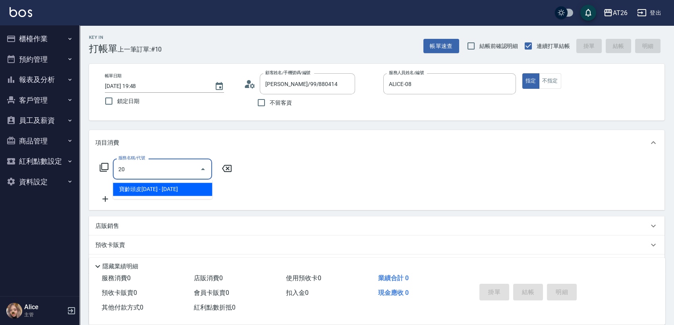
type input "201"
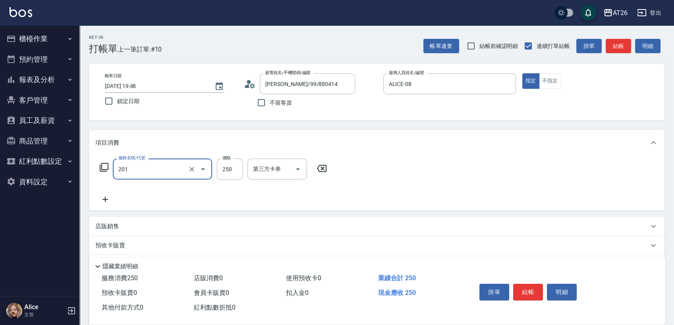
type input "20"
type input "洗髮(201)"
type input "4"
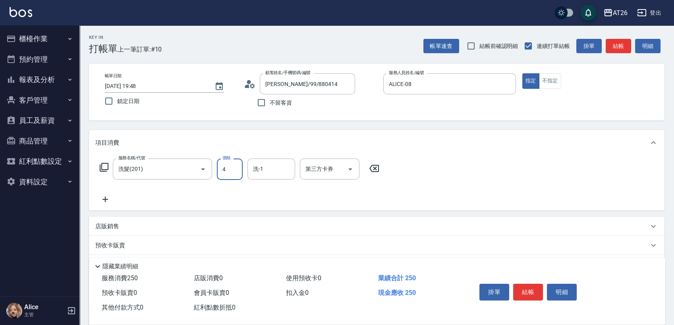
type input "0"
type input "400"
type input "40"
type input "400"
type input "NANA-23"
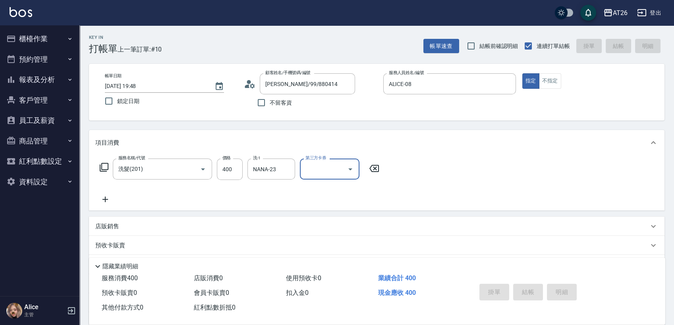
type input "2025/09/24 19:49"
type input "0"
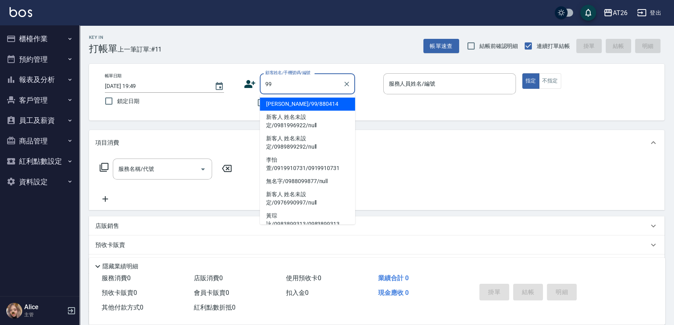
type input "吳昊軒/99/880414"
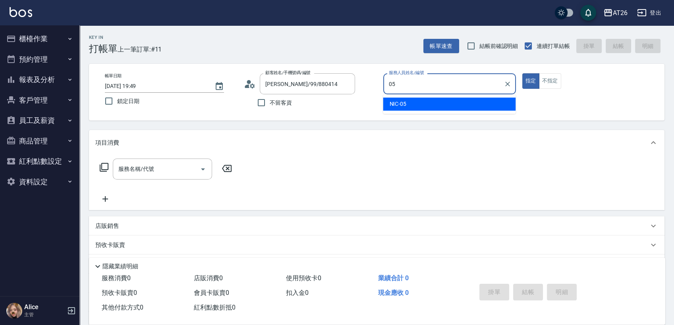
type input "NIC-05"
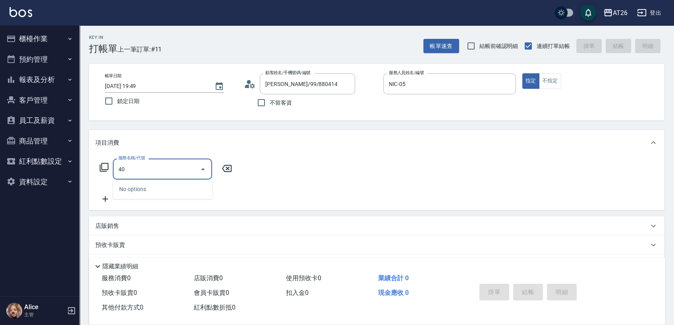
type input "401"
type input "20"
type input "剪髮(401)"
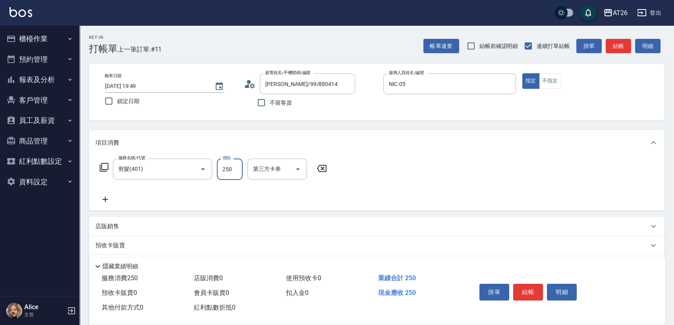
type input "6"
type input "0"
type input "600"
type input "60"
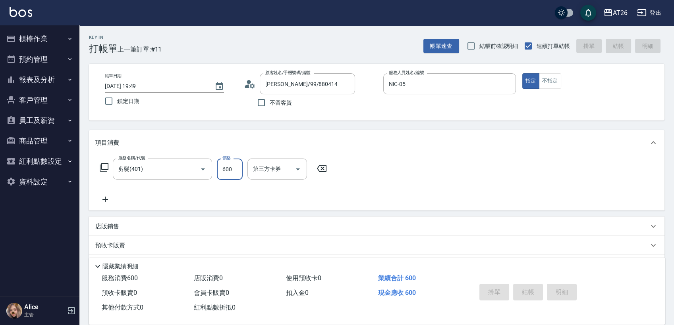
type input "0"
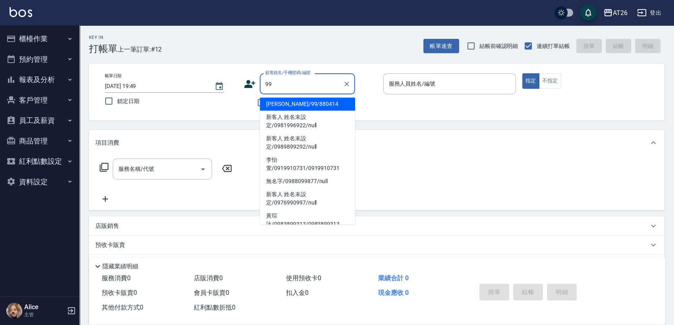
type input "吳昊軒/99/880414"
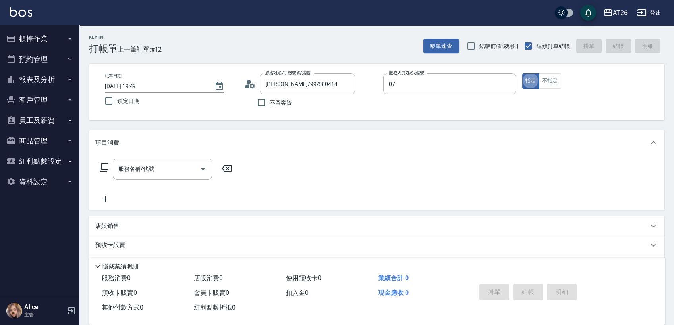
type input "ADAM-07"
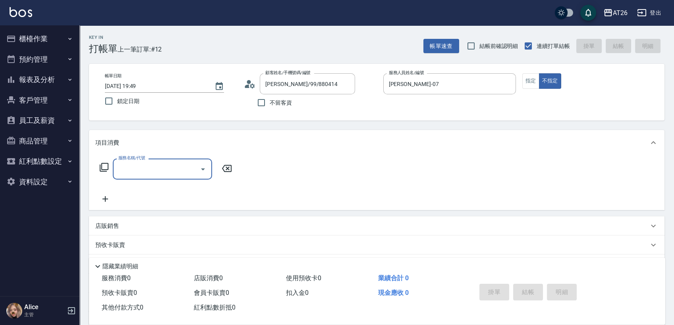
type input "4"
type input "201"
type input "20"
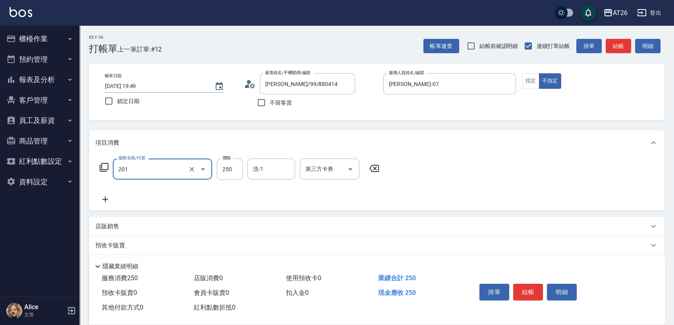
type input "洗髮(201)"
type input "7"
type input "0"
type input "700"
type input "70"
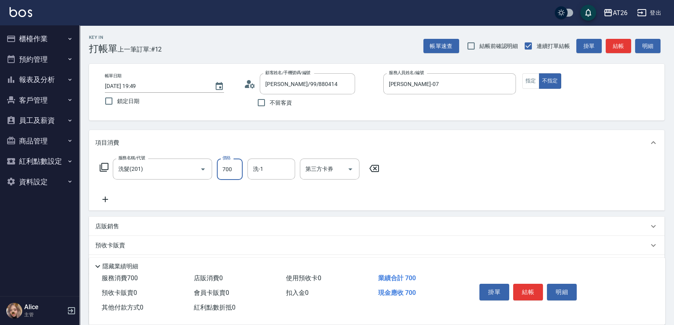
type input "700"
type input "品孜-41"
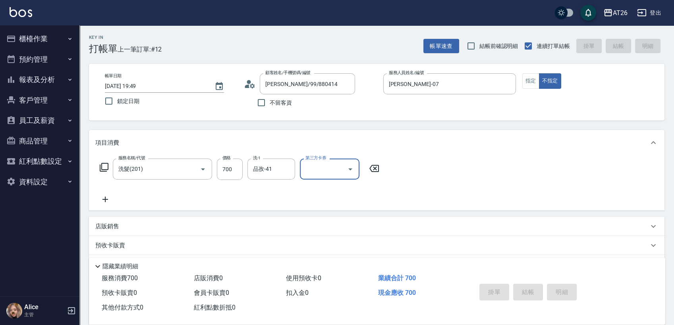
type input "2025/09/24 19:50"
type input "0"
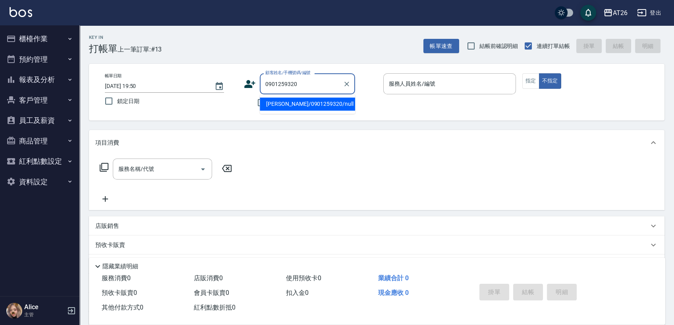
type input "李文玲/0901259320/null"
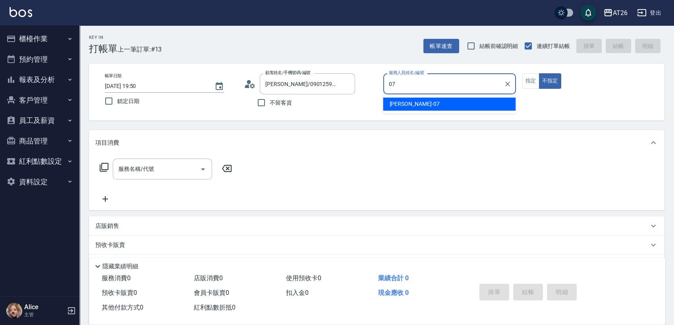
type input "ADAM-07"
type button "false"
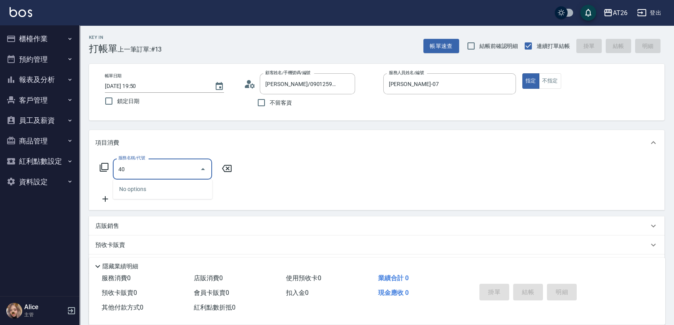
type input "401"
type input "20"
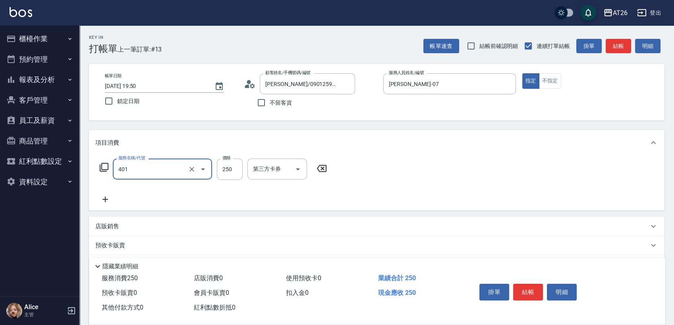
type input "剪髮(401)"
type input "3"
type input "0"
type input "300"
type input "30"
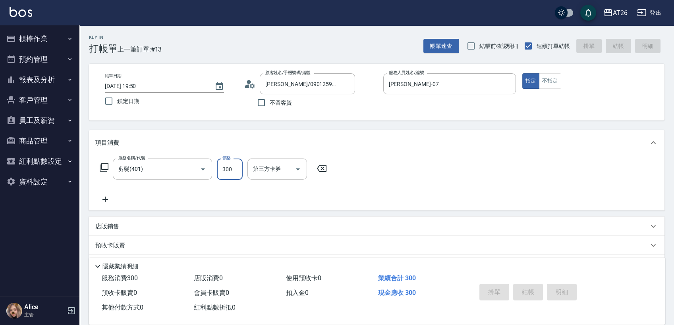
type input "2025/09/24 19:51"
type input "0"
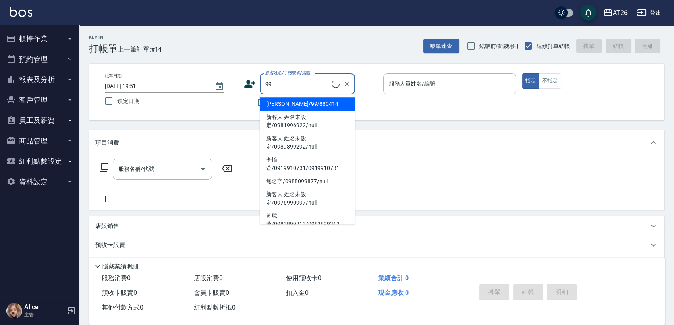
type input "吳昊軒/99/880414"
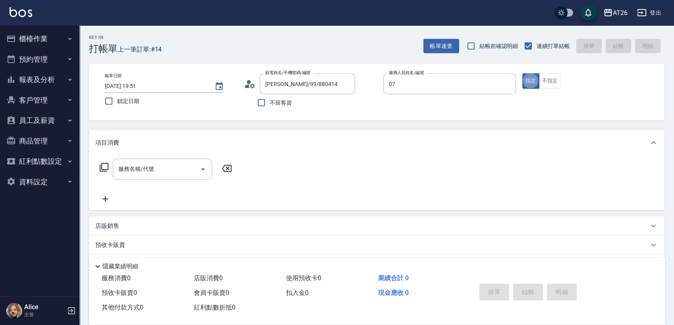
type input "ADAM-07"
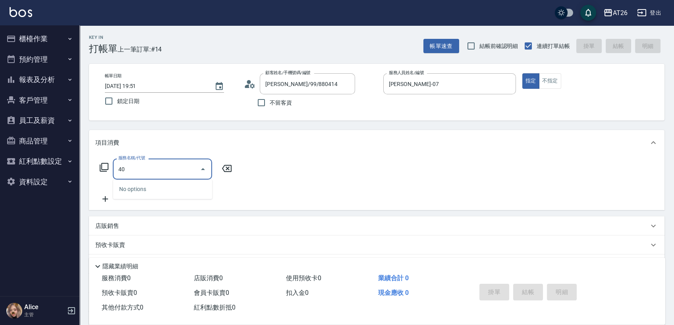
type input "401"
type input "20"
type input "剪髮(401)"
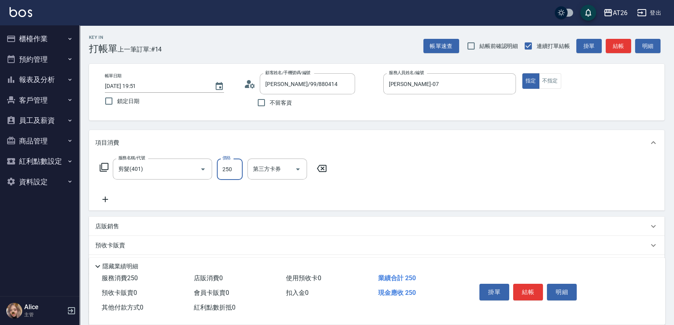
type input "4"
type input "0"
type input "400"
type input "40"
type input "400"
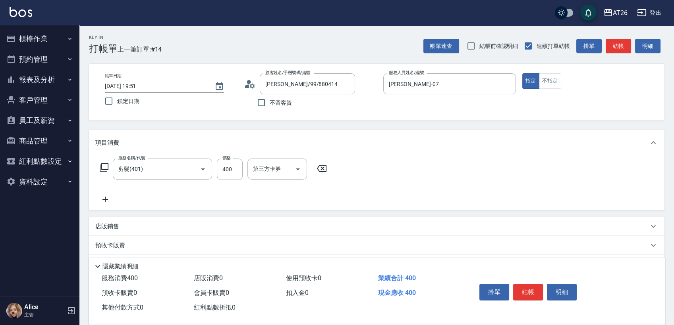
click at [160, 156] on div "服務名稱/代號 剪髮(401) 服務名稱/代號 價格 400 價格 第三方卡券 第三方卡券" at bounding box center [376, 183] width 575 height 55
click at [159, 163] on input "剪髮(401)" at bounding box center [151, 169] width 70 height 14
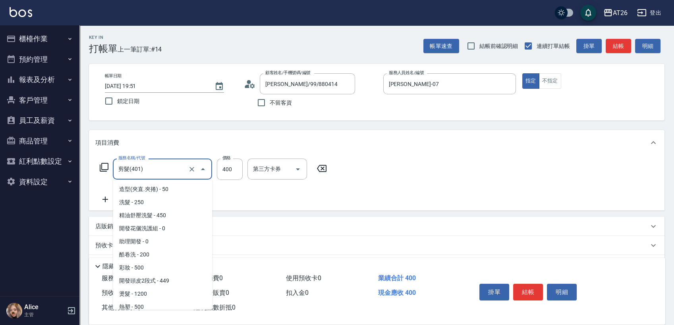
scroll to position [56, 0]
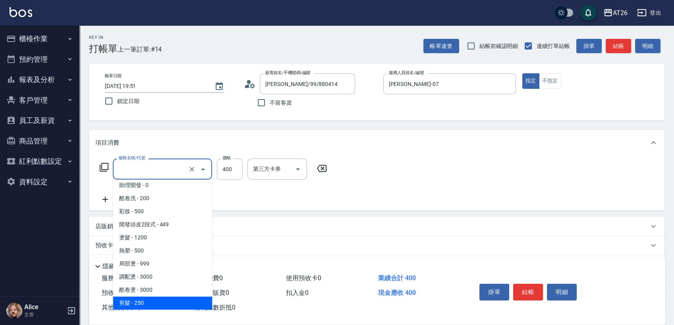
type input "0"
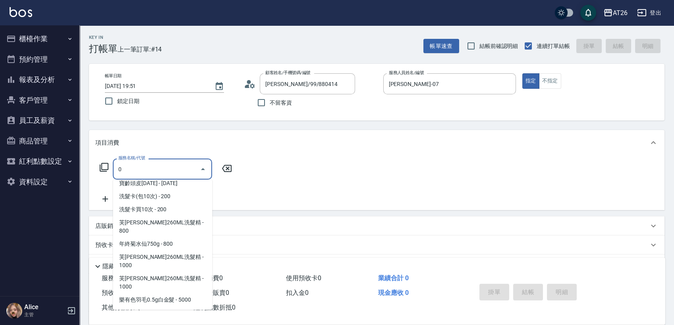
scroll to position [0, 0]
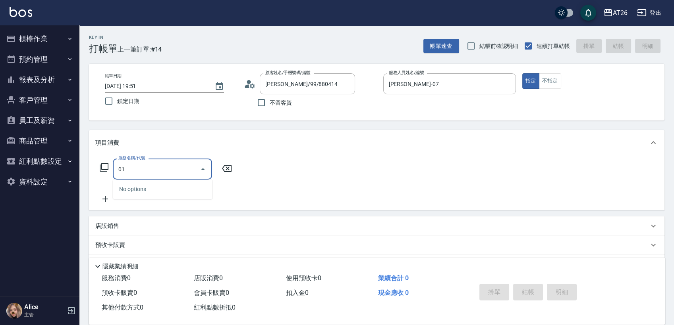
type input "0"
type input "201"
type input "20"
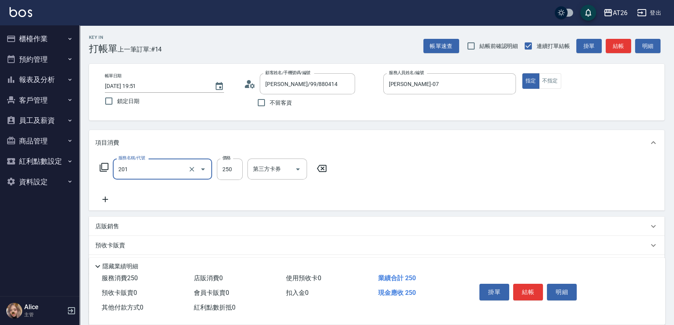
type input "洗髮(201)"
type input "4"
type input "0"
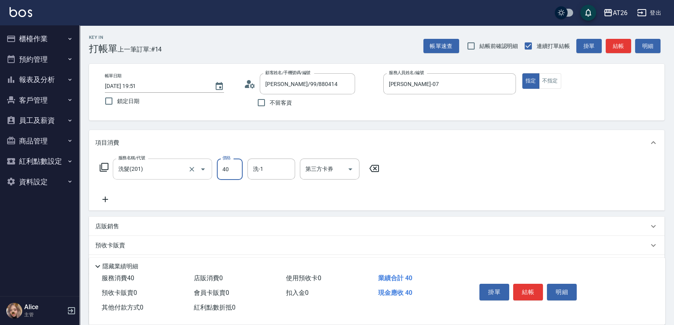
type input "400"
type input "40"
type input "400"
type input "品孜-41"
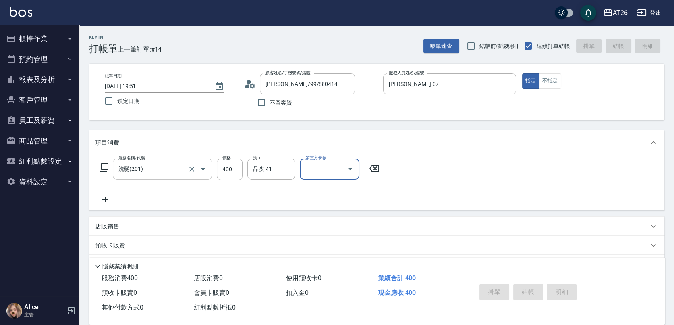
type input "0"
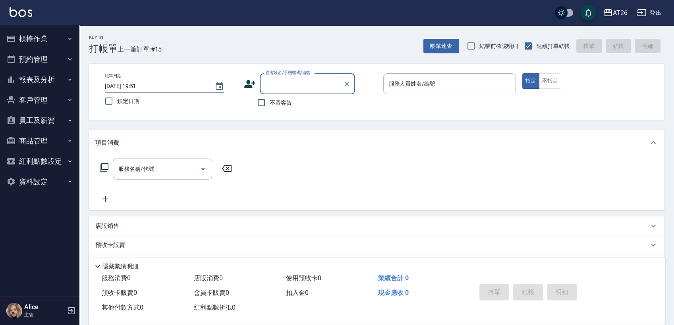
click at [15, 41] on icon "button" at bounding box center [11, 39] width 10 height 10
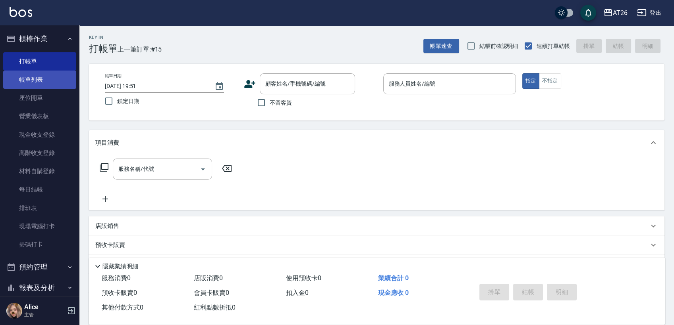
click at [43, 75] on link "帳單列表" at bounding box center [39, 80] width 73 height 18
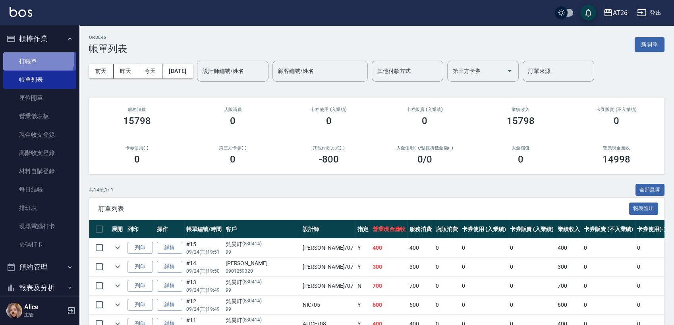
click at [35, 59] on link "打帳單" at bounding box center [39, 61] width 73 height 18
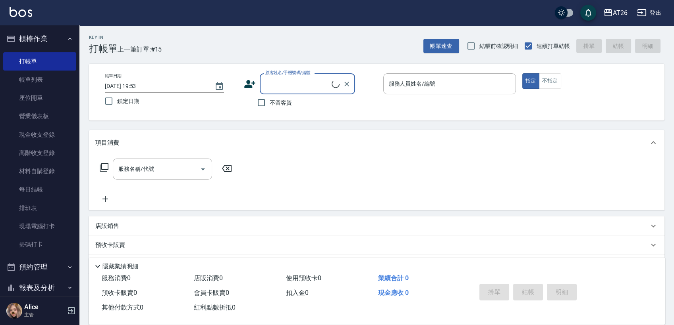
click at [309, 82] on input "顧客姓名/手機號碼/編號" at bounding box center [297, 84] width 68 height 14
type input "0912171823"
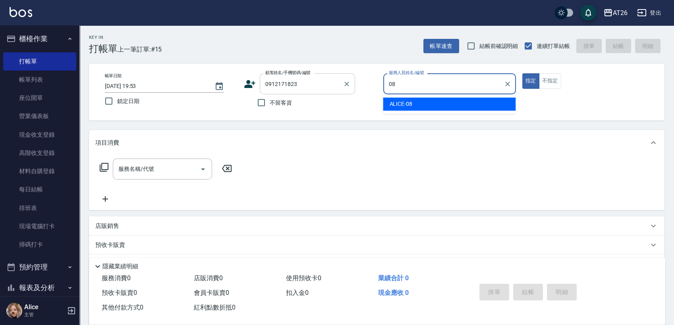
type input "ALICE-08"
type button "true"
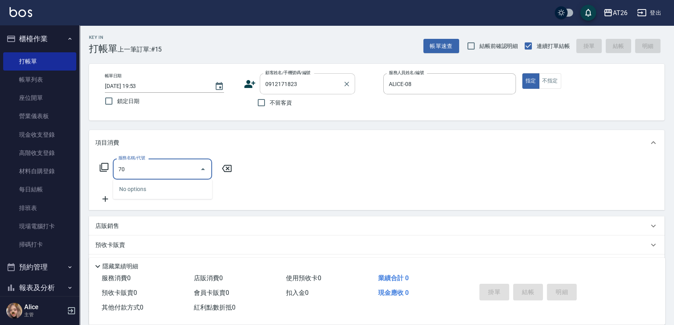
type input "704"
type input "500"
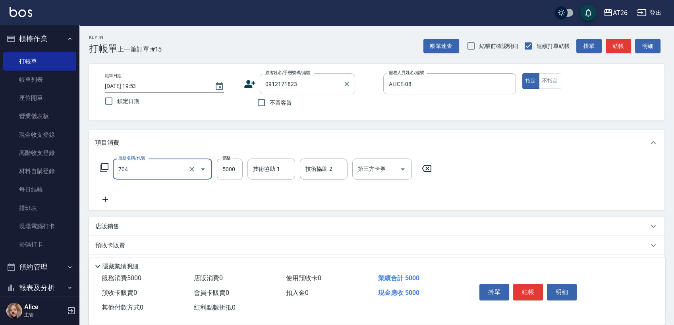
type input "新羽毛鉑金接髮調整(704)"
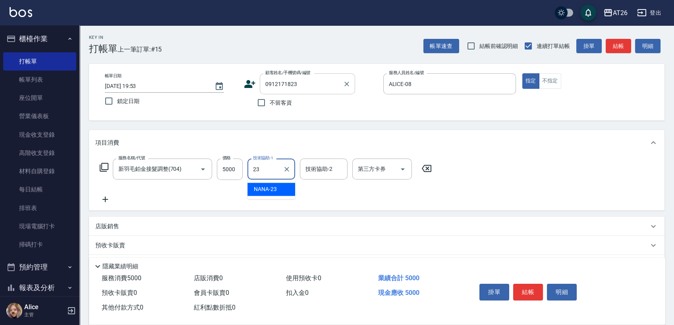
type input "NANA-23"
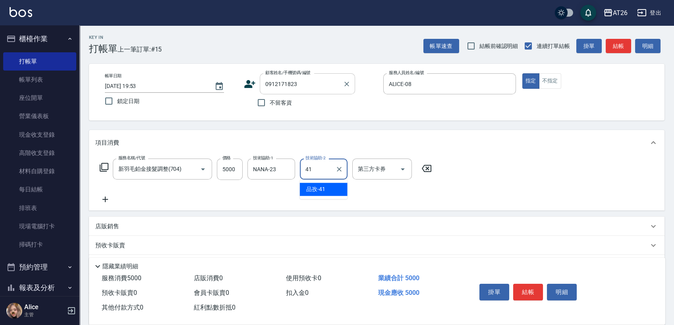
type input "品孜-41"
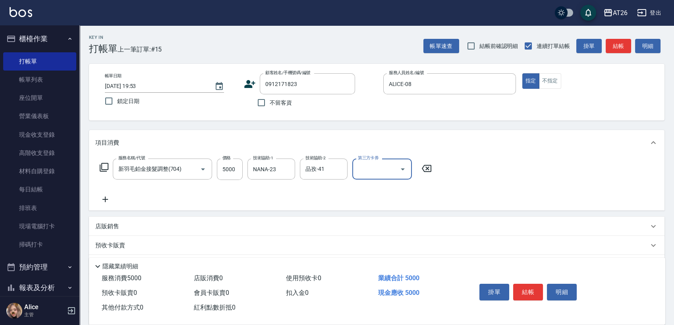
click at [310, 125] on div "Key In 打帳單 上一筆訂單:#15 帳單速查 結帳前確認明細 連續打單結帳 掛單 結帳 明細 帳單日期 2025/09/24 19:53 鎖定日期 顧客…" at bounding box center [376, 215] width 594 height 381
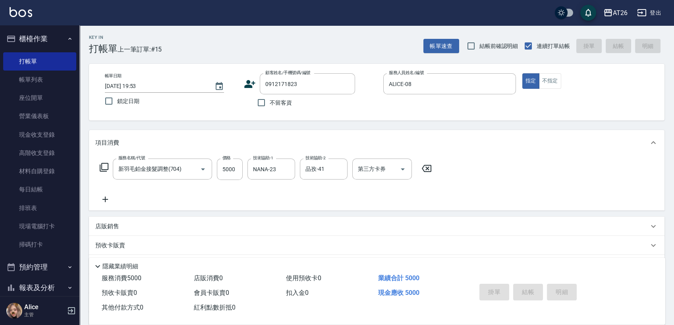
type input "0"
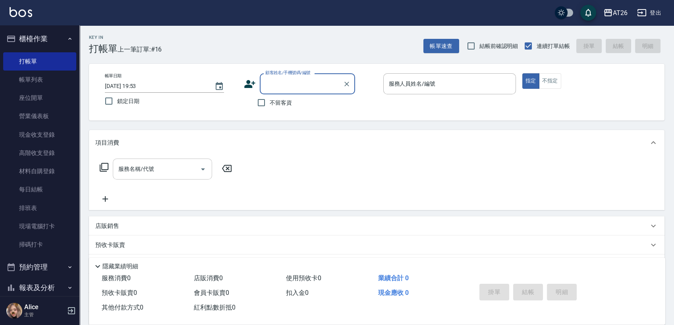
click at [158, 176] on div "服務名稱/代號" at bounding box center [162, 169] width 99 height 21
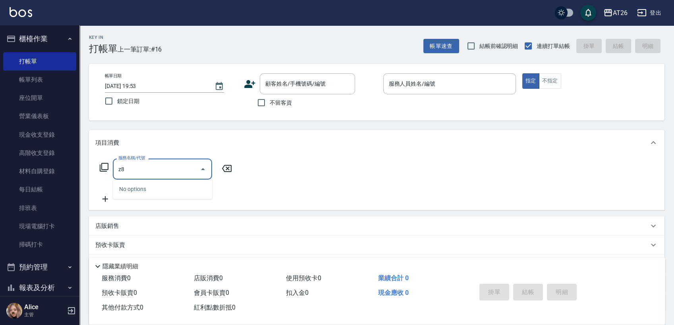
type input "z"
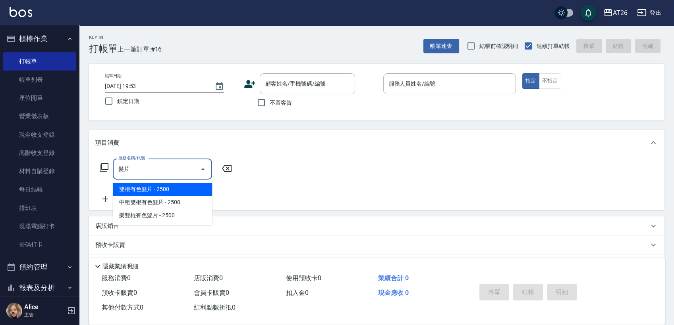
type input "髮"
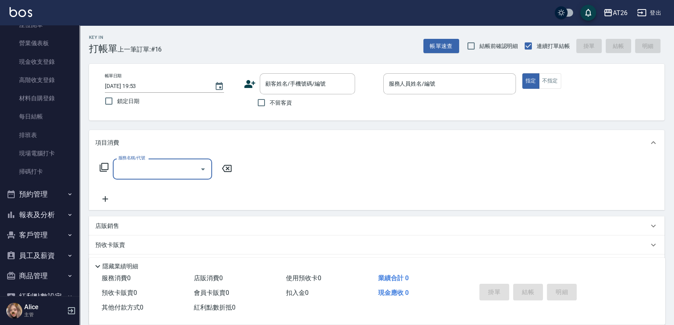
scroll to position [88, 0]
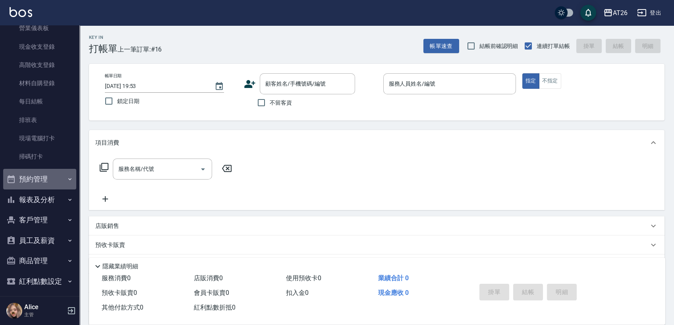
click at [48, 187] on button "預約管理" at bounding box center [39, 179] width 73 height 21
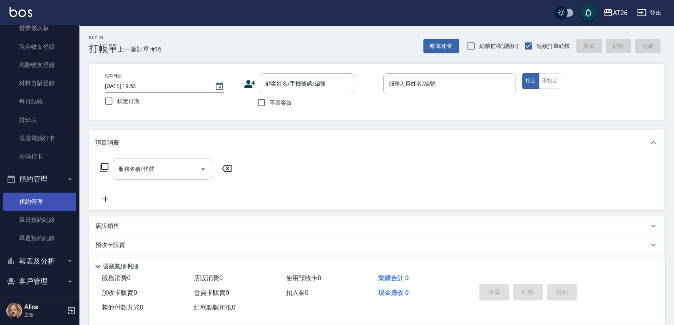
click at [49, 207] on link "預約管理" at bounding box center [39, 202] width 73 height 18
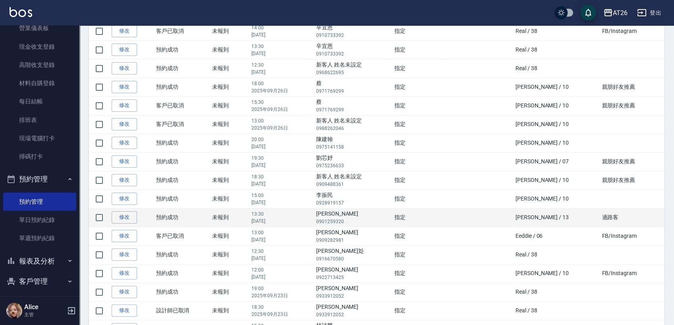
scroll to position [485, 0]
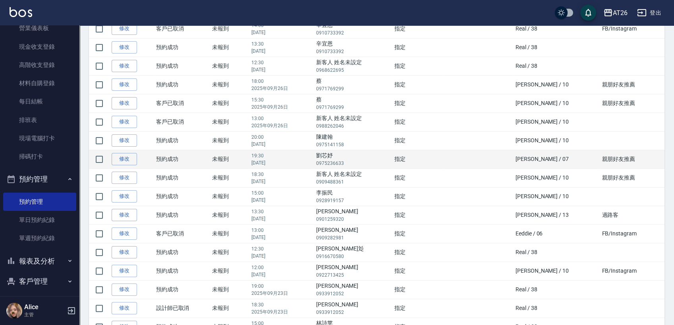
drag, startPoint x: 285, startPoint y: 161, endPoint x: 316, endPoint y: 163, distance: 31.0
click at [312, 163] on p "2025年09月24日" at bounding box center [281, 163] width 60 height 7
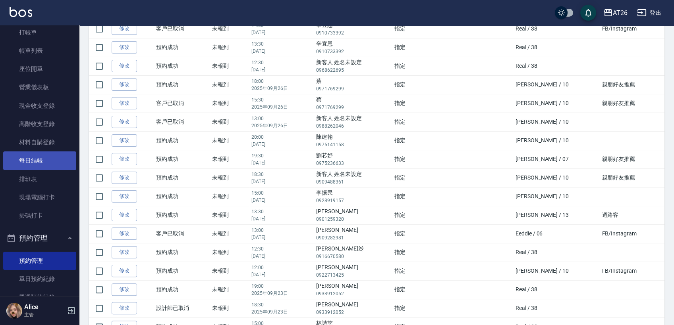
scroll to position [0, 0]
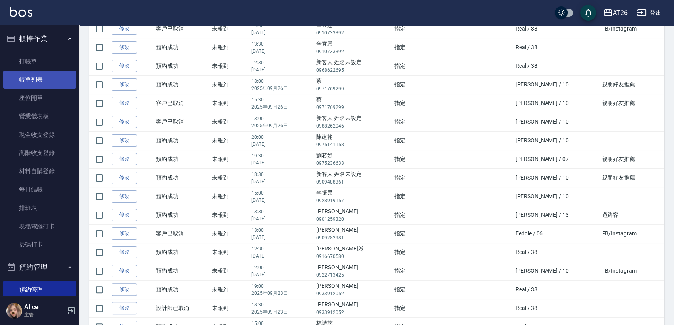
click at [41, 75] on link "帳單列表" at bounding box center [39, 80] width 73 height 18
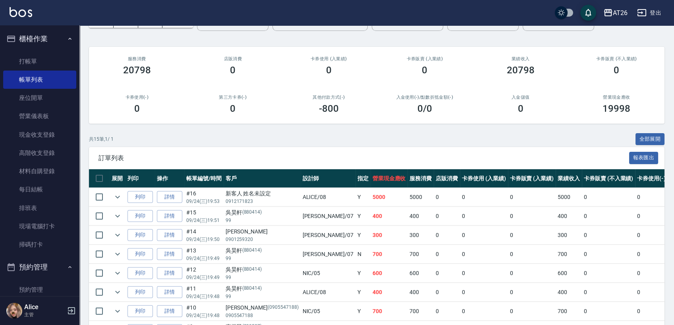
scroll to position [88, 0]
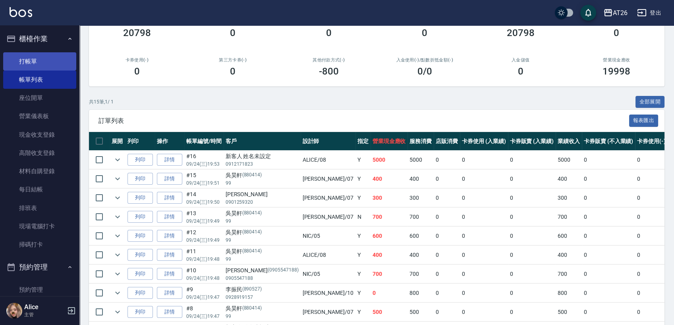
click at [29, 67] on link "打帳單" at bounding box center [39, 61] width 73 height 18
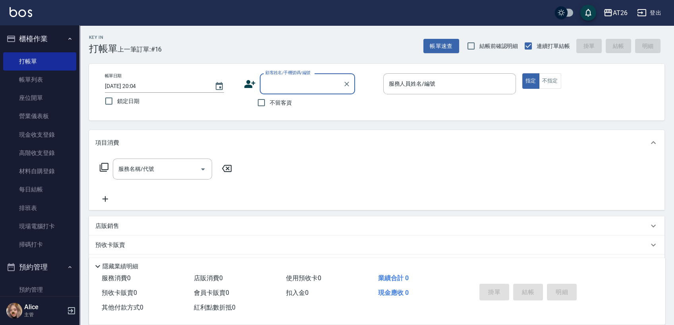
click at [314, 87] on input "顧客姓名/手機號碼/編號" at bounding box center [301, 84] width 76 height 14
type input "吳昊軒/99/880414"
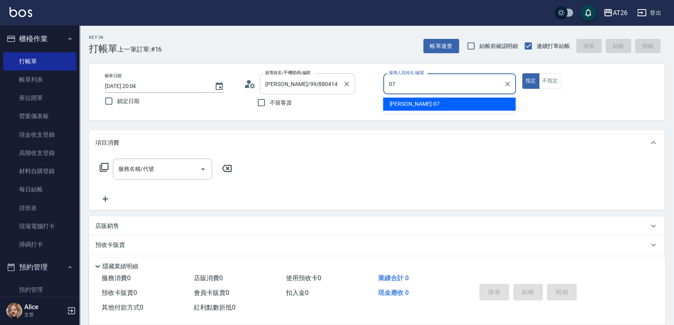
type input "07"
type button "true"
type input "ADAM-07"
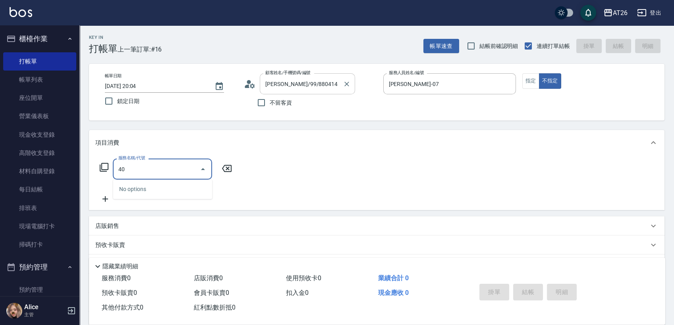
type input "401"
type input "20"
type input "剪髮(401)"
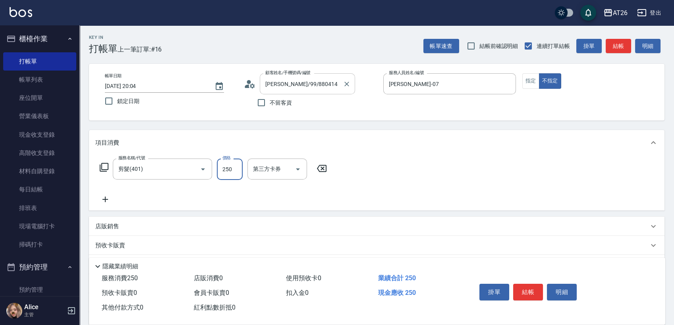
type input "7"
type input "0"
type input "700"
type input "70"
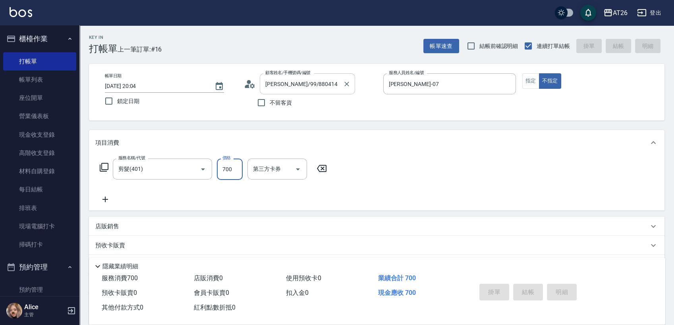
type input "0"
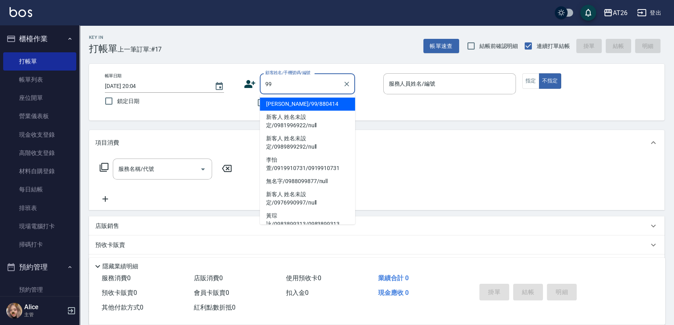
type input "吳昊軒/99/880414"
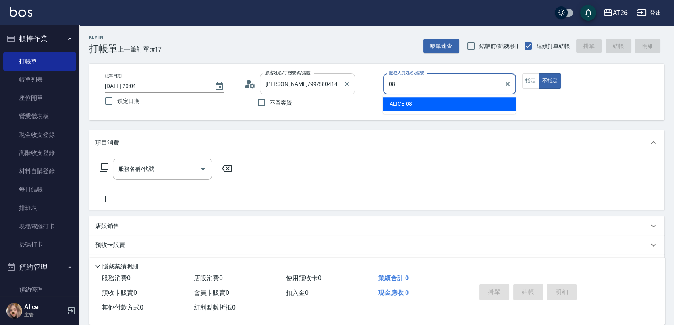
type input "ALICE-08"
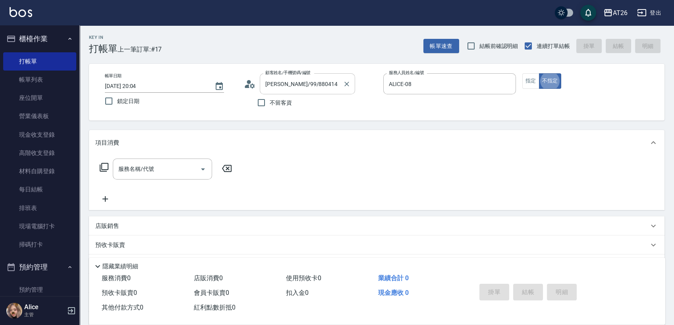
type button "false"
click at [539, 81] on button "不指定" at bounding box center [550, 80] width 22 height 15
click at [535, 79] on button "指定" at bounding box center [530, 80] width 17 height 15
click at [145, 175] on input "服務名稱/代號" at bounding box center [156, 169] width 80 height 14
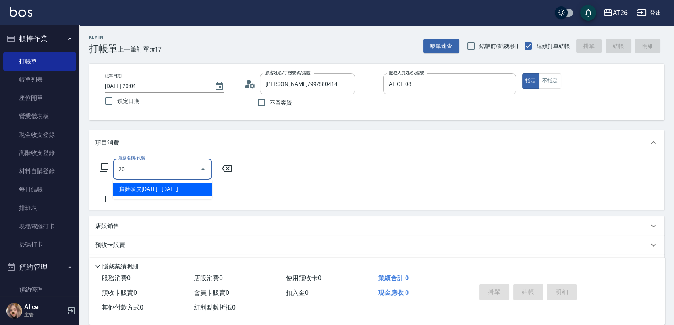
type input "201"
type input "20"
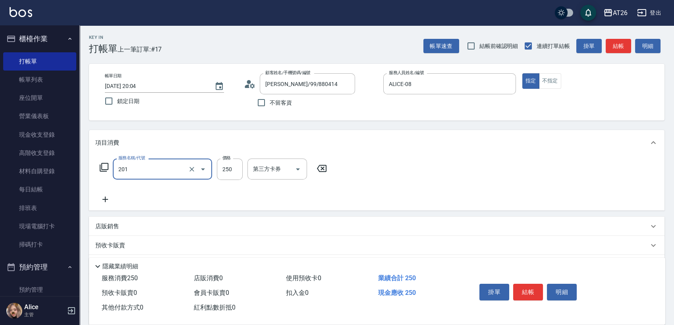
type input "洗髮(201)"
type input "4"
type input "0"
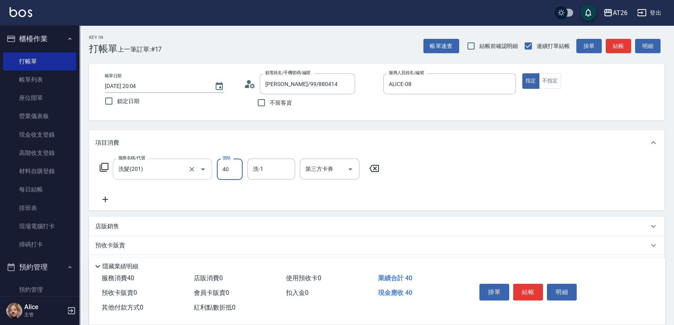
type input "400"
type input "40"
type input "400"
type input "品孜-41"
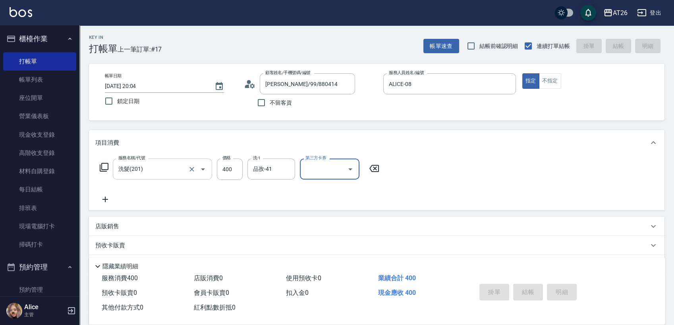
type input "2025/09/24 20:05"
type input "0"
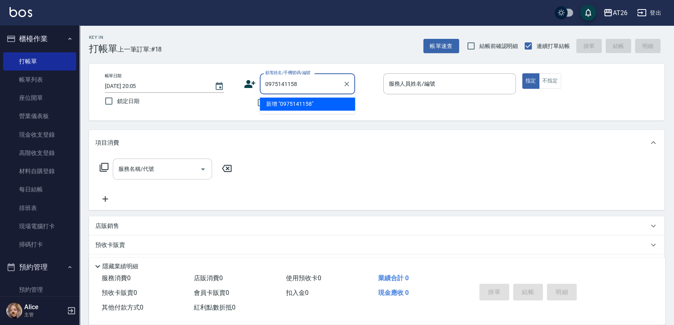
type input "0975141158"
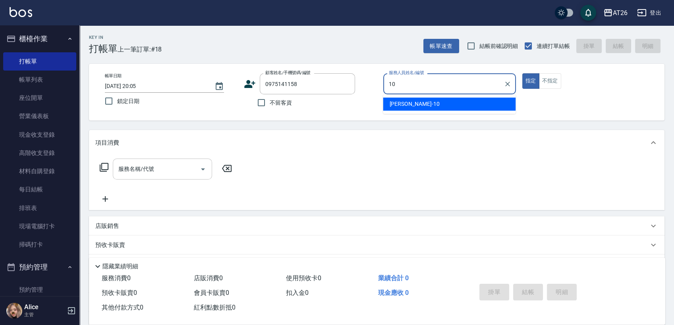
type input "Josh-10"
type input "陳建翰/0975141158/0975141158"
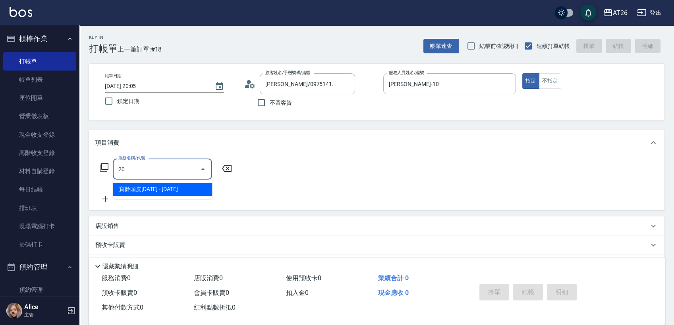
type input "201"
type input "20"
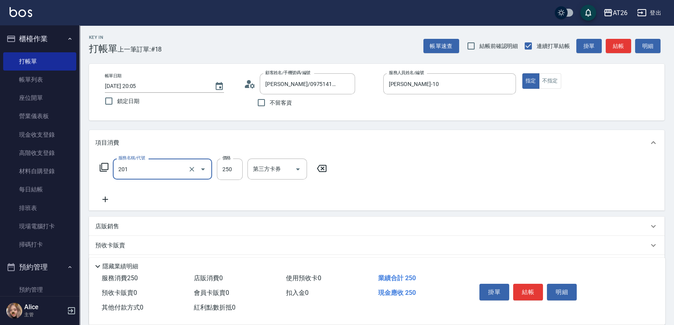
type input "洗髮(201)"
type input "8"
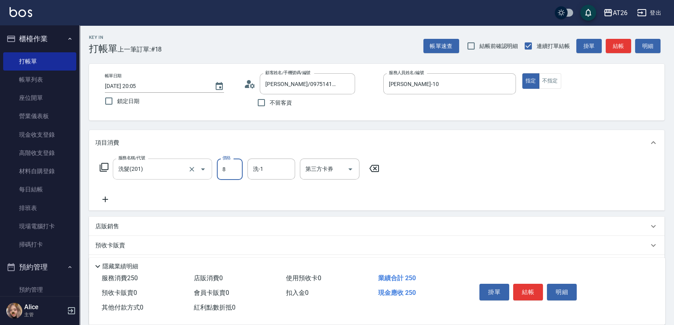
type input "0"
type input "800"
type input "80"
type input "800"
type input "NANA-23"
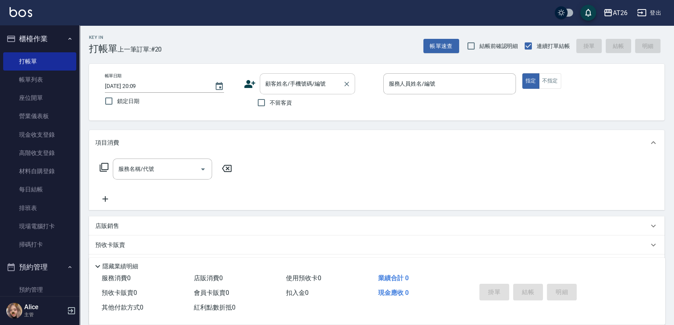
click at [285, 89] on input "顧客姓名/手機號碼/編號" at bounding box center [301, 84] width 76 height 14
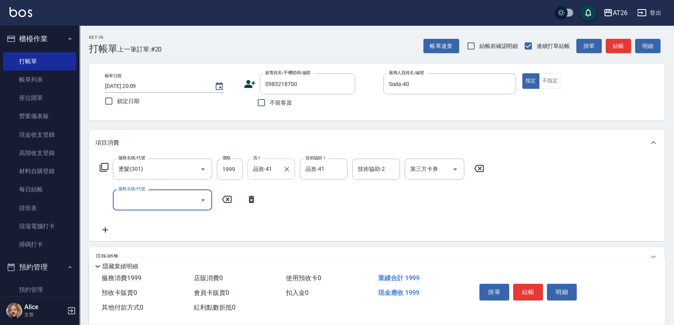
click at [257, 173] on input "品孜-41" at bounding box center [265, 169] width 29 height 14
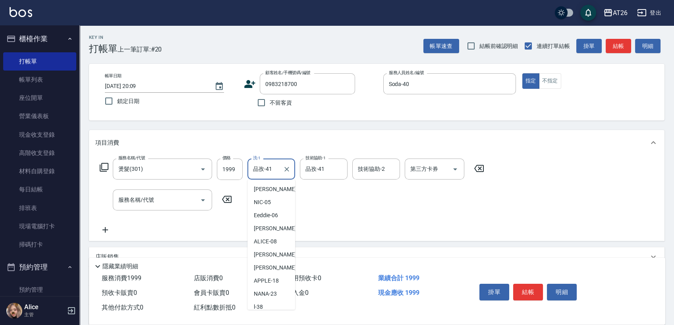
scroll to position [30, 0]
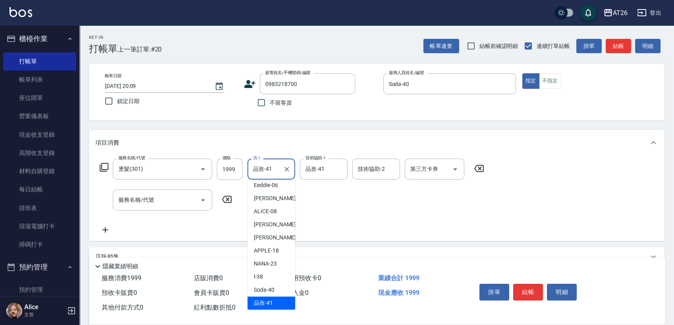
click at [257, 173] on input "品孜-41" at bounding box center [265, 169] width 29 height 14
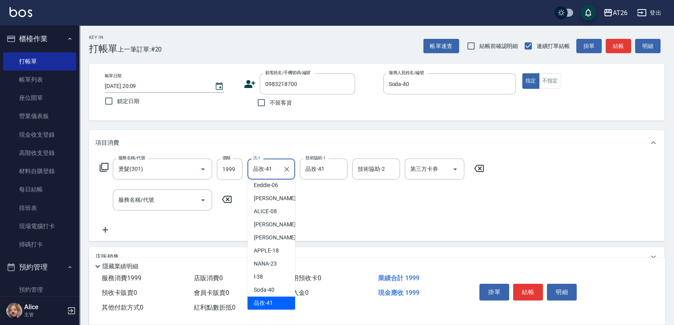
click at [257, 173] on input "品孜-41" at bounding box center [265, 169] width 29 height 14
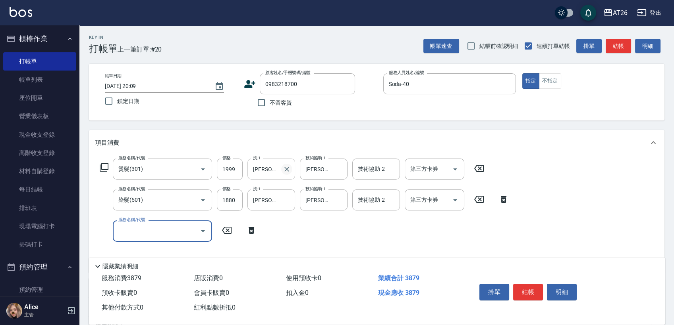
click at [287, 166] on icon "Clear" at bounding box center [287, 170] width 8 height 8
click at [144, 235] on div "服務名稱/代號 服務名稱/代號" at bounding box center [162, 231] width 99 height 21
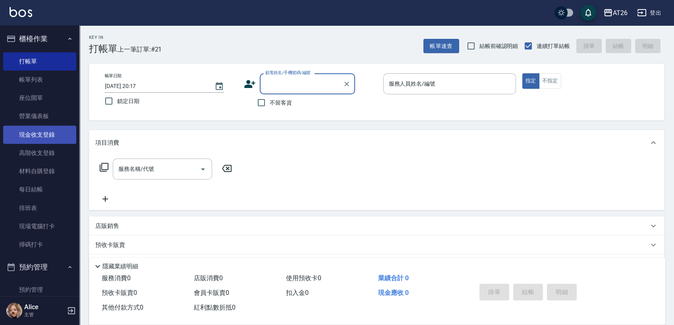
scroll to position [175, 0]
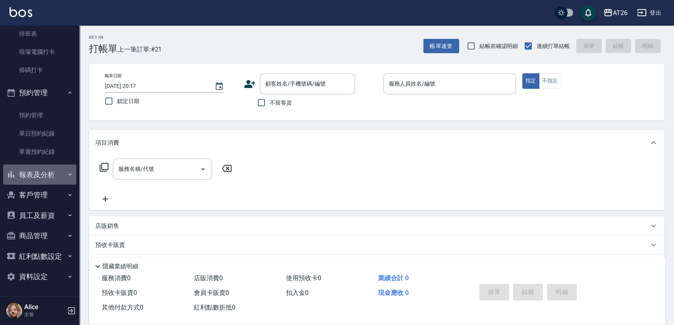
click at [40, 179] on button "報表及分析" at bounding box center [39, 175] width 73 height 21
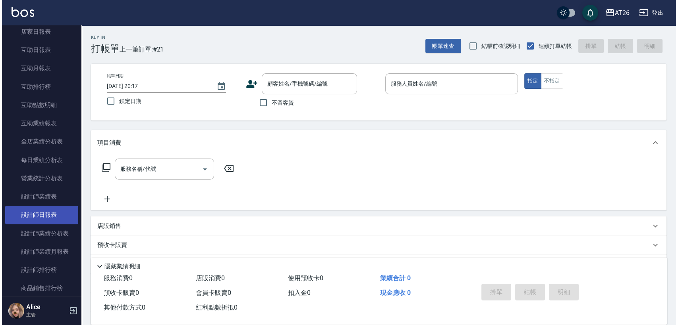
scroll to position [439, 0]
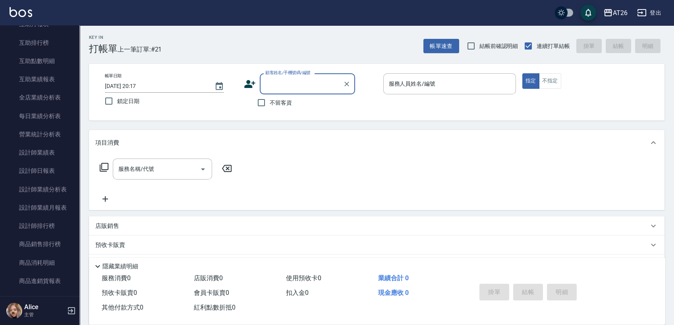
click at [321, 81] on input "顧客姓名/手機號碼/編號" at bounding box center [301, 84] width 76 height 14
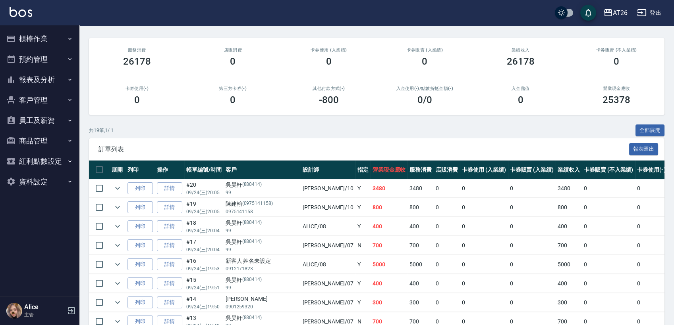
scroll to position [44, 0]
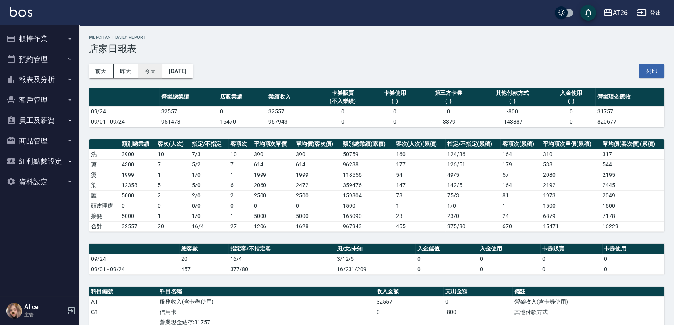
click at [150, 71] on button "今天" at bounding box center [150, 71] width 25 height 15
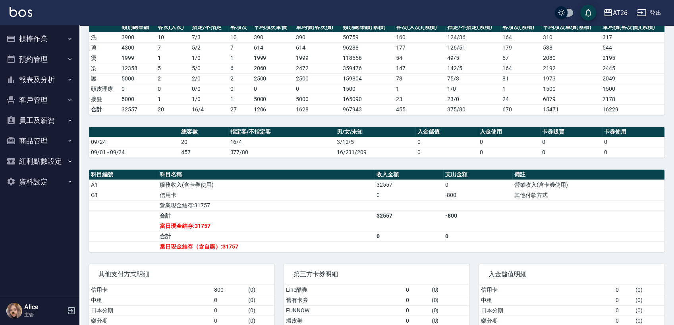
scroll to position [132, 0]
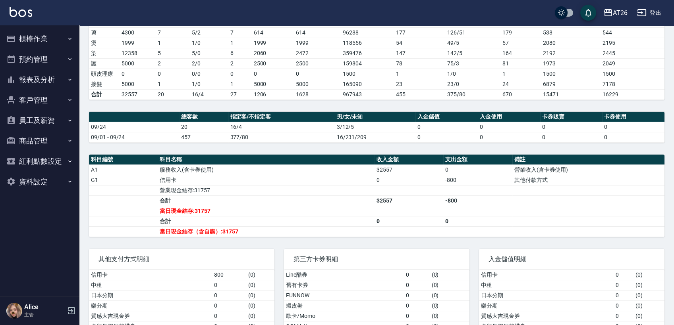
click at [280, 137] on td "377/80" at bounding box center [281, 137] width 106 height 10
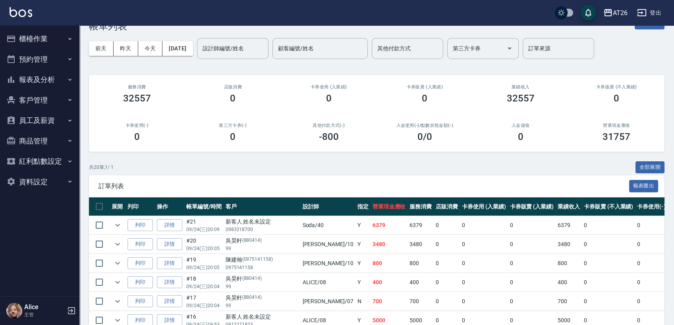
scroll to position [44, 0]
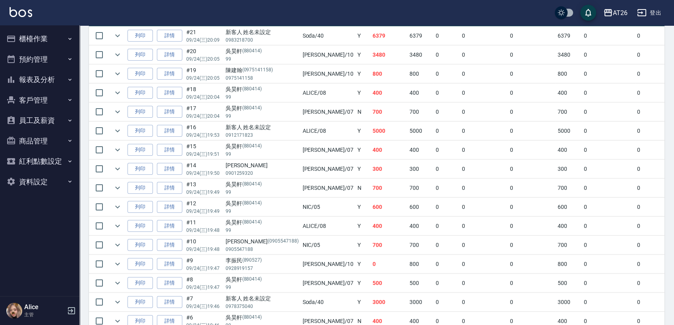
scroll to position [198, 0]
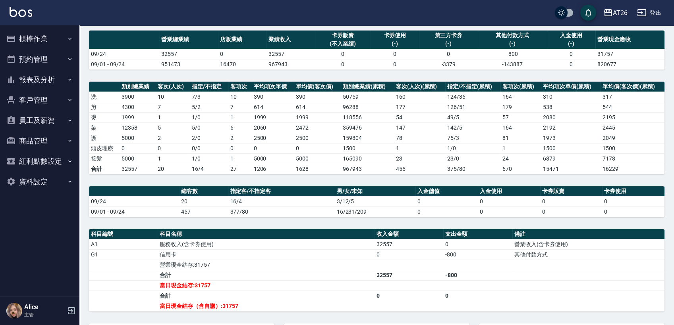
scroll to position [156, 0]
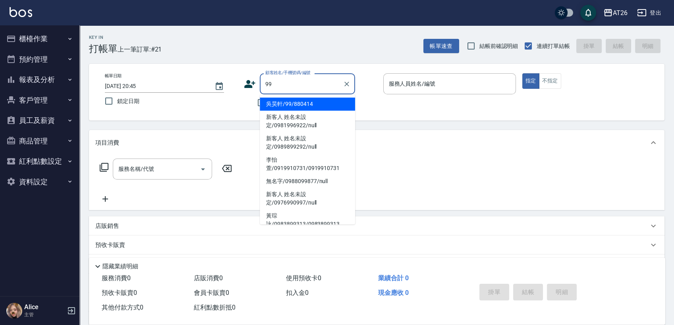
type input "吳昊軒/99/880414"
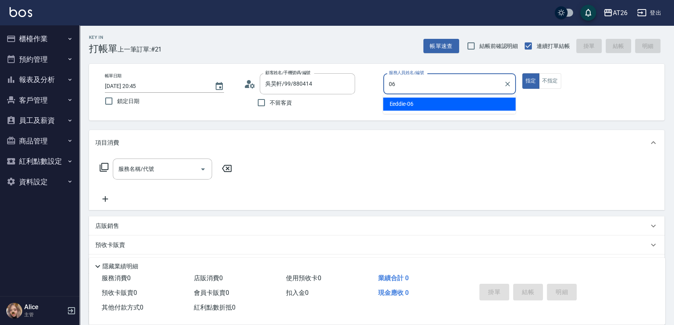
type input "06"
type button "true"
type input "Eeddie-06"
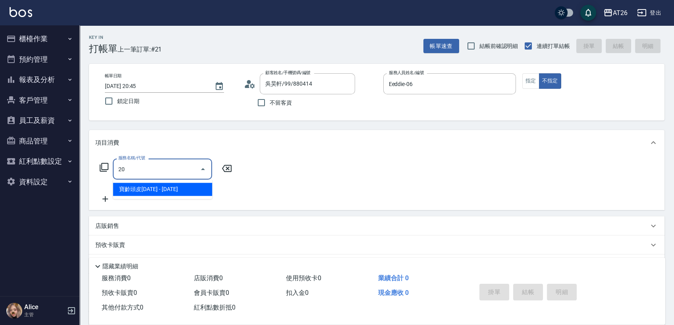
type input "201"
type input "20"
type input "洗髮(201)"
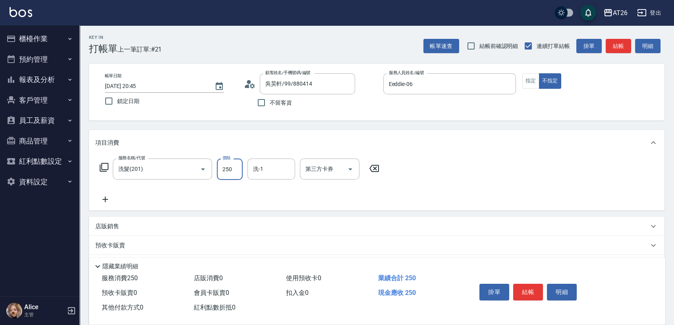
type input "4"
type input "0"
type input "400"
type input "40"
type input "400"
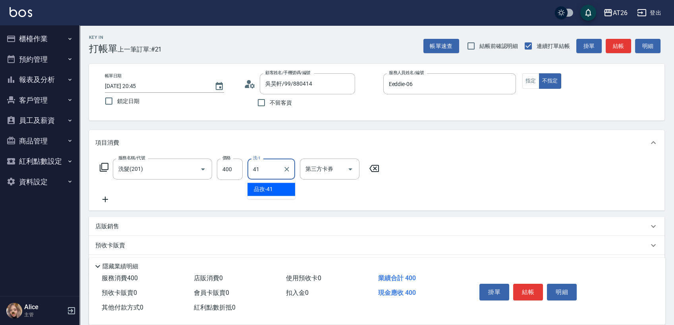
type input "品孜-41"
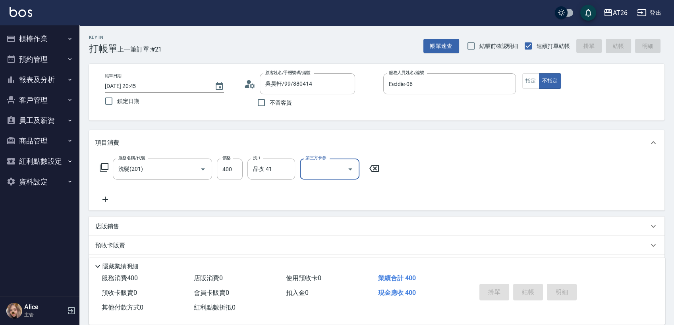
type input "0"
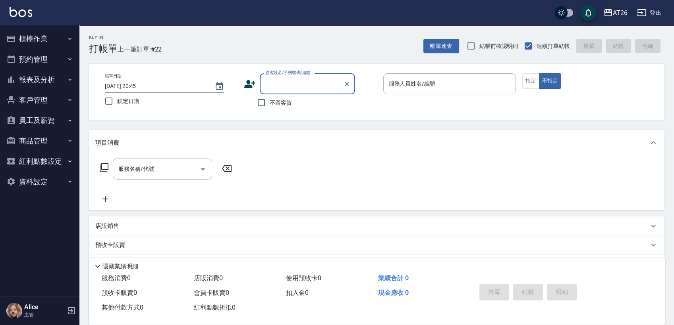
click at [293, 88] on input "顧客姓名/手機號碼/編號" at bounding box center [301, 84] width 76 height 14
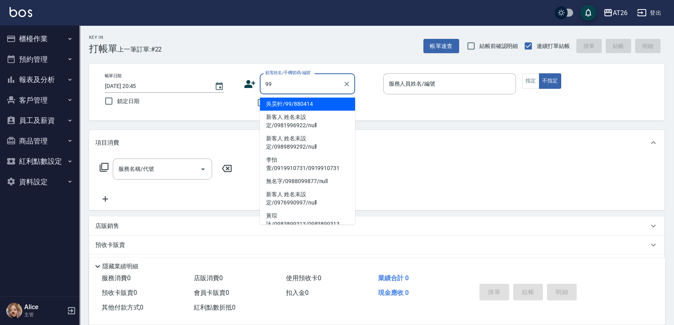
type input "吳昊軒/99/880414"
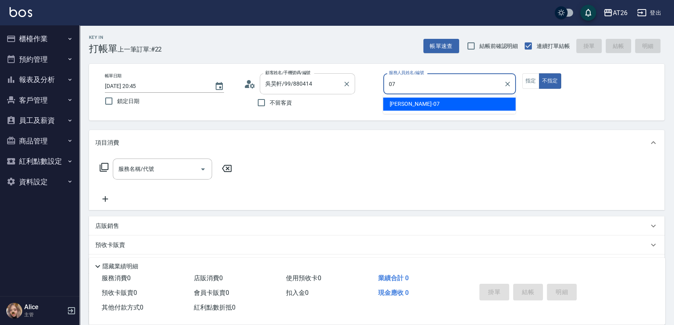
type input "07"
type button "false"
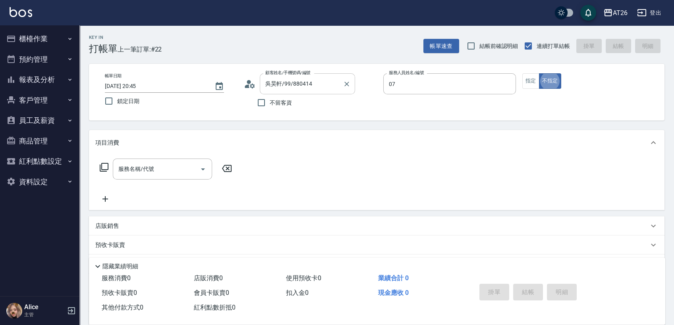
type input "ADAM-07"
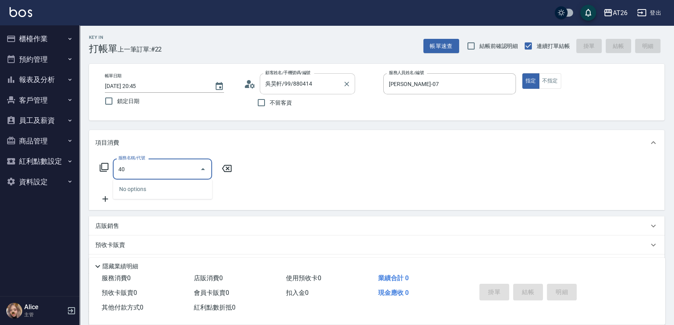
type input "401"
type input "20"
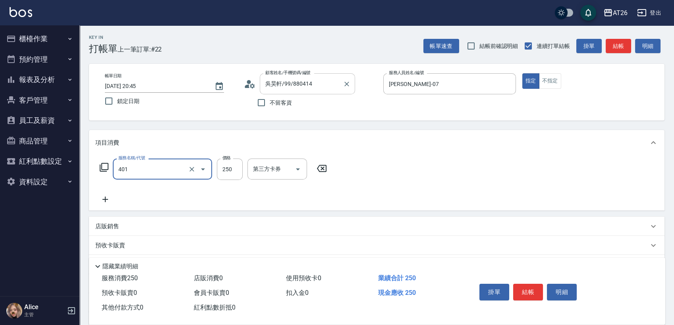
type input "剪髮(401)"
type input "7"
type input "0"
type input "700"
type input "70"
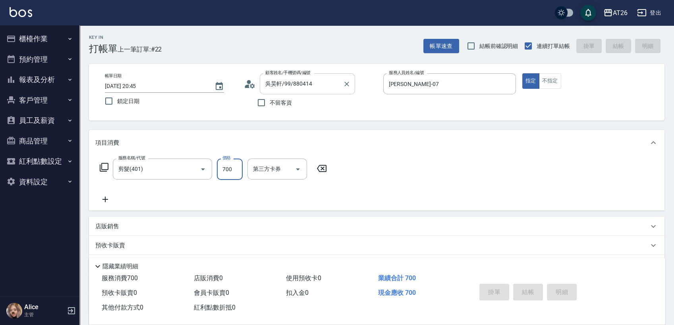
type input "2025/09/24 20:54"
type input "0"
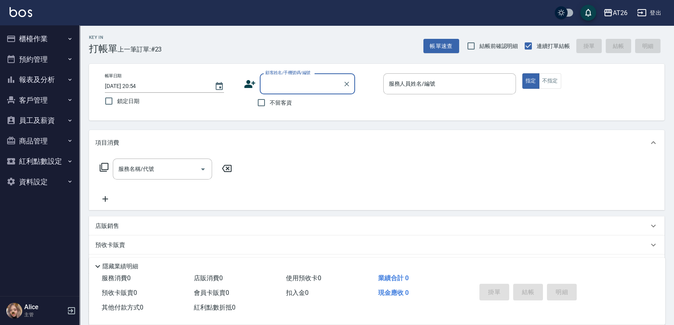
click at [270, 78] on input "顧客姓名/手機號碼/編號" at bounding box center [301, 84] width 76 height 14
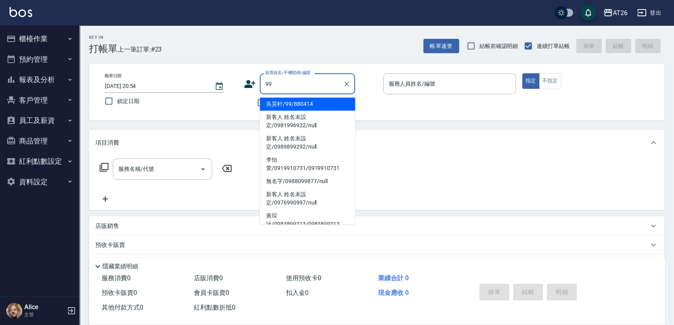
type input "吳昊軒/99/880414"
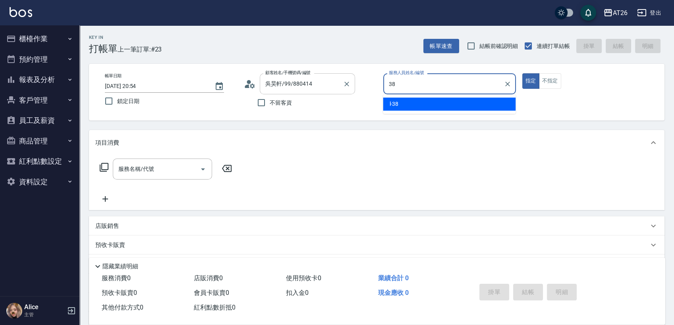
type input "l-38"
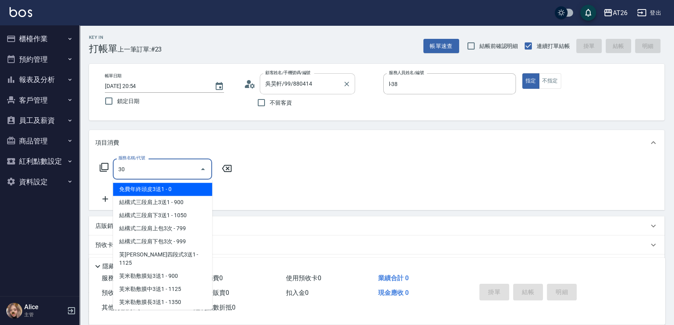
type input "301"
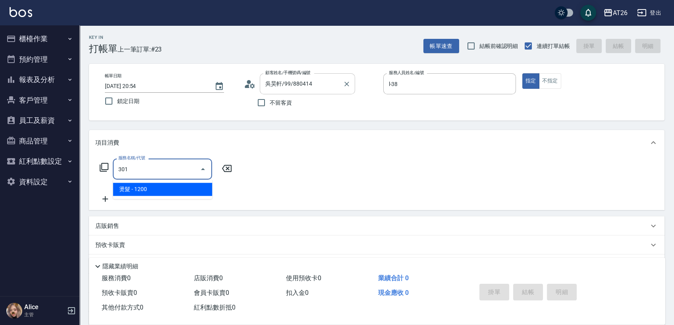
type input "120"
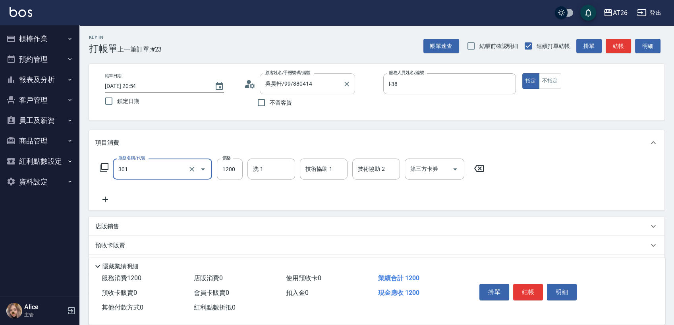
type input "燙髮(301)"
type input "15"
type input "0"
type input "150"
type input "10"
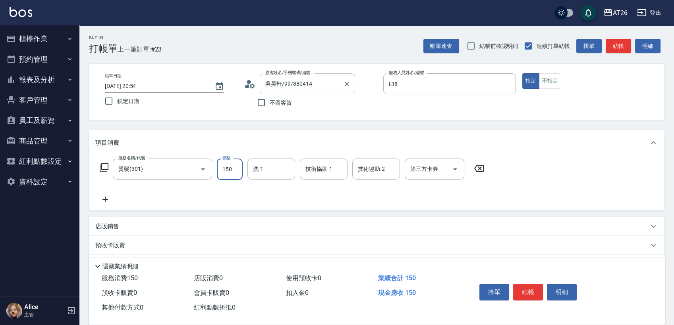
type input "1500"
type input "150"
type input "1500"
type input "祐希-44"
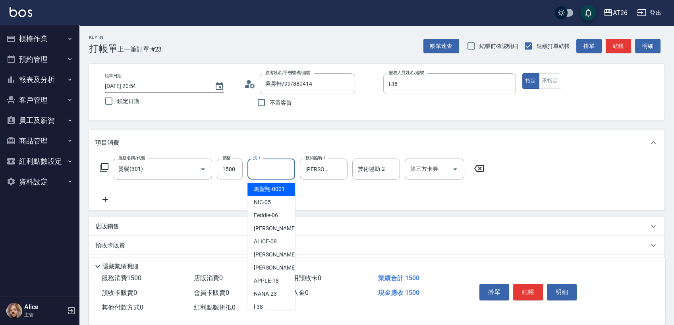
click at [266, 166] on input "洗-1" at bounding box center [271, 169] width 40 height 14
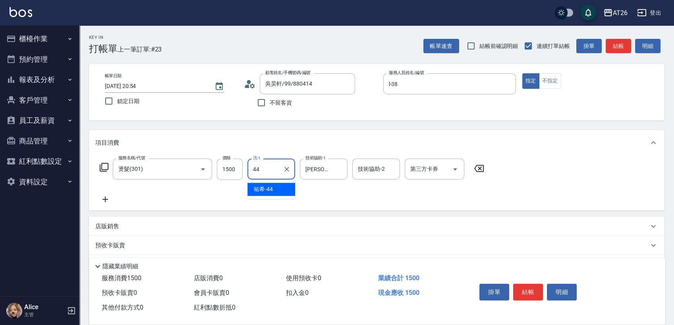
type input "祐希-44"
click at [329, 171] on input "祐希-44" at bounding box center [317, 169] width 29 height 14
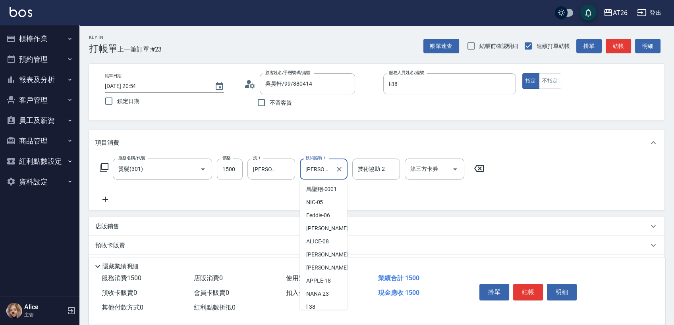
scroll to position [69, 0]
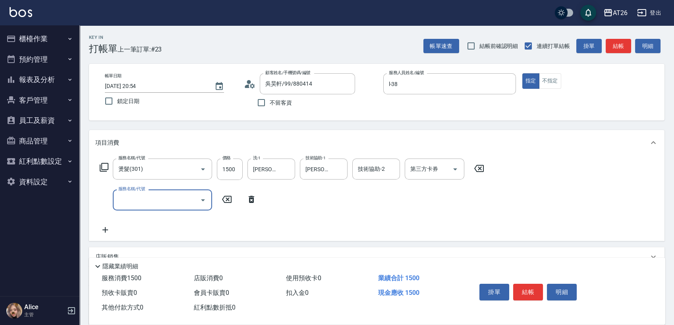
click at [253, 200] on icon at bounding box center [251, 199] width 6 height 7
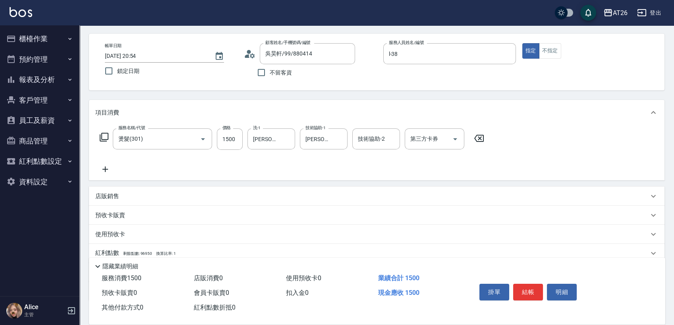
scroll to position [44, 0]
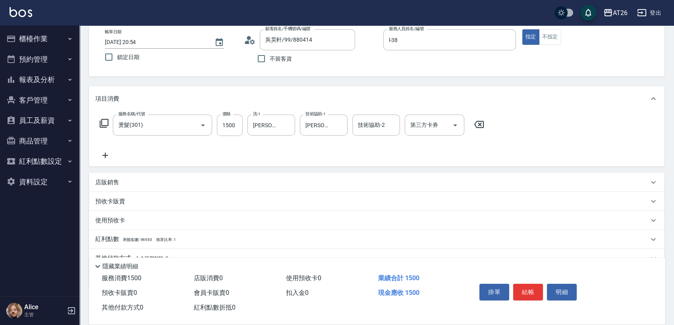
click at [138, 186] on div "店販銷售" at bounding box center [371, 183] width 553 height 8
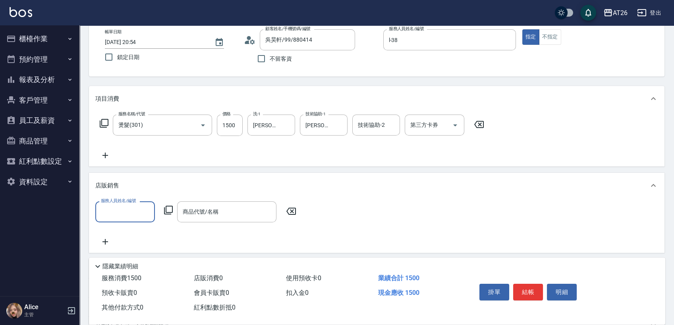
scroll to position [0, 0]
click at [128, 207] on input "服務人員姓名/編號" at bounding box center [125, 212] width 52 height 14
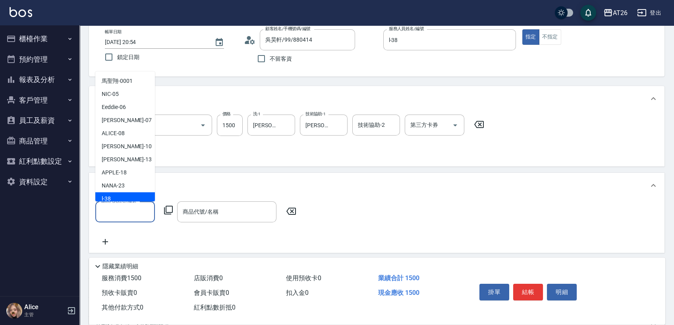
click at [125, 198] on div "l -38" at bounding box center [125, 199] width 60 height 13
type input "l-38"
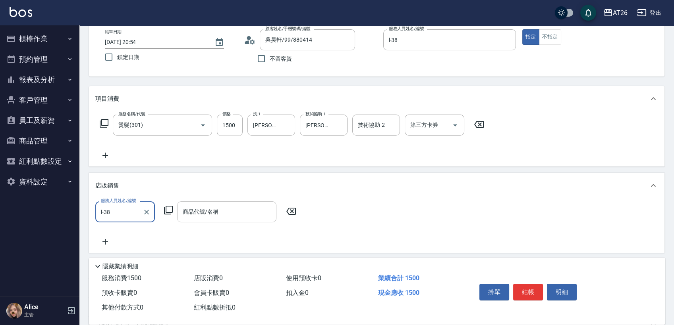
click at [241, 216] on input "商品代號/名稱" at bounding box center [227, 212] width 92 height 14
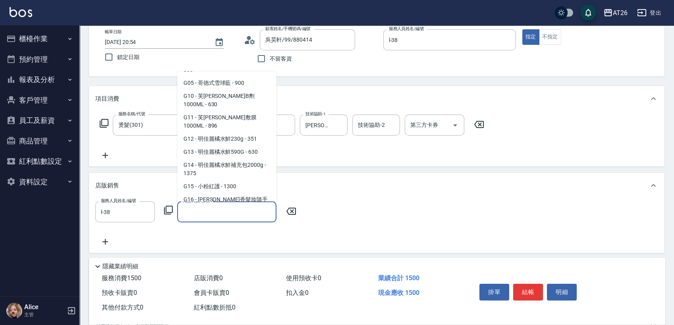
scroll to position [3528, 0]
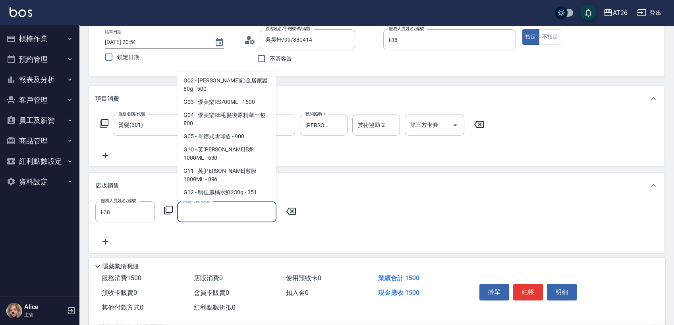
click at [291, 172] on div "項目消費 服務名稱/代號 燙髮(301) 服務名稱/代號 價格 1500 價格 洗-1 祐希-44 洗-1 技術協助-1 祐希-44 技術協助-1 技術協助-…" at bounding box center [376, 220] width 575 height 269
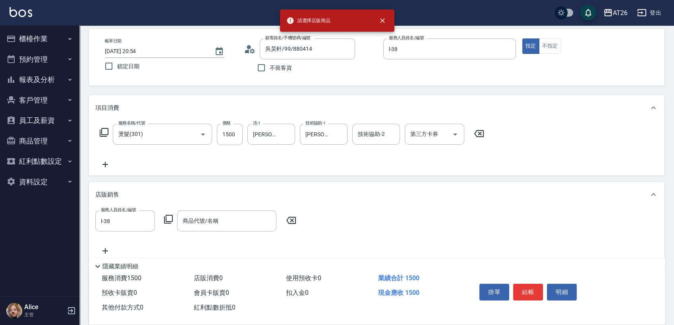
scroll to position [132, 0]
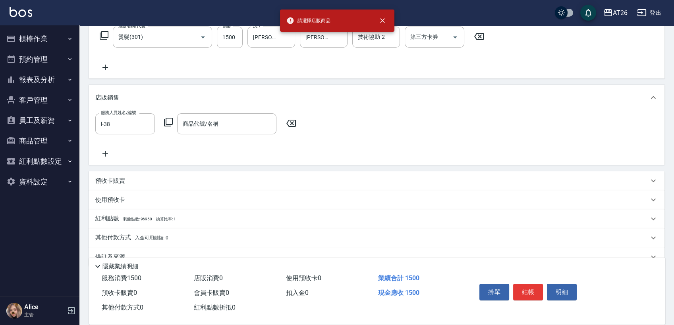
click at [291, 127] on icon at bounding box center [291, 124] width 20 height 10
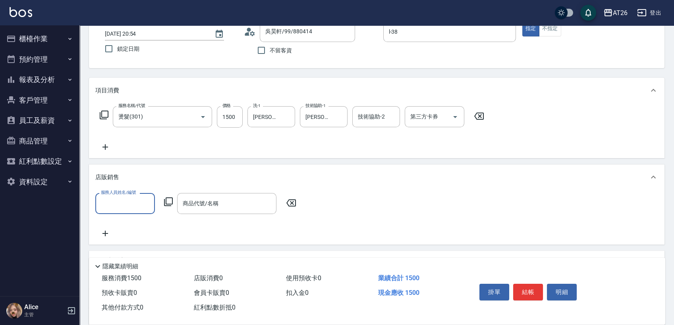
scroll to position [0, 0]
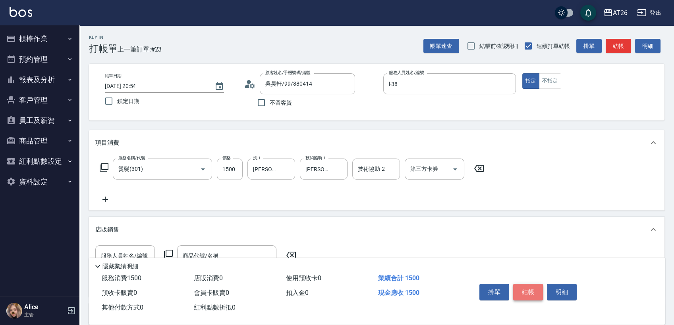
click at [535, 294] on button "結帳" at bounding box center [528, 292] width 30 height 17
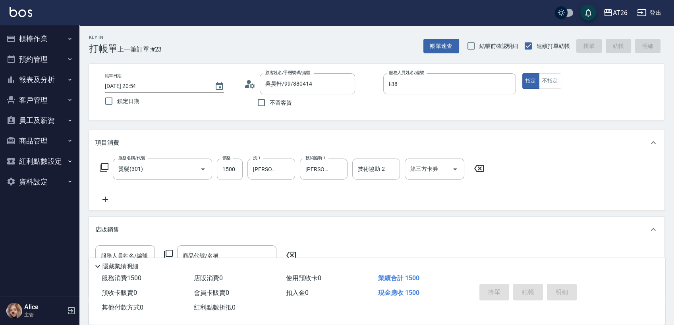
type input "2025/09/24 21:07"
type input "0"
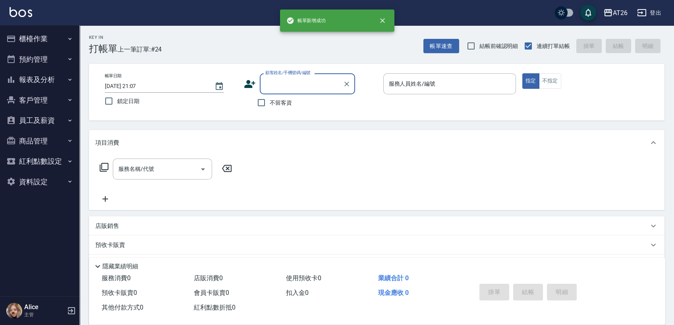
click at [299, 90] on input "顧客姓名/手機號碼/編號" at bounding box center [301, 84] width 76 height 14
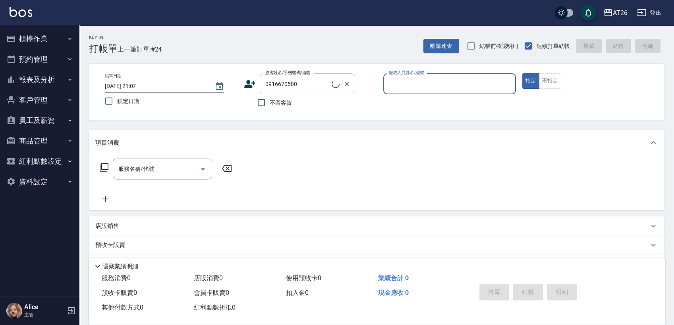
type input "鄭羽彣/0916670580/null"
click at [522, 73] on button "指定" at bounding box center [530, 80] width 17 height 15
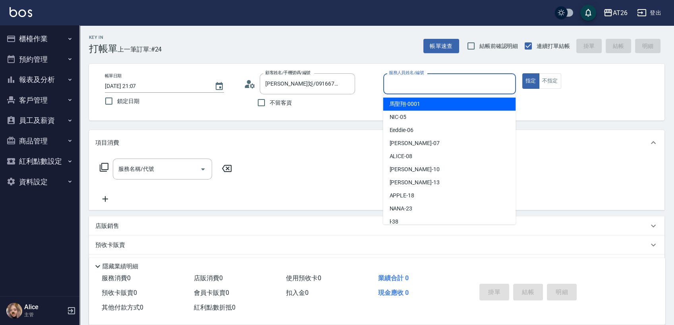
click at [456, 87] on input "服務人員姓名/編號" at bounding box center [449, 84] width 125 height 14
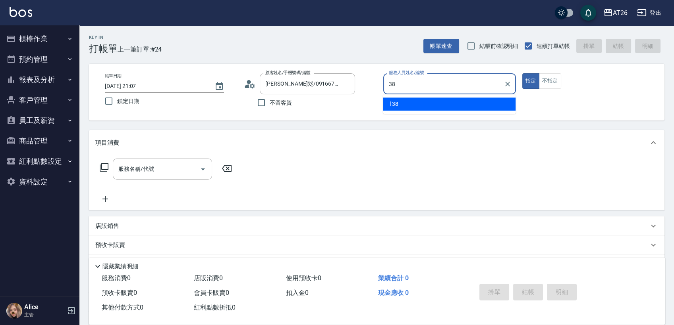
type input "l-38"
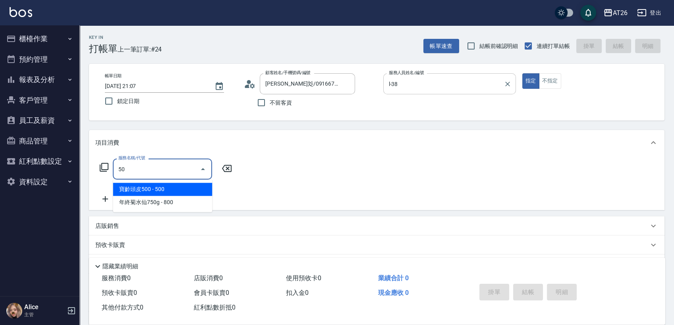
type input "501"
type input "120"
type input "染髮(501)"
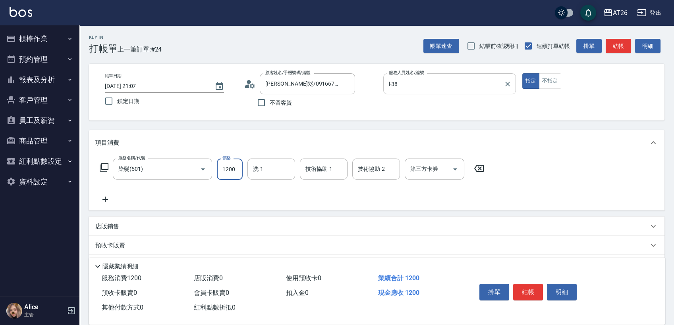
type input "1"
type input "0"
type input "147"
type input "10"
type input "1475"
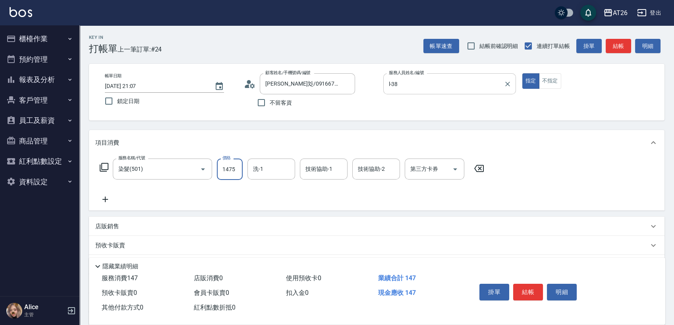
type input "140"
type input "1475"
type input "2"
type input "NANA-23"
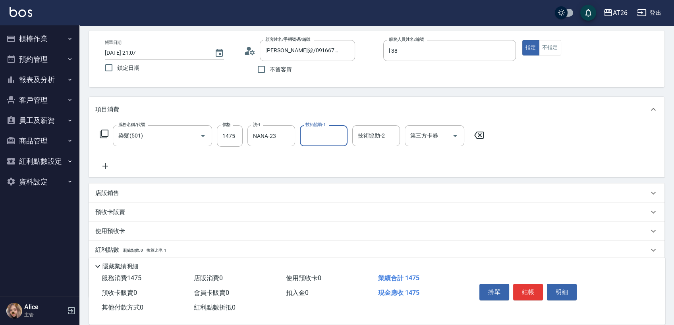
scroll to position [81, 0]
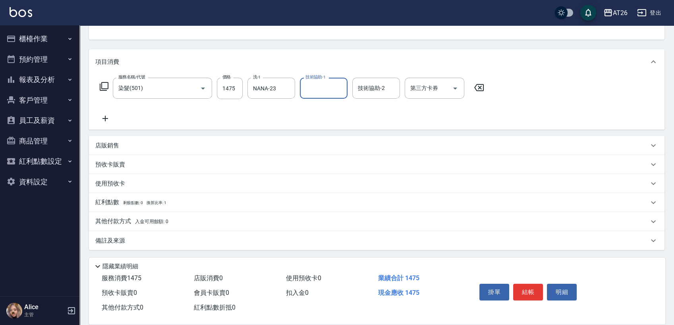
click at [311, 43] on div "Key In 打帳單 上一筆訂單:#24 帳單速查 結帳前確認明細 連續打單結帳 掛單 結帳 明細 帳單日期 2025/09/24 21:07 鎖定日期 顧客…" at bounding box center [376, 134] width 594 height 381
click at [305, 131] on div "項目消費 服務名稱/代號 染髮(501) 服務名稱/代號 價格 1475 價格 洗-1 NANA-23 洗-1 技術協助-1 技術協助-1 技術協助-2 技術…" at bounding box center [376, 149] width 575 height 201
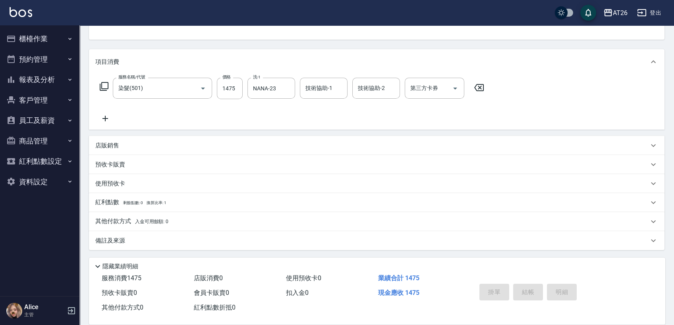
type input "2025/09/24 21:10"
type input "0"
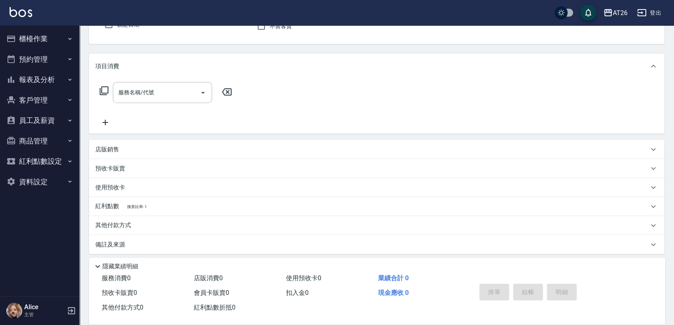
scroll to position [0, 0]
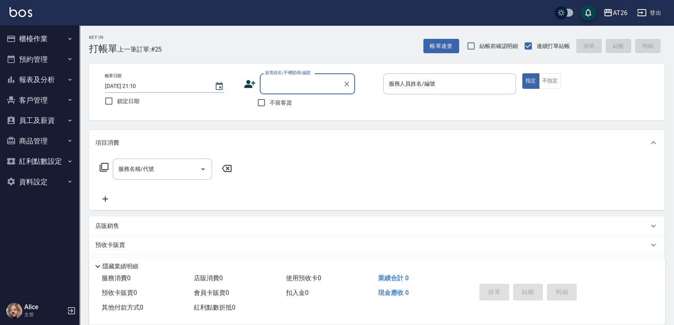
click at [309, 89] on input "顧客姓名/手機號碼/編號" at bounding box center [301, 84] width 76 height 14
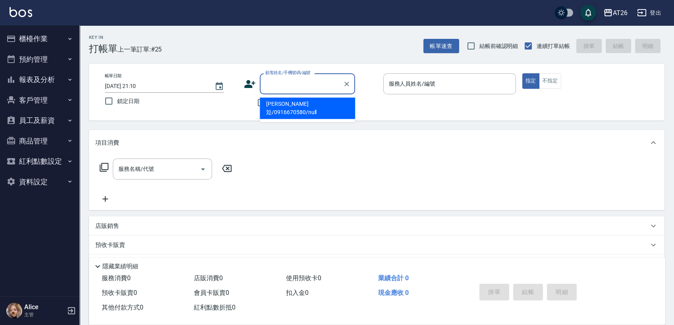
click at [48, 36] on button "櫃檯作業" at bounding box center [39, 39] width 73 height 21
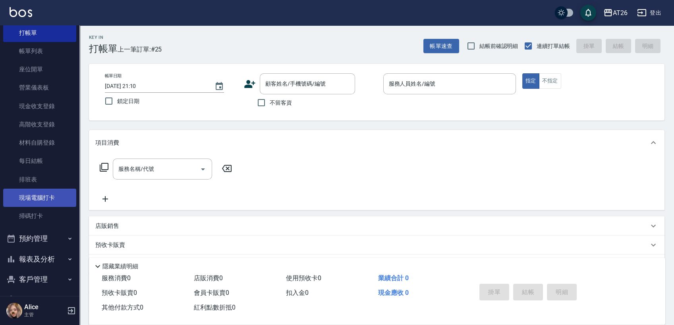
scroll to position [44, 0]
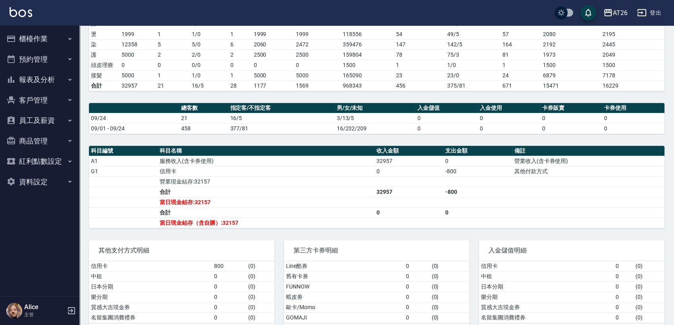
scroll to position [156, 0]
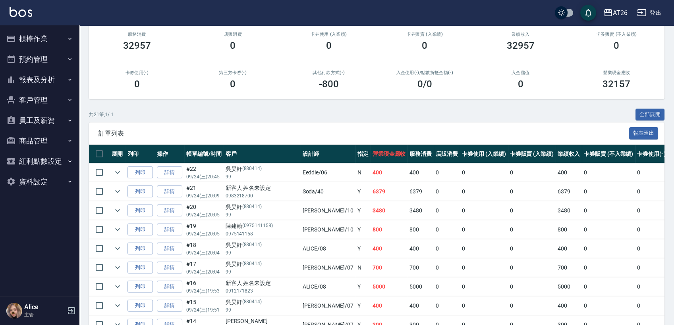
scroll to position [88, 0]
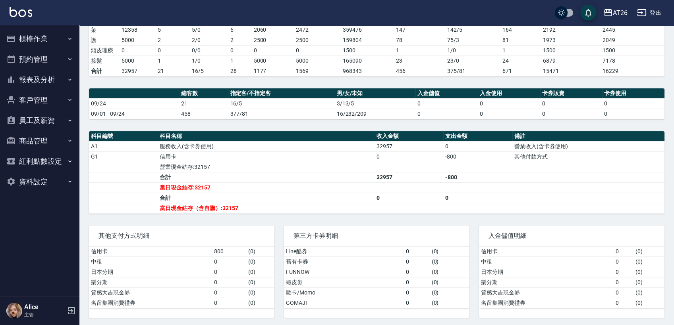
scroll to position [156, 0]
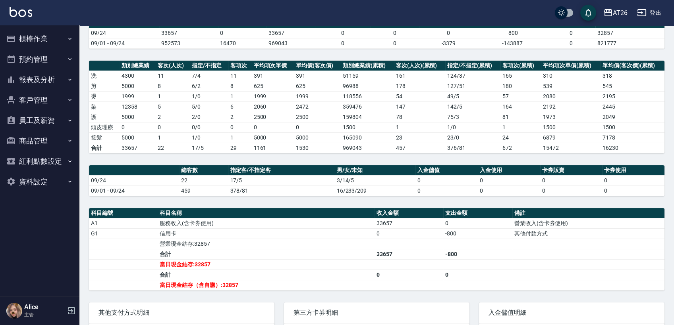
scroll to position [132, 0]
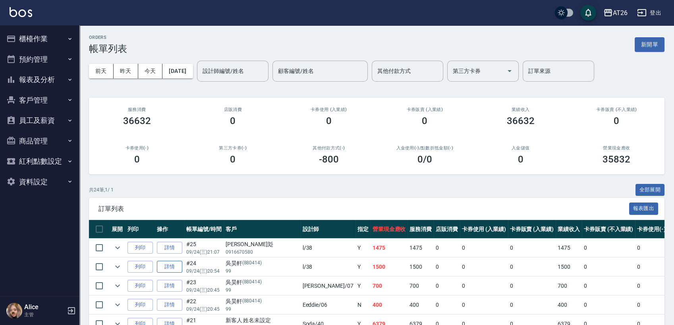
click at [164, 268] on link "詳情" at bounding box center [169, 267] width 25 height 12
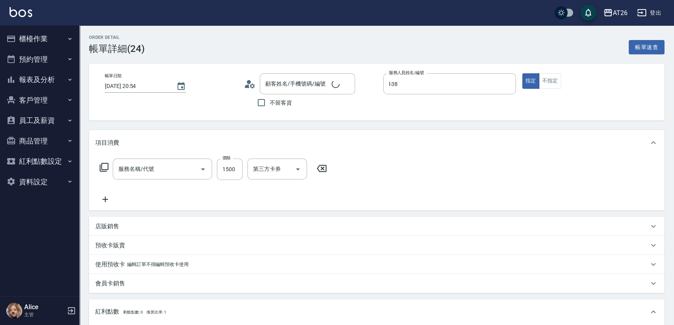
type input "[DATE] 20:54"
type input "l-38"
type input "150"
type input "燙髮(301)"
type input "吳昊軒/99/880414"
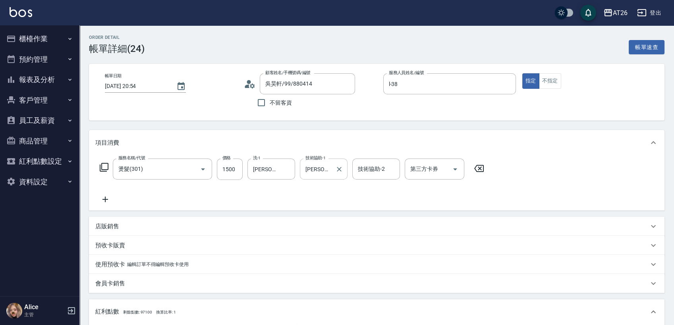
click at [308, 171] on input "[PERSON_NAME]-44" at bounding box center [317, 169] width 29 height 14
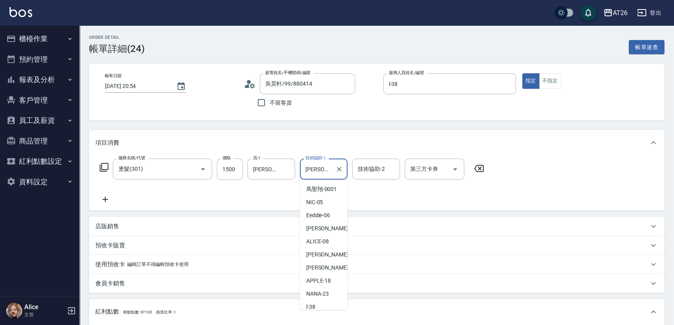
scroll to position [69, 0]
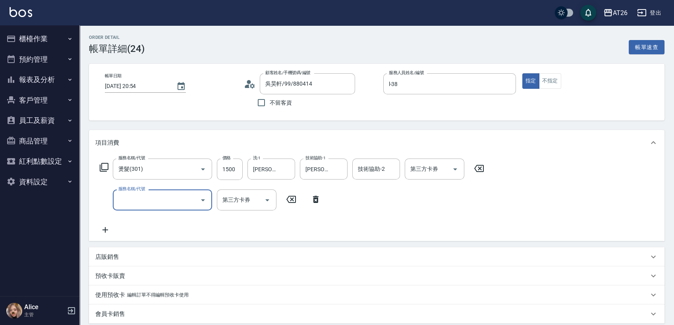
click at [314, 206] on div "服務名稱/代號 服務名稱/代號 第三方卡券 第三方卡券" at bounding box center [210, 200] width 230 height 21
click at [314, 203] on icon at bounding box center [316, 199] width 6 height 7
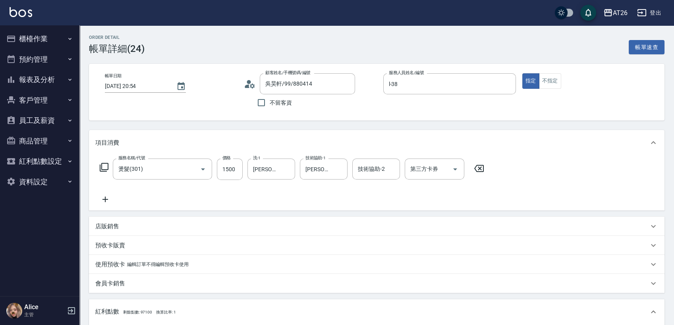
click at [133, 227] on div "店販銷售" at bounding box center [371, 227] width 553 height 8
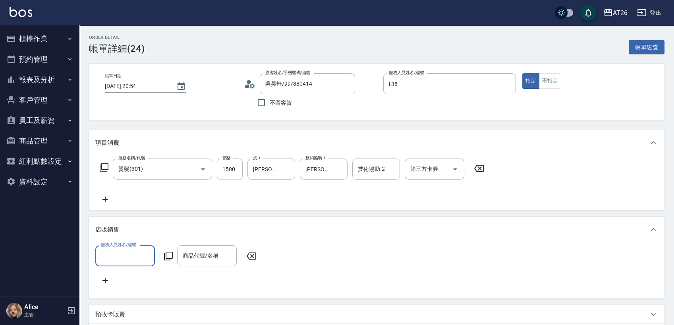
scroll to position [0, 0]
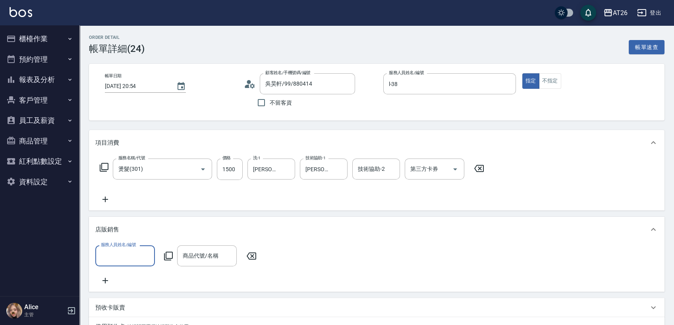
click at [124, 253] on input "服務人員姓名/編號" at bounding box center [125, 256] width 52 height 14
type input "l-38"
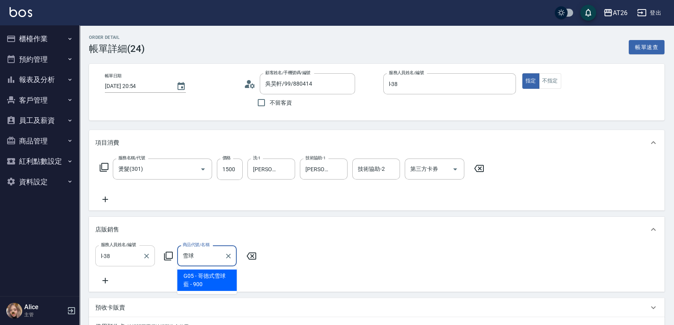
type input "哥德式雪球藍"
type input "240"
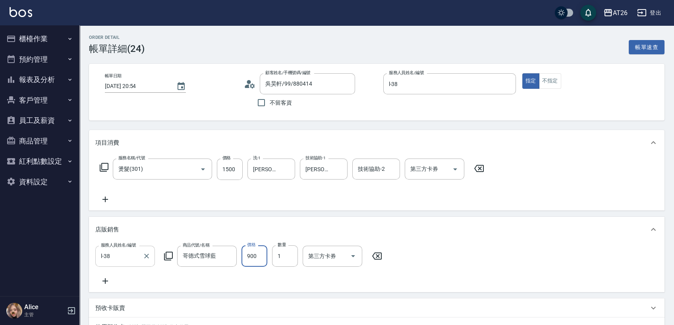
type input "5"
type input "150"
type input "576"
type input "200"
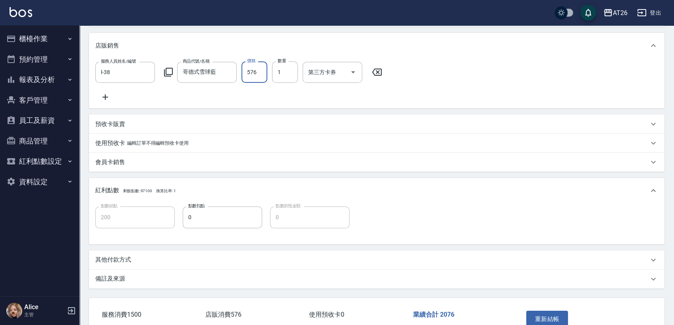
scroll to position [239, 0]
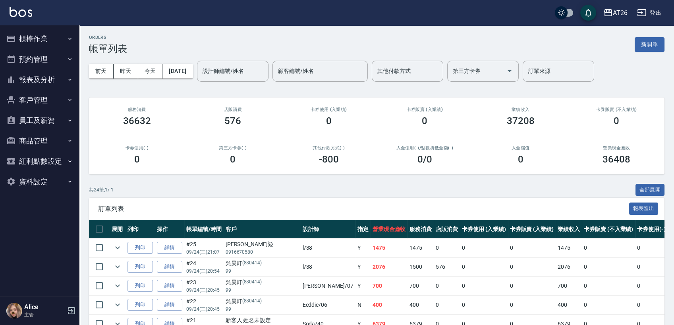
click at [47, 75] on button "報表及分析" at bounding box center [39, 79] width 73 height 21
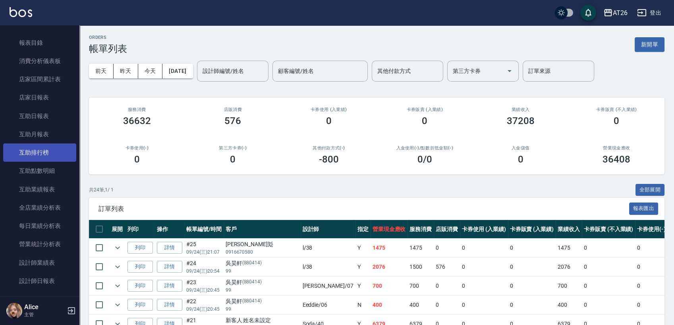
scroll to position [88, 0]
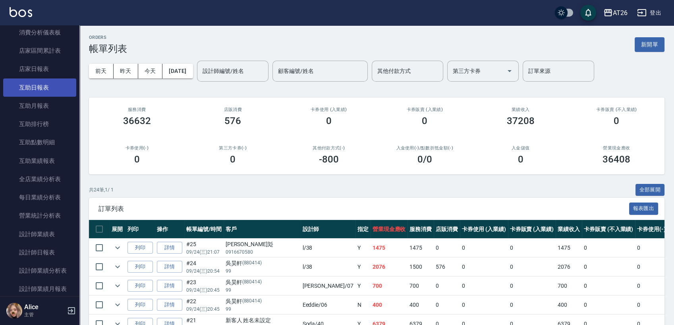
click at [44, 86] on link "互助日報表" at bounding box center [39, 88] width 73 height 18
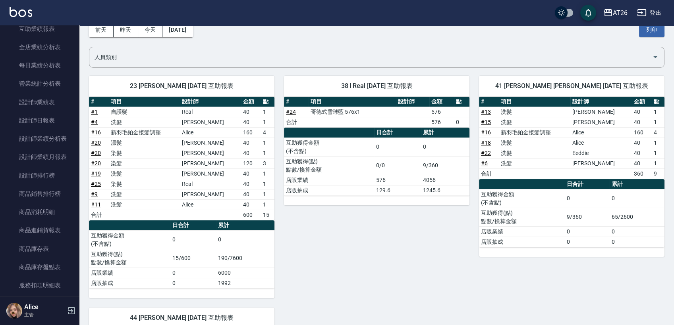
scroll to position [10, 0]
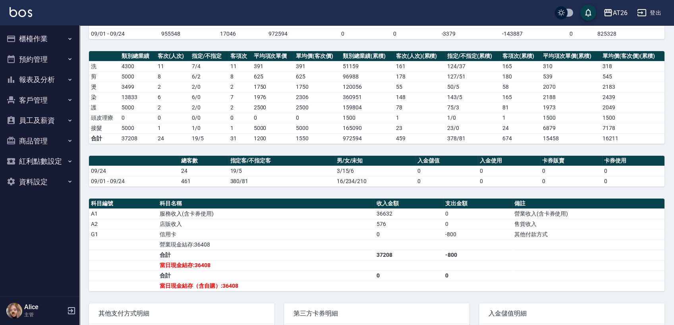
scroll to position [132, 0]
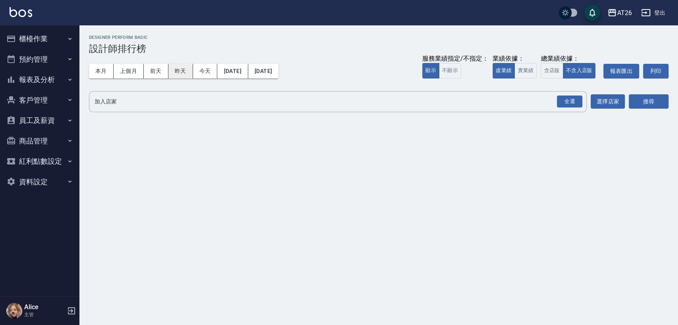
click at [191, 66] on button "昨天" at bounding box center [180, 71] width 25 height 15
click at [200, 69] on button "今天" at bounding box center [205, 71] width 25 height 15
click at [531, 72] on button "實業績" at bounding box center [525, 70] width 22 height 15
click at [570, 108] on button "全選" at bounding box center [569, 101] width 29 height 15
click at [553, 100] on input "加入店家" at bounding box center [331, 102] width 478 height 14
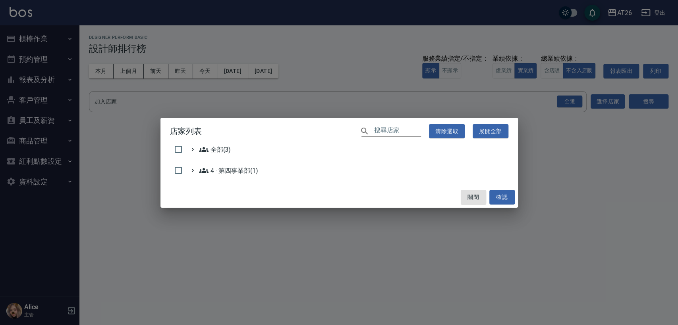
click at [499, 164] on ul "全部(3) 4 - 第四事業部(1)" at bounding box center [339, 162] width 338 height 34
click at [564, 164] on div "店家列表 ​ 清除選取 展開全部 全部(3) 4 - 第四事業部(1) 關閉 確認" at bounding box center [339, 162] width 678 height 325
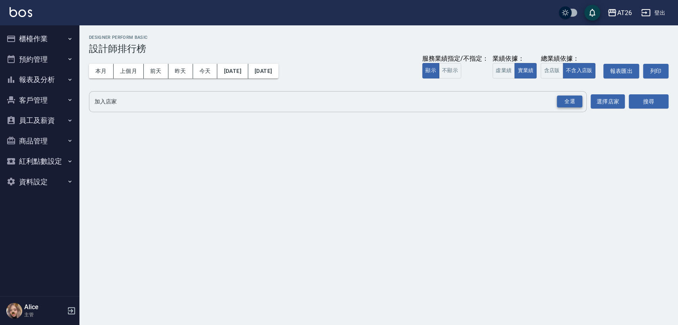
click at [574, 101] on div "全選" at bounding box center [568, 102] width 25 height 12
click at [187, 102] on icon at bounding box center [185, 101] width 7 height 7
click at [119, 99] on icon at bounding box center [116, 101] width 7 height 7
click at [650, 108] on button "搜尋" at bounding box center [648, 102] width 40 height 15
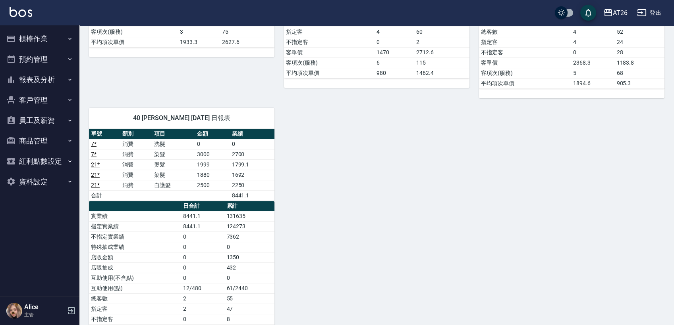
scroll to position [633, 0]
